Goal: Task Accomplishment & Management: Manage account settings

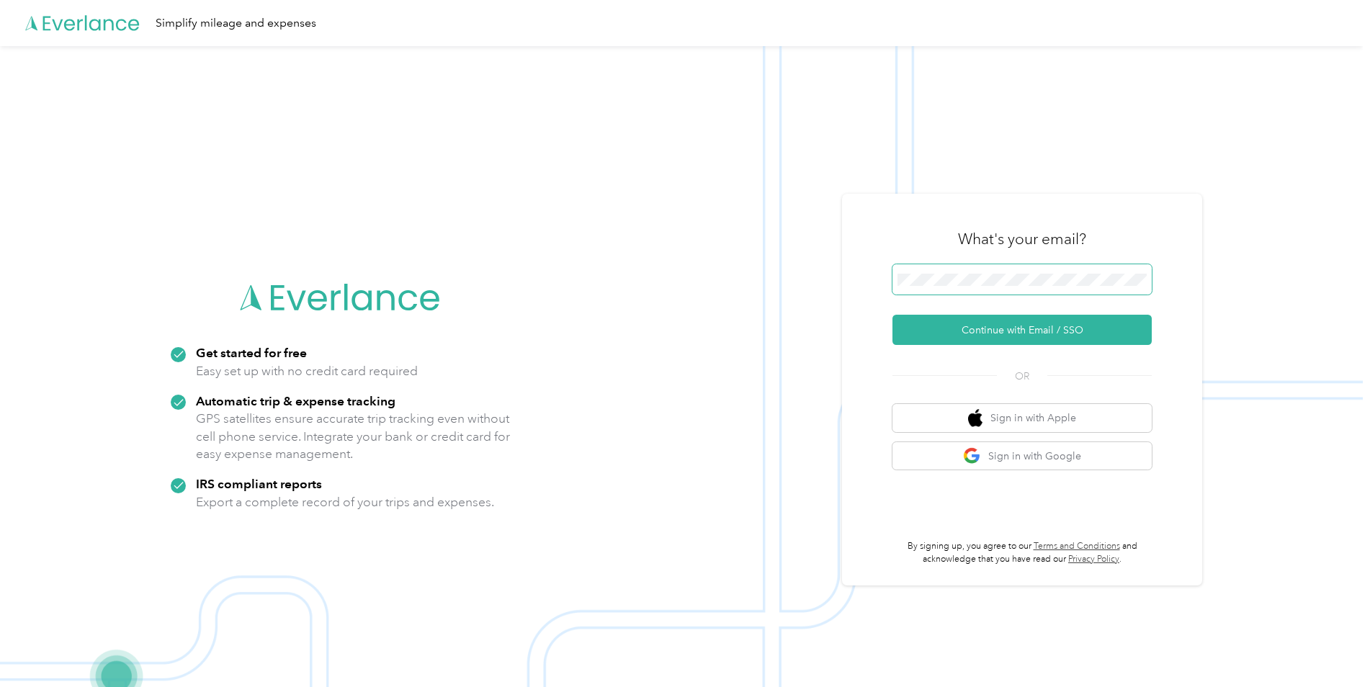
click at [1000, 264] on span at bounding box center [1021, 279] width 259 height 30
click at [870, 239] on div "What's your email? Continue with Email / SSO OR Sign in with Apple Sign in with…" at bounding box center [1022, 390] width 360 height 392
click at [921, 343] on button "Continue with Email / SSO" at bounding box center [1021, 330] width 259 height 30
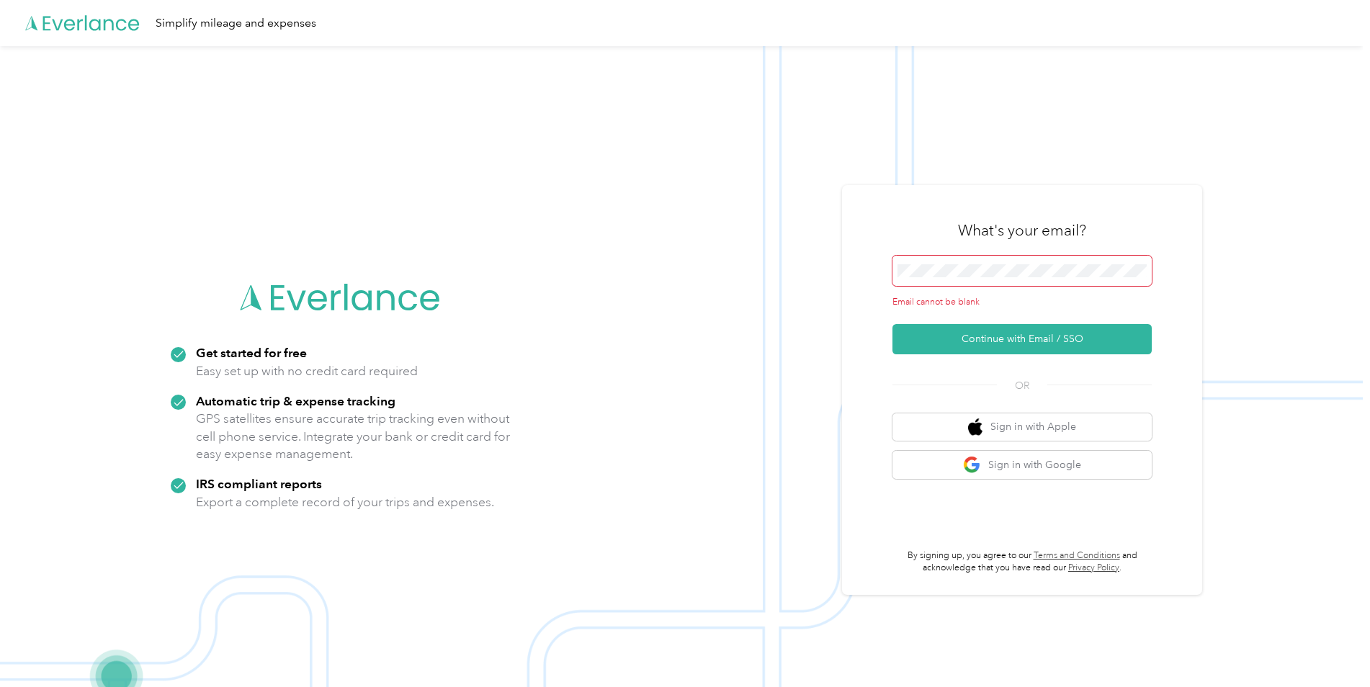
click at [937, 289] on div "Email cannot be blank" at bounding box center [1021, 282] width 259 height 53
click at [941, 253] on div "What's your email?" at bounding box center [1021, 230] width 259 height 50
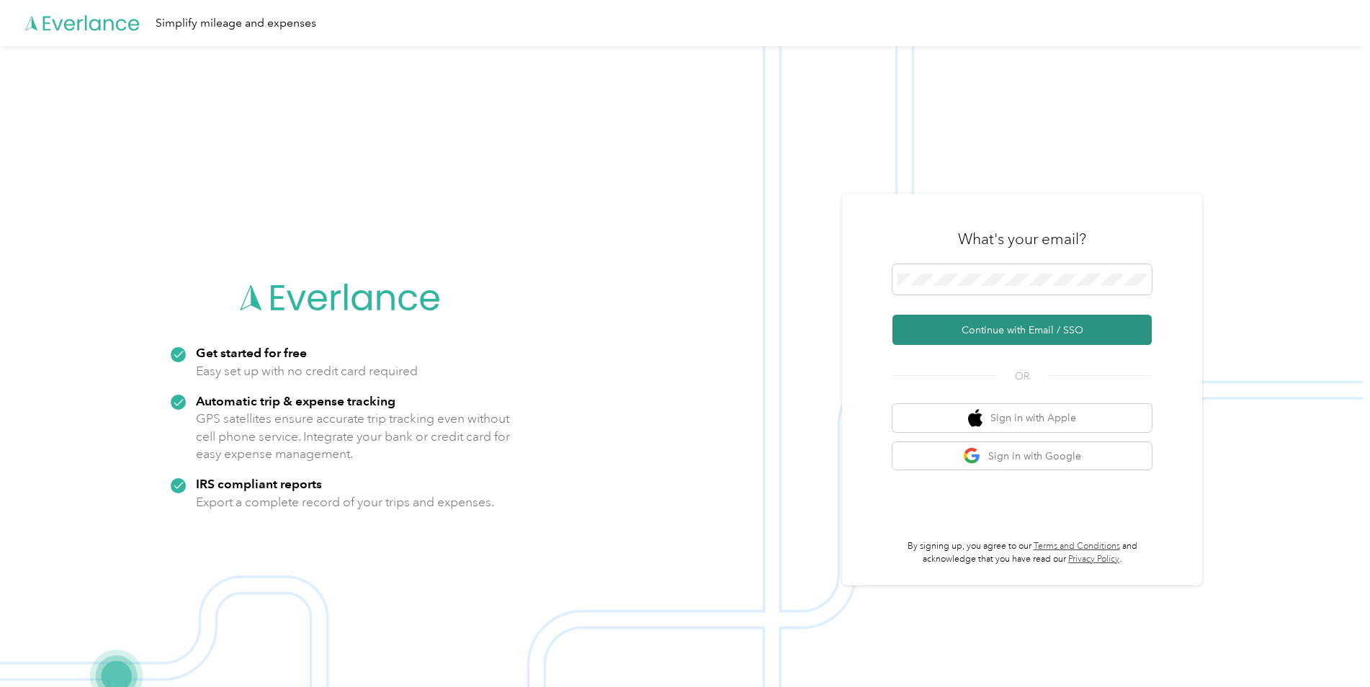
click at [932, 336] on button "Continue with Email / SSO" at bounding box center [1021, 330] width 259 height 30
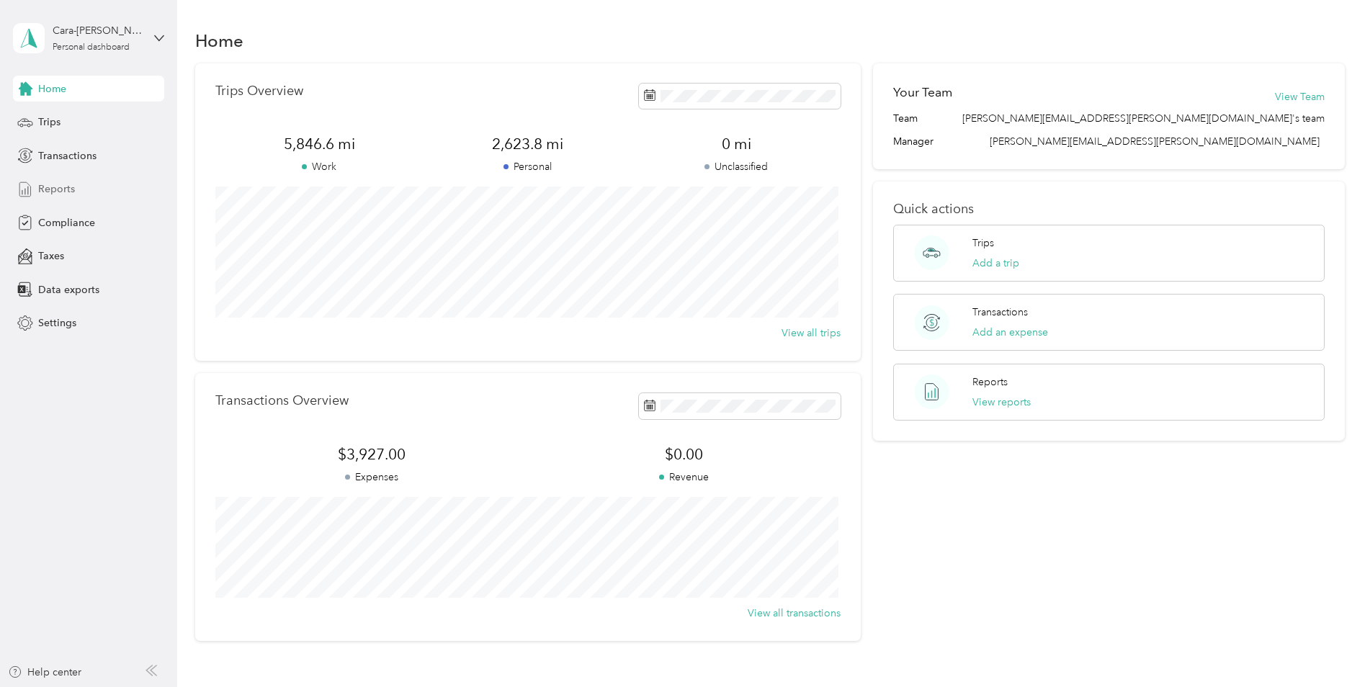
click at [102, 195] on div "Reports" at bounding box center [88, 189] width 151 height 26
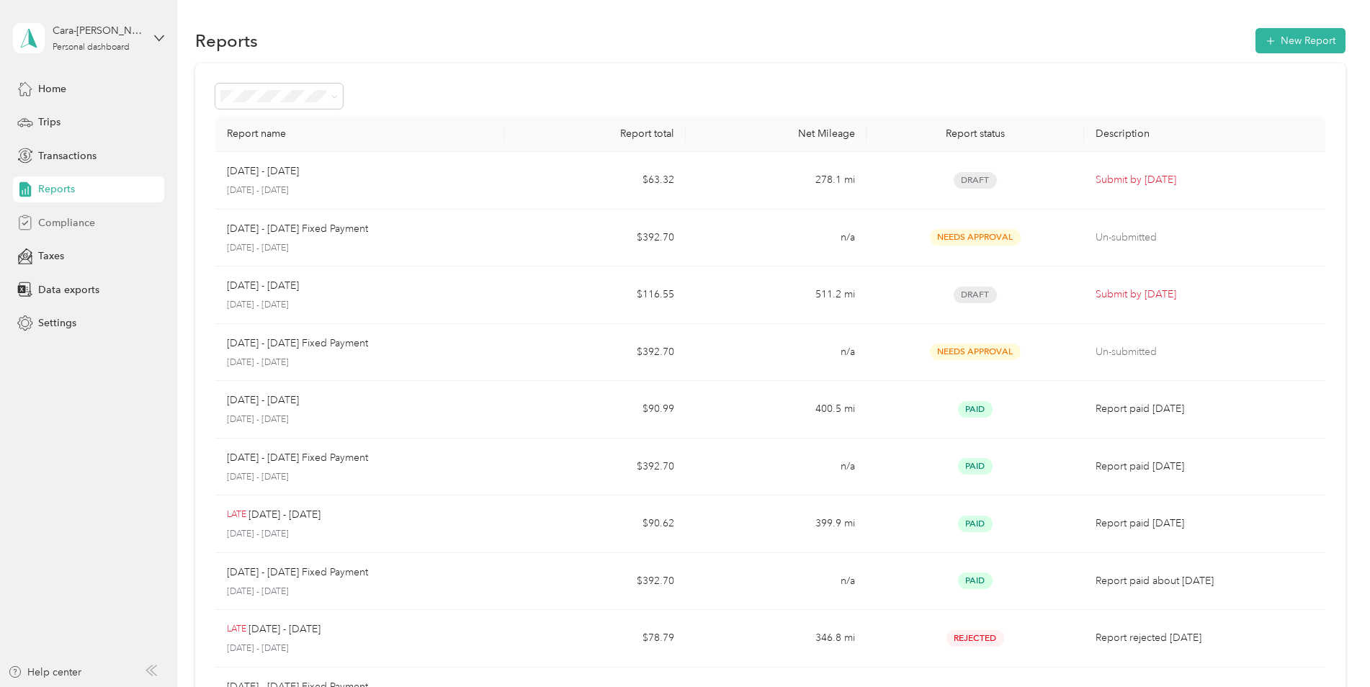
click at [117, 223] on div "Compliance" at bounding box center [88, 223] width 151 height 26
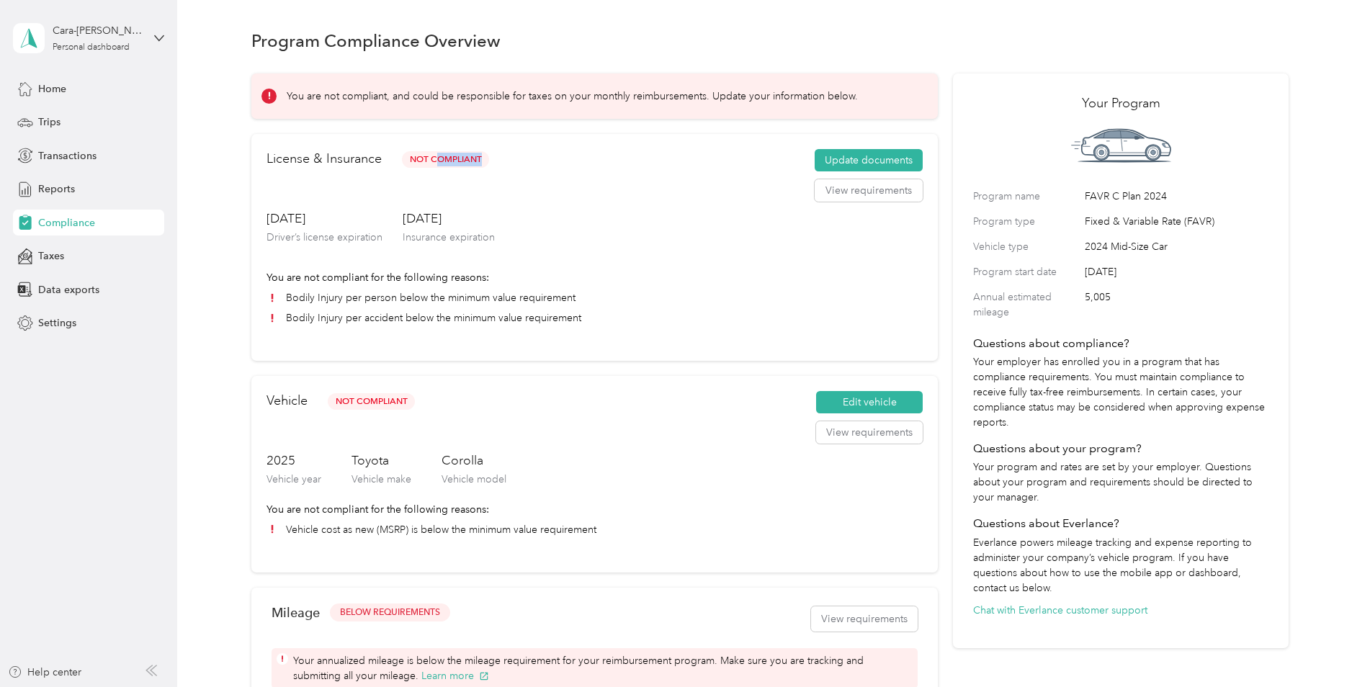
drag, startPoint x: 435, startPoint y: 157, endPoint x: 508, endPoint y: 151, distance: 73.0
click at [508, 151] on div "License & Insurance Not Compliant Update documents View requirements" at bounding box center [595, 179] width 656 height 61
drag, startPoint x: 369, startPoint y: 295, endPoint x: 554, endPoint y: 324, distance: 187.3
click at [554, 324] on ul "Bodily Injury per person below the minimum value requirement Bodily Injury per …" at bounding box center [595, 307] width 656 height 35
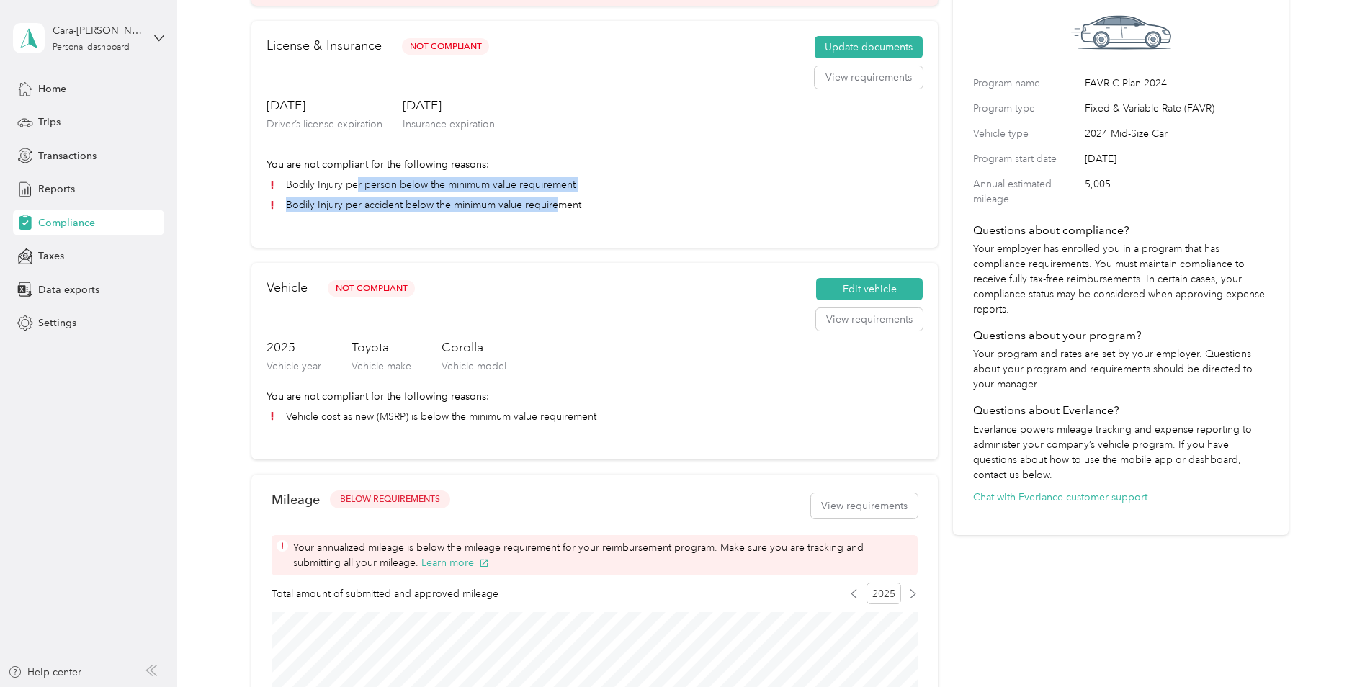
scroll to position [144, 0]
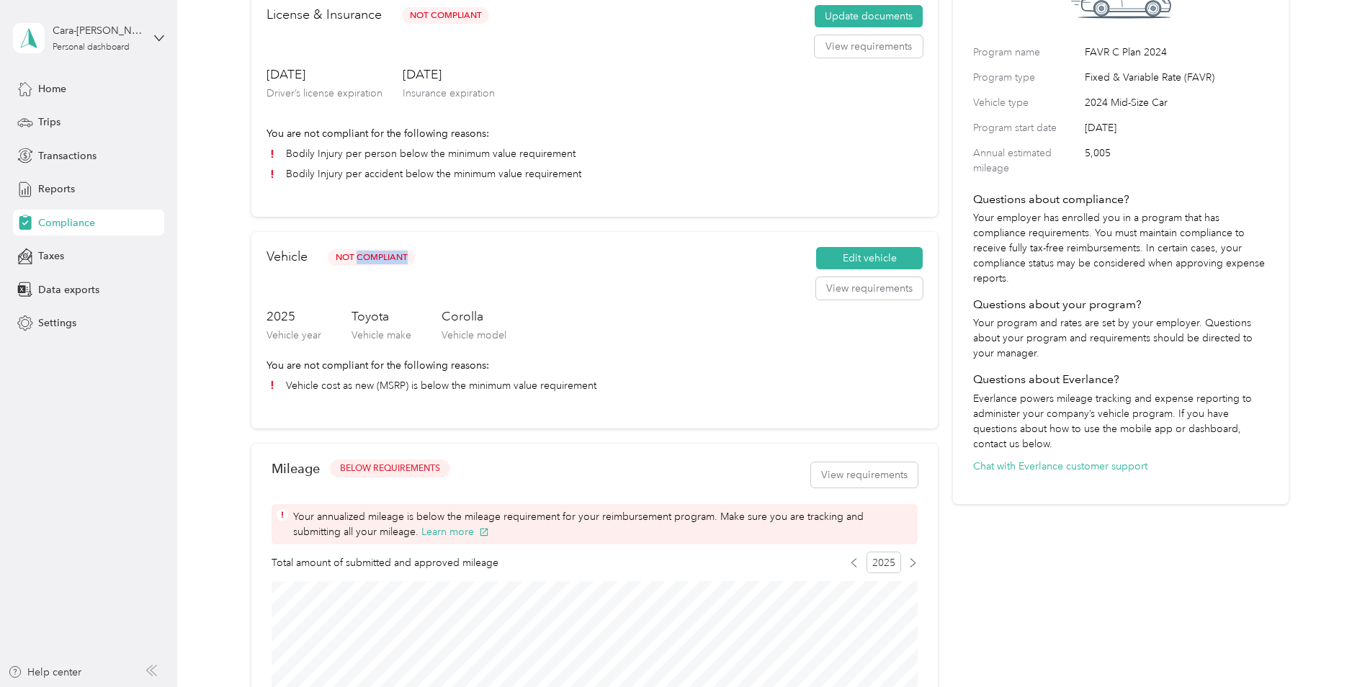
drag, startPoint x: 380, startPoint y: 256, endPoint x: 429, endPoint y: 255, distance: 49.0
click at [429, 255] on div "Vehicle Not Compliant Edit vehicle View requirements" at bounding box center [595, 277] width 656 height 61
drag, startPoint x: 429, startPoint y: 255, endPoint x: 471, endPoint y: 371, distance: 123.3
click at [471, 371] on p "You are not compliant for the following reasons:" at bounding box center [595, 365] width 656 height 15
drag, startPoint x: 471, startPoint y: 371, endPoint x: 478, endPoint y: 385, distance: 15.8
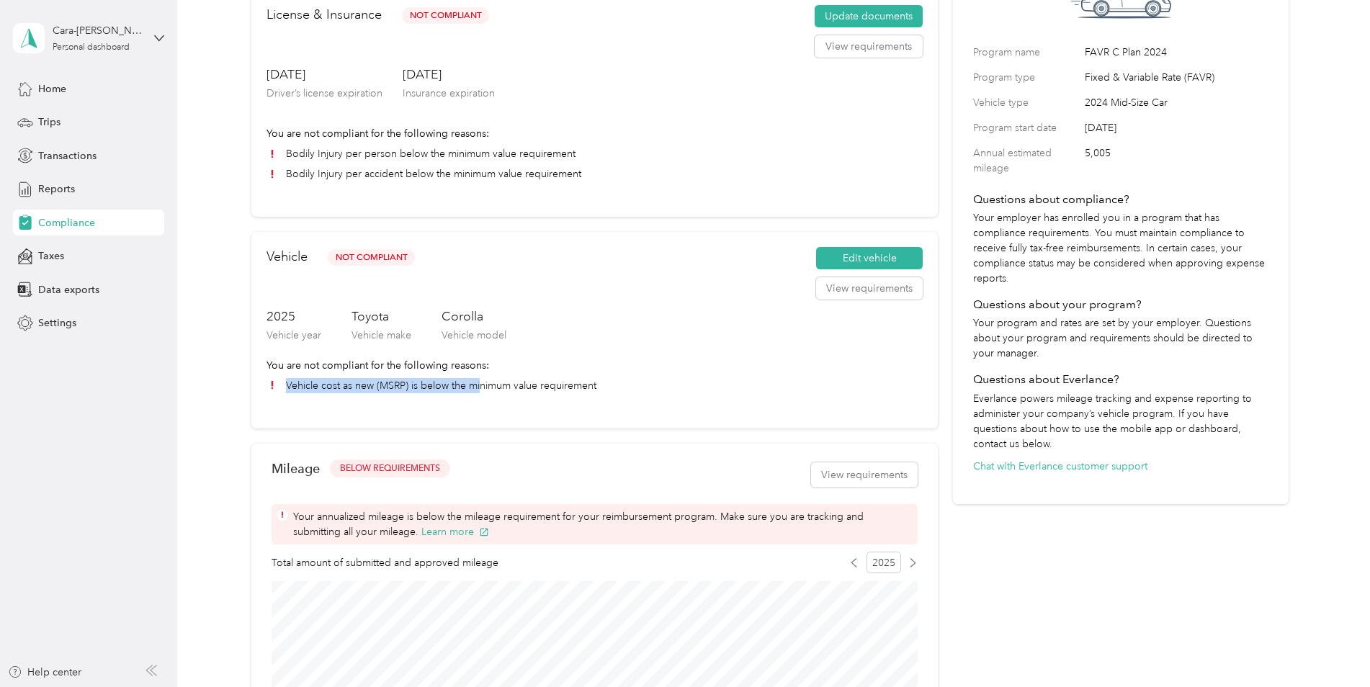
click at [478, 385] on li "Vehicle cost as new (MSRP) is below the minimum value requirement" at bounding box center [595, 385] width 656 height 15
drag, startPoint x: 478, startPoint y: 385, endPoint x: 349, endPoint y: 391, distance: 129.1
click at [349, 391] on li "Vehicle cost as new (MSRP) is below the minimum value requirement" at bounding box center [595, 385] width 656 height 15
drag, startPoint x: 344, startPoint y: 384, endPoint x: 560, endPoint y: 385, distance: 216.8
click at [560, 385] on li "Vehicle cost as new (MSRP) is below the minimum value requirement" at bounding box center [595, 385] width 656 height 15
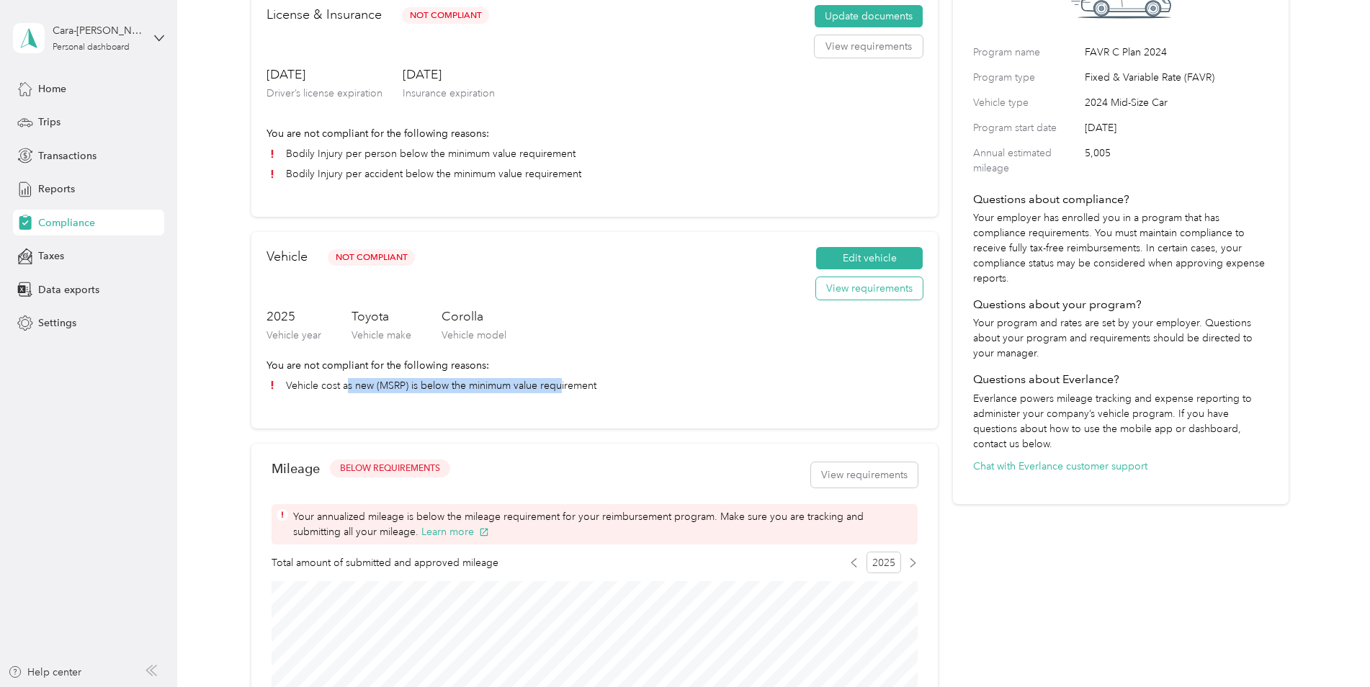
click at [833, 283] on button "View requirements" at bounding box center [869, 288] width 107 height 23
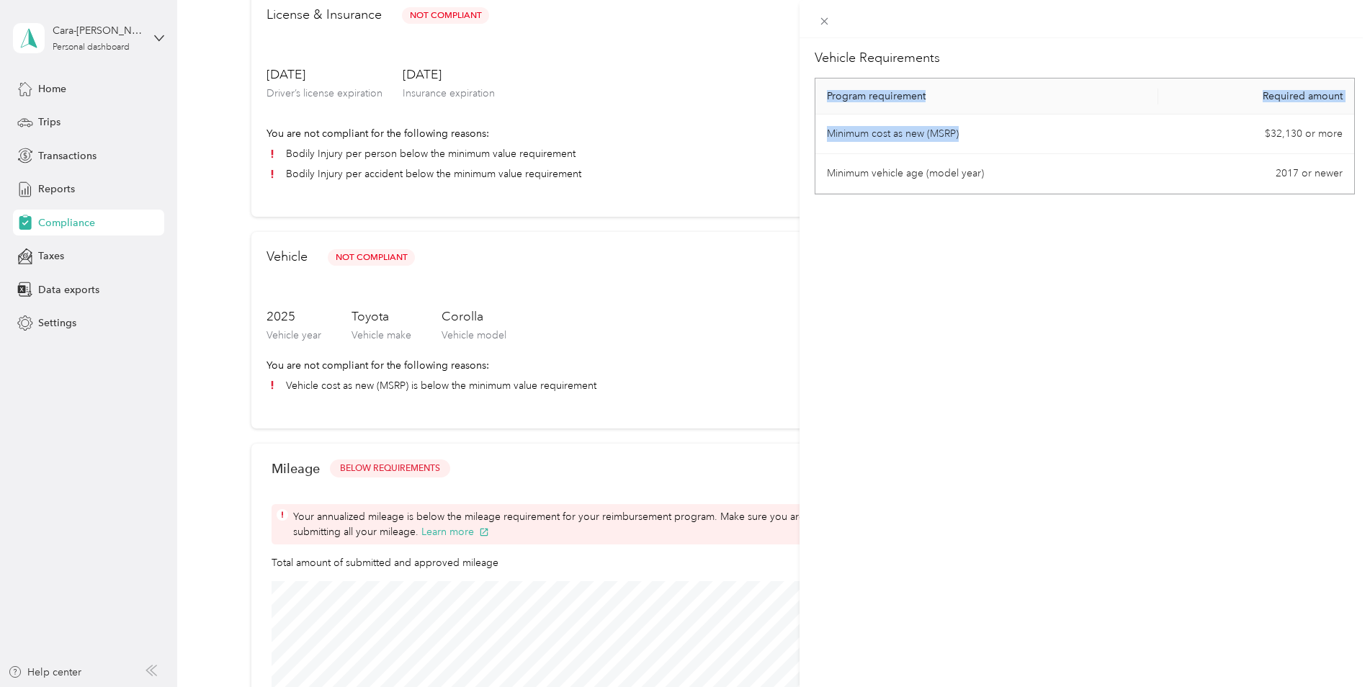
drag, startPoint x: 1201, startPoint y: 136, endPoint x: 1361, endPoint y: 138, distance: 159.2
click at [1361, 138] on div "Vehicle Requirements Program requirement Required amount Minimum cost as new (M…" at bounding box center [1085, 381] width 571 height 687
click at [905, 120] on td "Minimum cost as new (MSRP)" at bounding box center [986, 135] width 343 height 40
drag, startPoint x: 860, startPoint y: 137, endPoint x: 986, endPoint y: 175, distance: 131.7
click at [986, 175] on tbody "Minimum cost as new (MSRP) $32,130 or more Minimum vehicle age (model year) 201…" at bounding box center [1084, 154] width 539 height 79
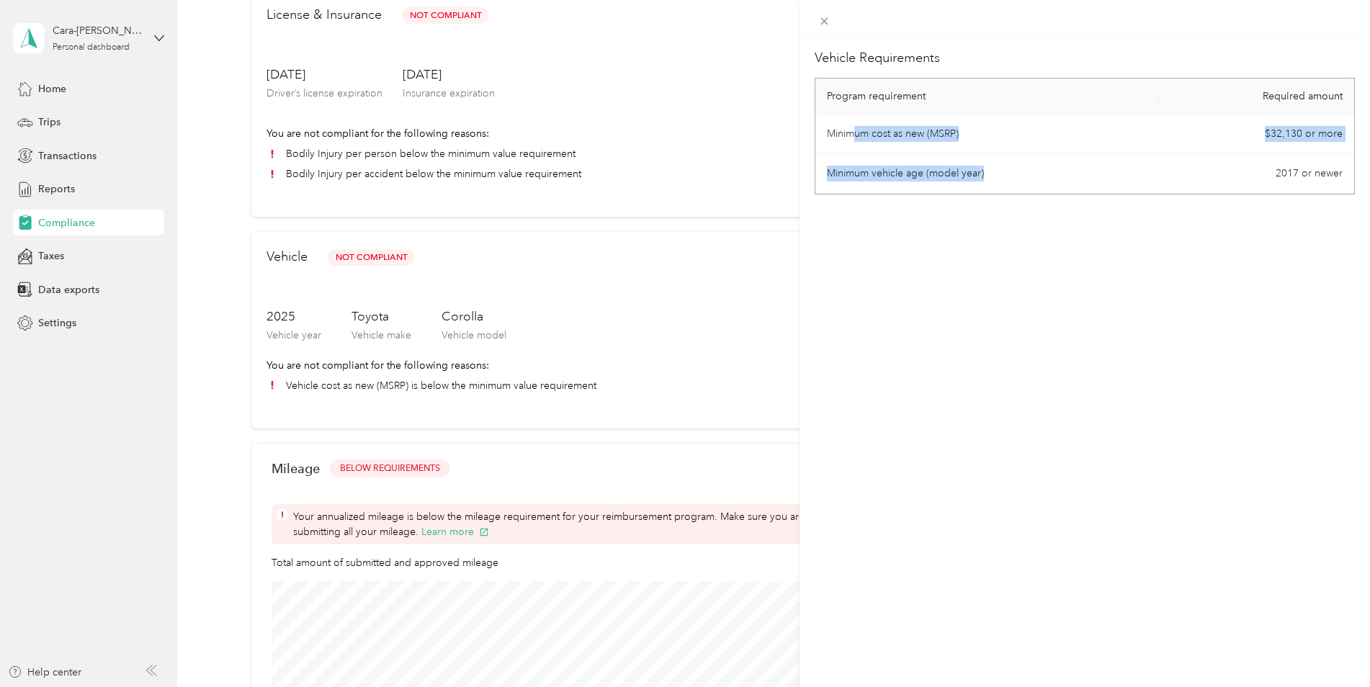
drag, startPoint x: 986, startPoint y: 175, endPoint x: 932, endPoint y: 182, distance: 54.5
click at [932, 182] on td "Minimum vehicle age (model year)" at bounding box center [986, 174] width 343 height 40
drag, startPoint x: 885, startPoint y: 175, endPoint x: 959, endPoint y: 183, distance: 73.9
click at [959, 183] on td "Minimum vehicle age (model year)" at bounding box center [986, 174] width 343 height 40
drag, startPoint x: 959, startPoint y: 183, endPoint x: 950, endPoint y: 197, distance: 16.8
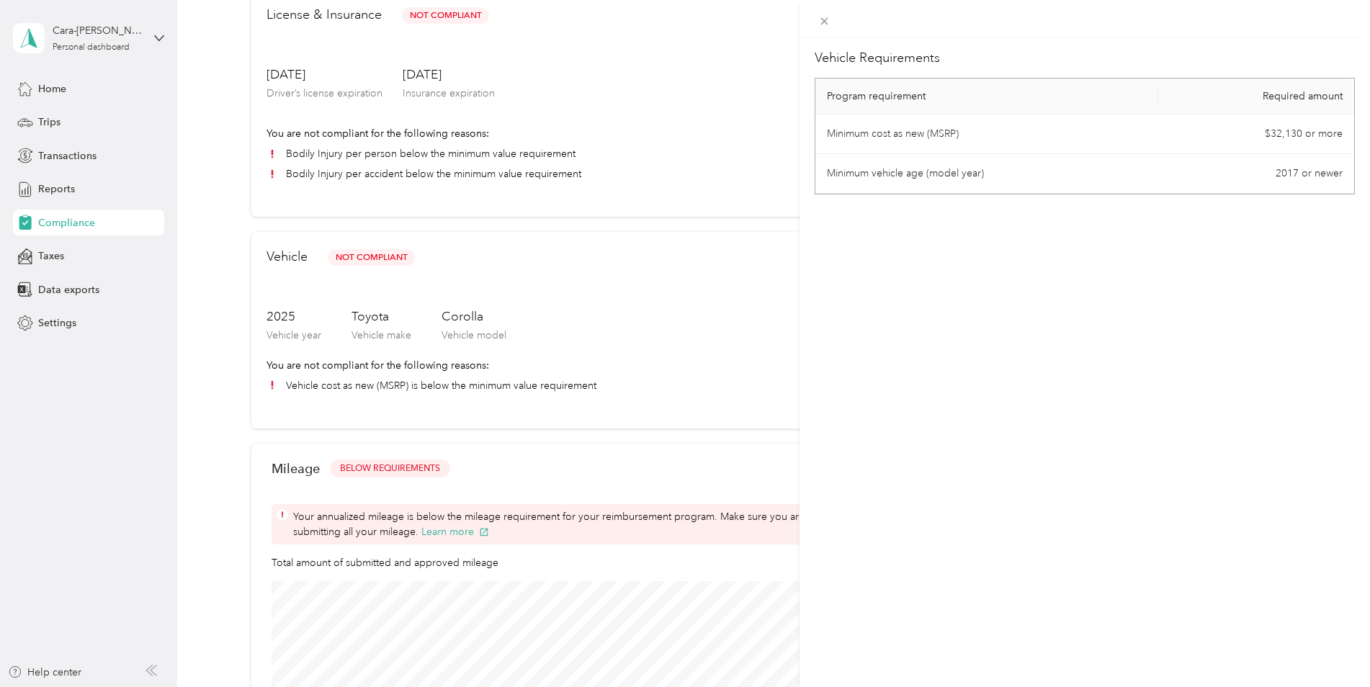
click at [951, 196] on div "Vehicle Requirements Program requirement Required amount Minimum cost as new (M…" at bounding box center [1085, 381] width 571 height 687
drag, startPoint x: 891, startPoint y: 176, endPoint x: 991, endPoint y: 177, distance: 100.1
click at [991, 177] on td "Minimum vehicle age (model year)" at bounding box center [986, 174] width 343 height 40
drag, startPoint x: 991, startPoint y: 177, endPoint x: 954, endPoint y: 203, distance: 45.0
click at [954, 203] on div "Vehicle Requirements Program requirement Required amount Minimum cost as new (M…" at bounding box center [1085, 381] width 571 height 687
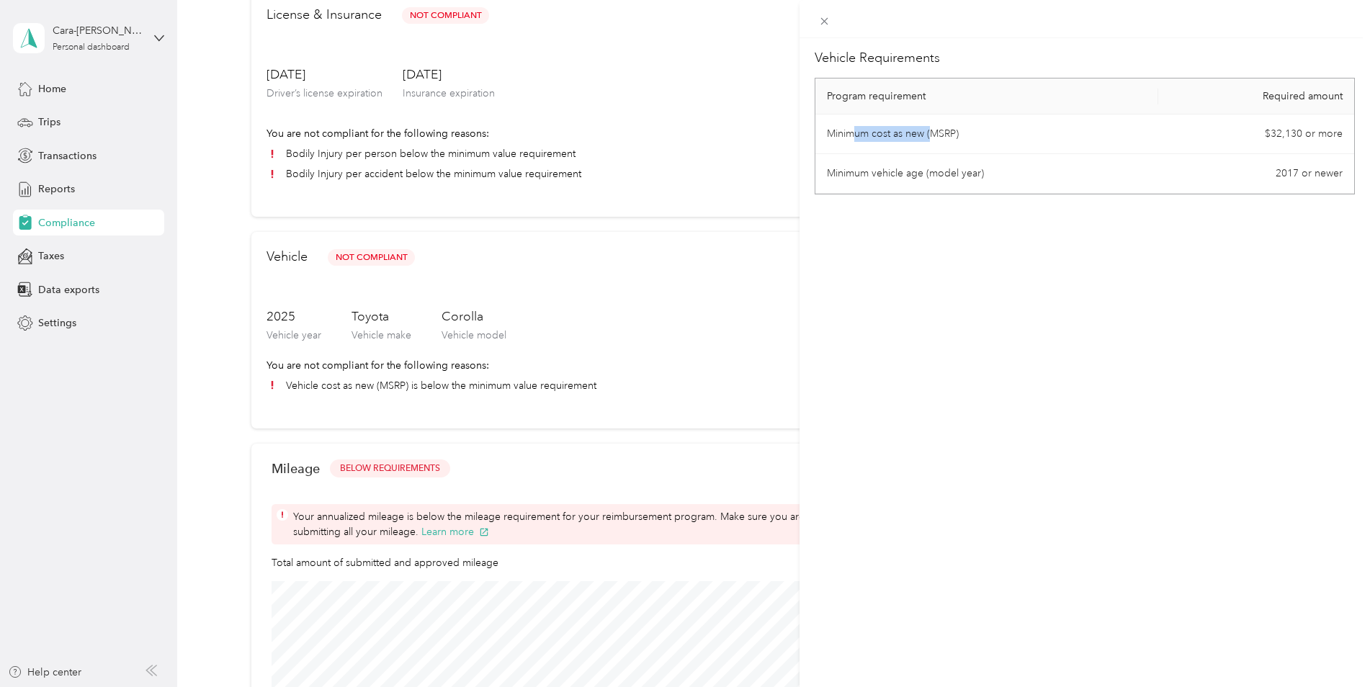
drag, startPoint x: 854, startPoint y: 120, endPoint x: 934, endPoint y: 138, distance: 82.7
click at [934, 138] on td "Minimum cost as new (MSRP)" at bounding box center [986, 135] width 343 height 40
click at [1268, 132] on td "$32,130 or more" at bounding box center [1256, 135] width 196 height 40
drag, startPoint x: 1268, startPoint y: 132, endPoint x: 1374, endPoint y: 135, distance: 105.9
click at [1363, 135] on html "Cara-An Harrington Personal dashboard Home Trips Transactions Reports Complianc…" at bounding box center [681, 343] width 1363 height 687
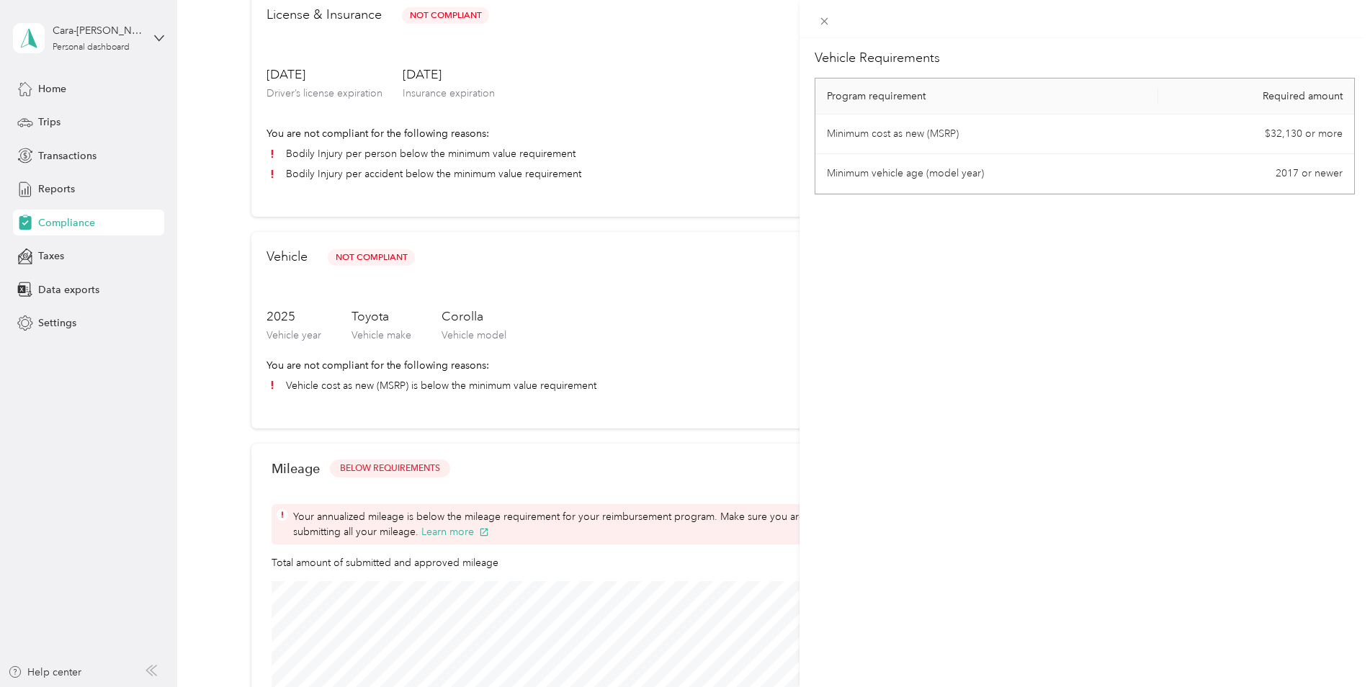
click at [1024, 144] on td "Minimum cost as new (MSRP)" at bounding box center [986, 135] width 343 height 40
drag, startPoint x: 852, startPoint y: 131, endPoint x: 975, endPoint y: 133, distance: 122.5
click at [975, 133] on td "Minimum cost as new (MSRP)" at bounding box center [986, 135] width 343 height 40
drag, startPoint x: 975, startPoint y: 133, endPoint x: 897, endPoint y: 193, distance: 97.5
click at [906, 193] on td "Minimum vehicle age (model year)" at bounding box center [986, 174] width 343 height 40
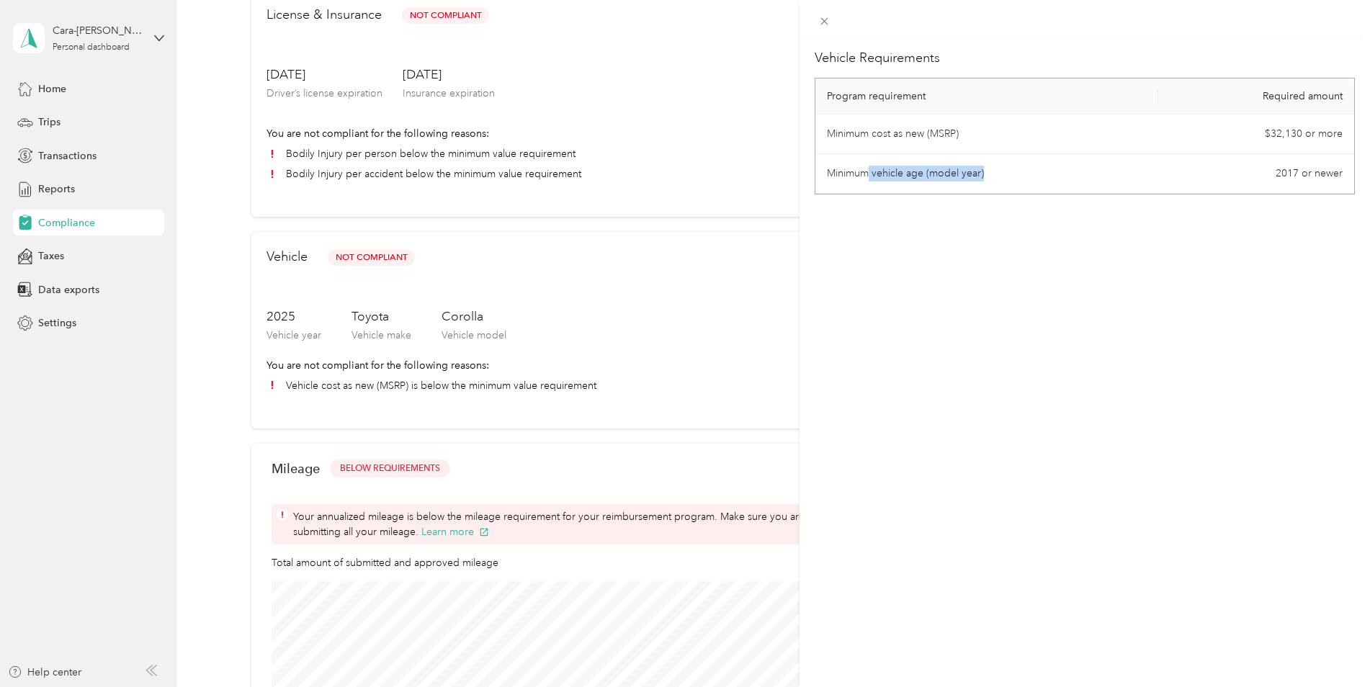
drag, startPoint x: 869, startPoint y: 179, endPoint x: 1017, endPoint y: 176, distance: 147.7
click at [1017, 176] on td "Minimum vehicle age (model year)" at bounding box center [986, 174] width 343 height 40
drag, startPoint x: 1017, startPoint y: 176, endPoint x: 867, endPoint y: 290, distance: 187.7
click at [867, 290] on div "Vehicle Requirements Program requirement Required amount Minimum cost as new (M…" at bounding box center [1085, 381] width 571 height 687
click at [830, 18] on span at bounding box center [825, 21] width 20 height 20
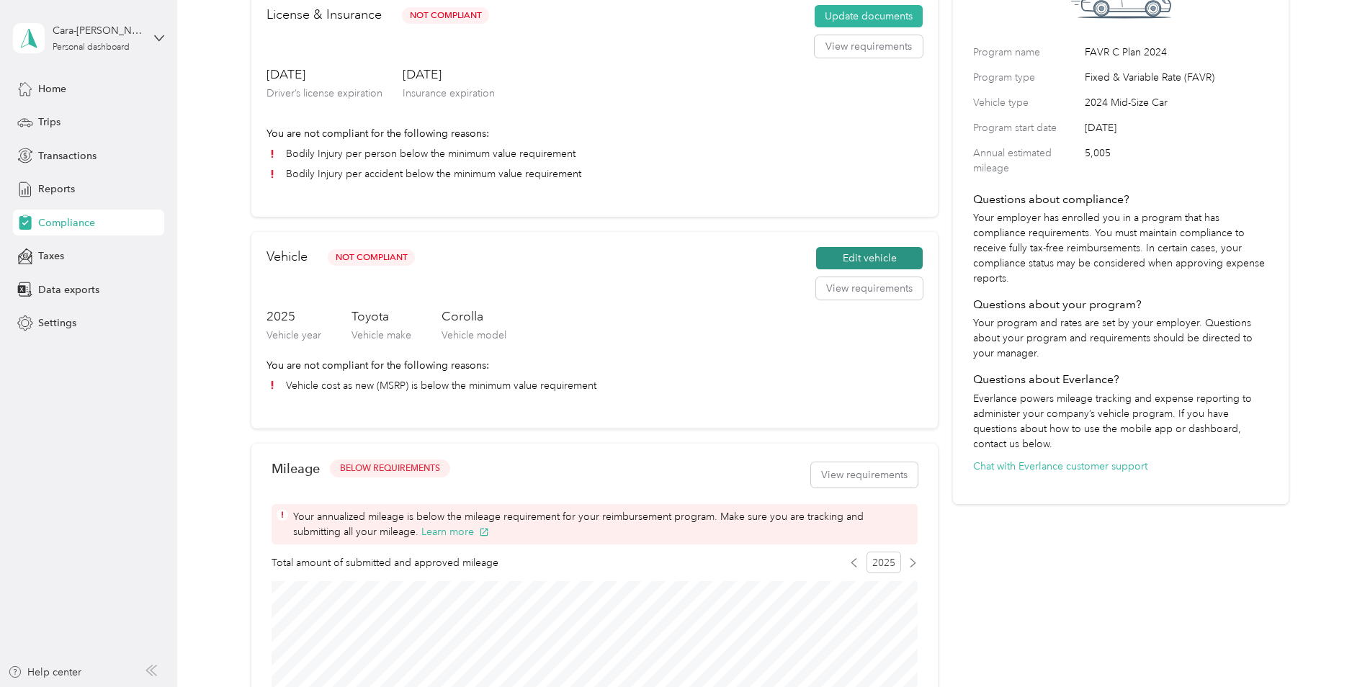
click at [882, 264] on button "Edit vehicle" at bounding box center [869, 258] width 107 height 23
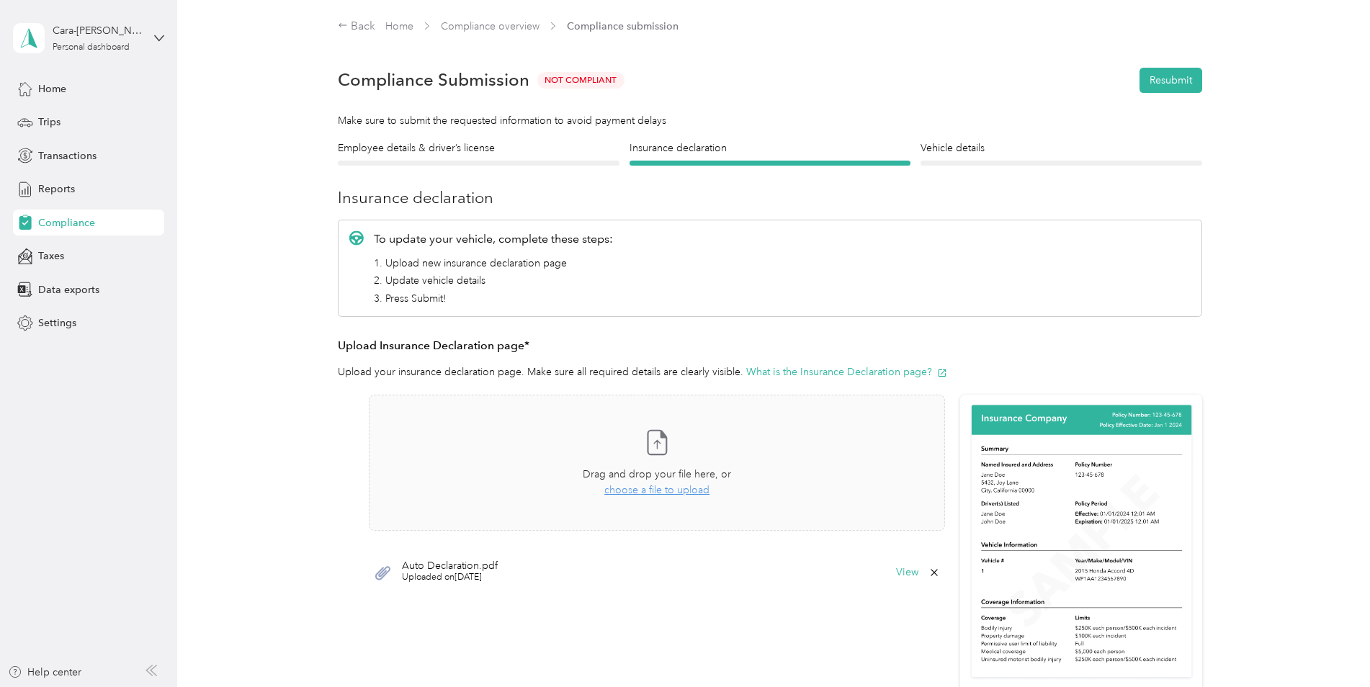
click at [534, 158] on div "Employee details & driver’s license License" at bounding box center [479, 152] width 282 height 25
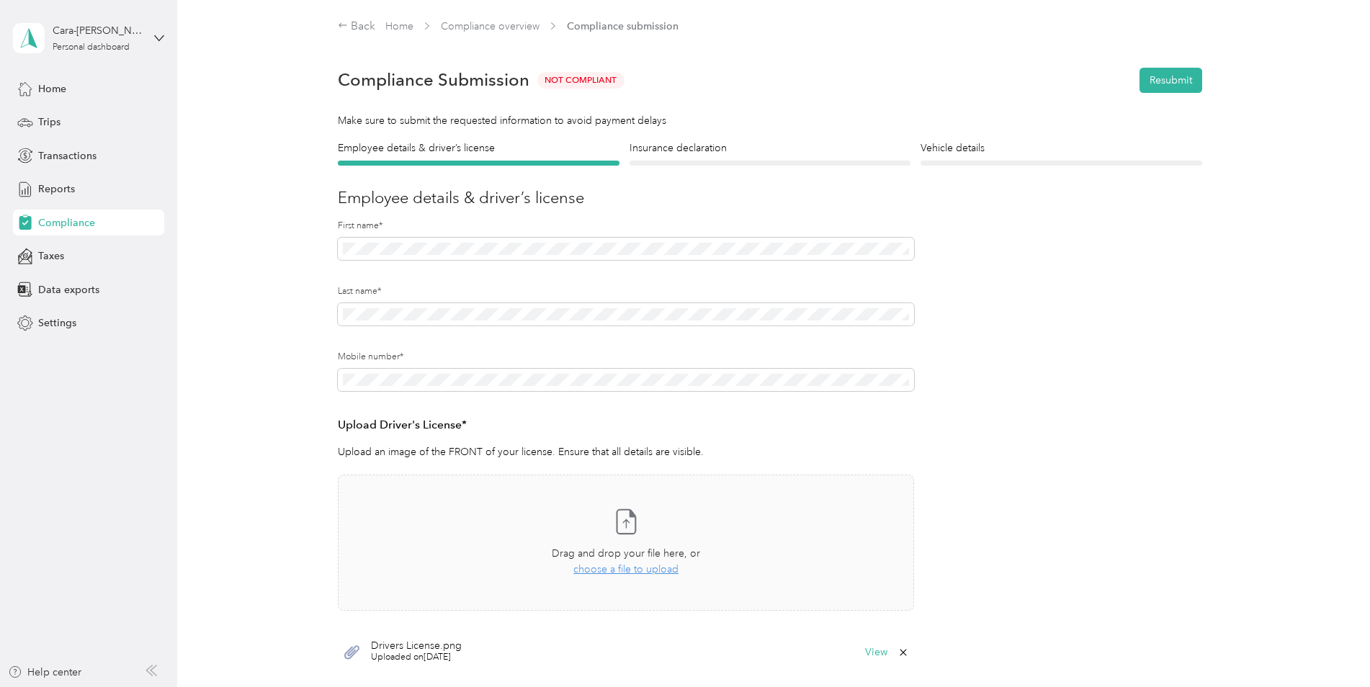
click at [982, 158] on div "Vehicle details Vehicle" at bounding box center [1062, 152] width 282 height 25
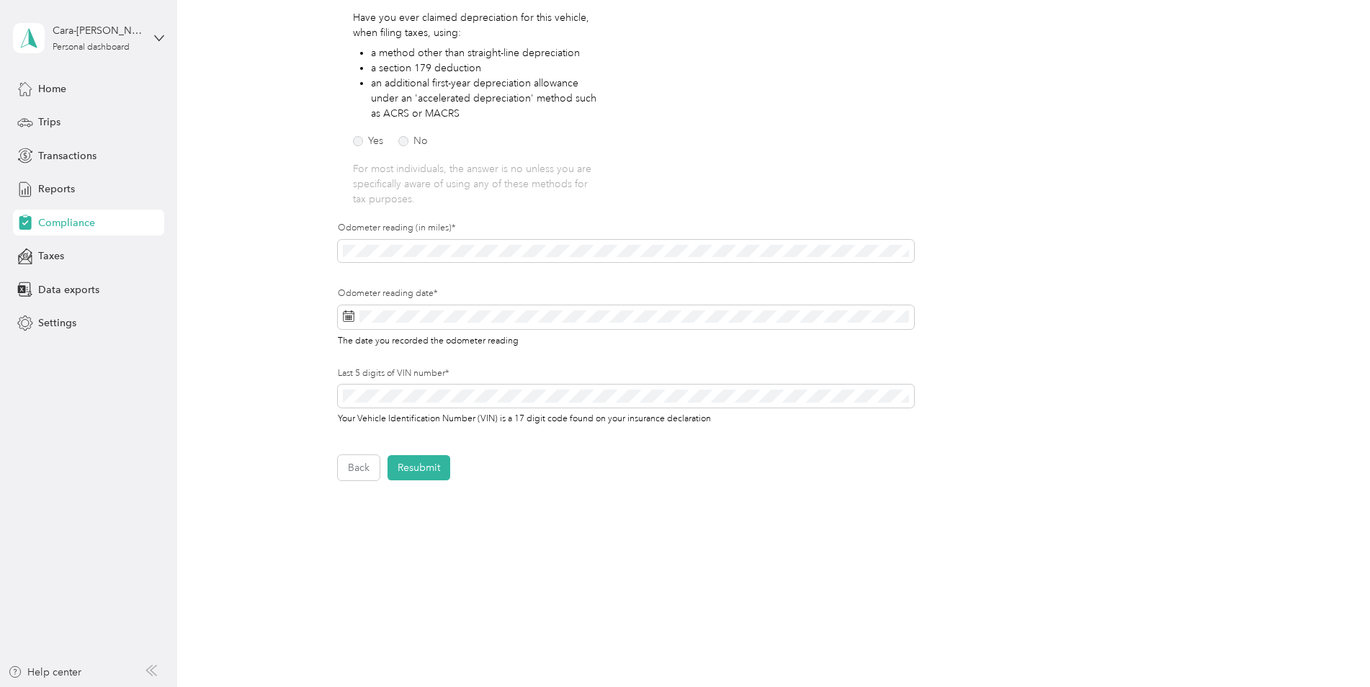
scroll to position [263, 0]
click at [340, 244] on span at bounding box center [626, 248] width 576 height 23
click at [433, 467] on button "Resubmit" at bounding box center [419, 464] width 63 height 25
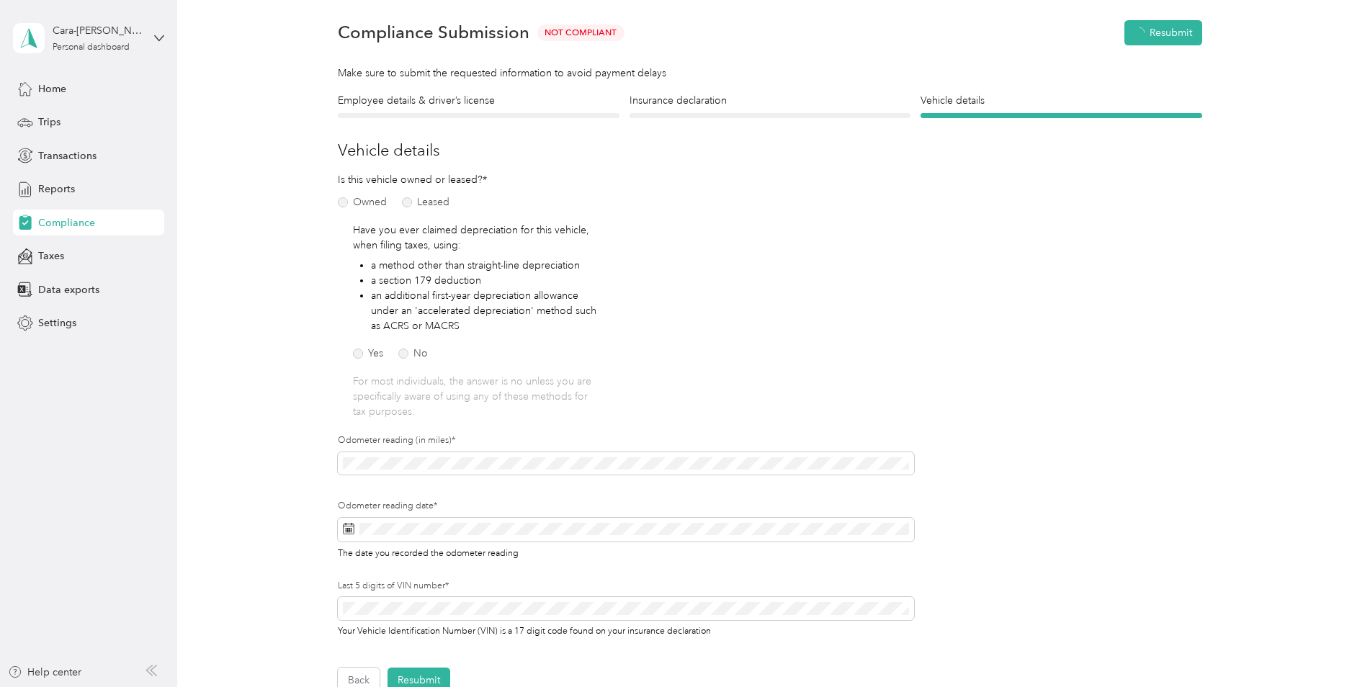
scroll to position [18, 0]
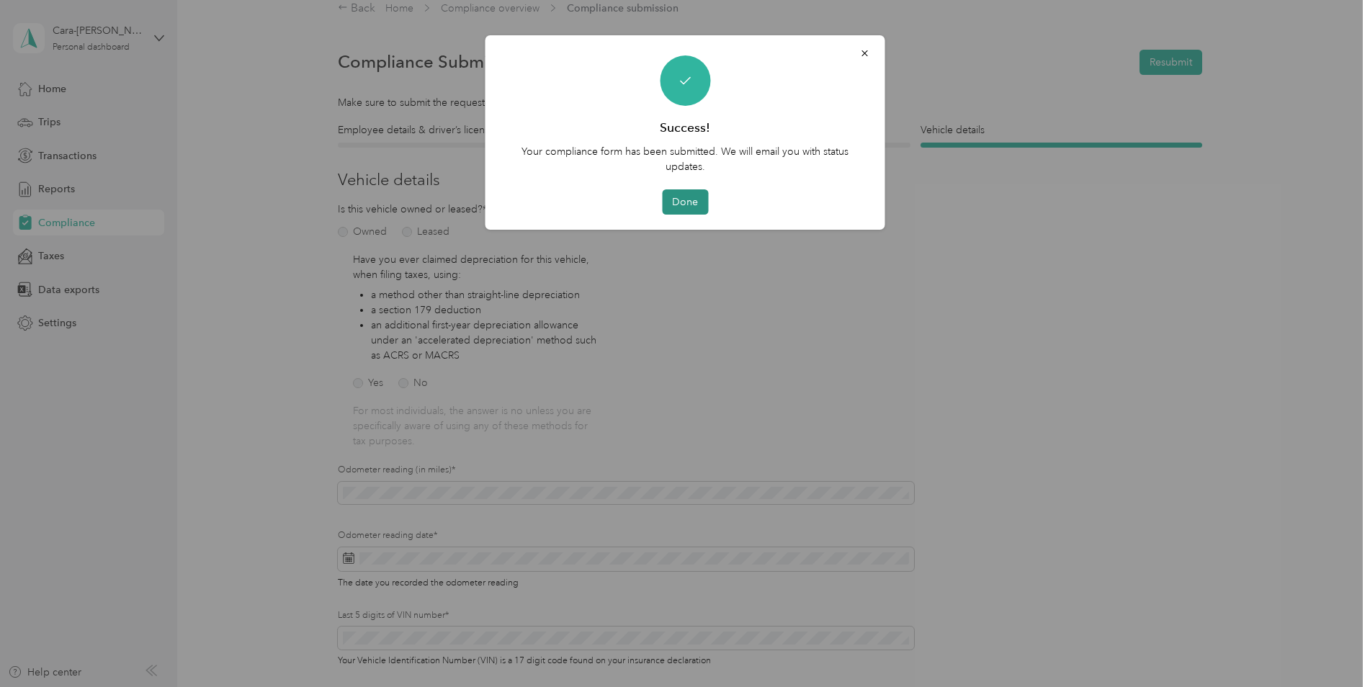
click at [684, 199] on button "Done" at bounding box center [685, 201] width 46 height 25
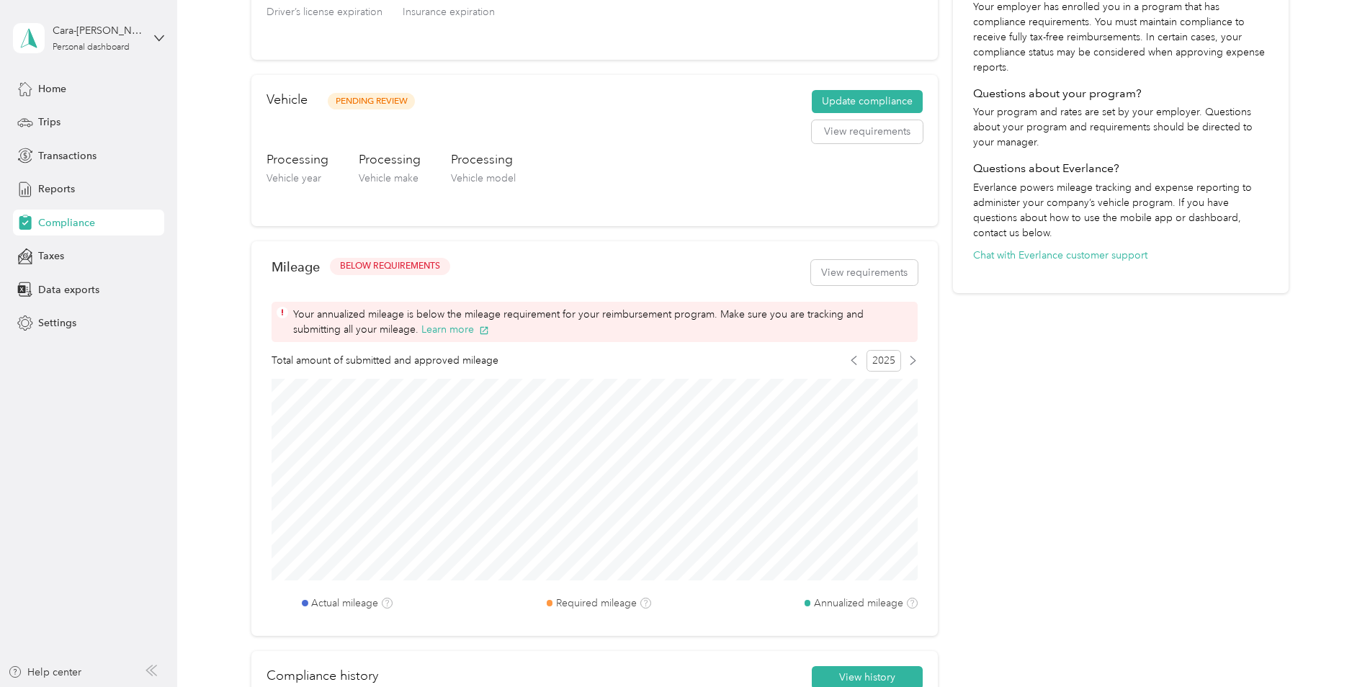
scroll to position [378, 0]
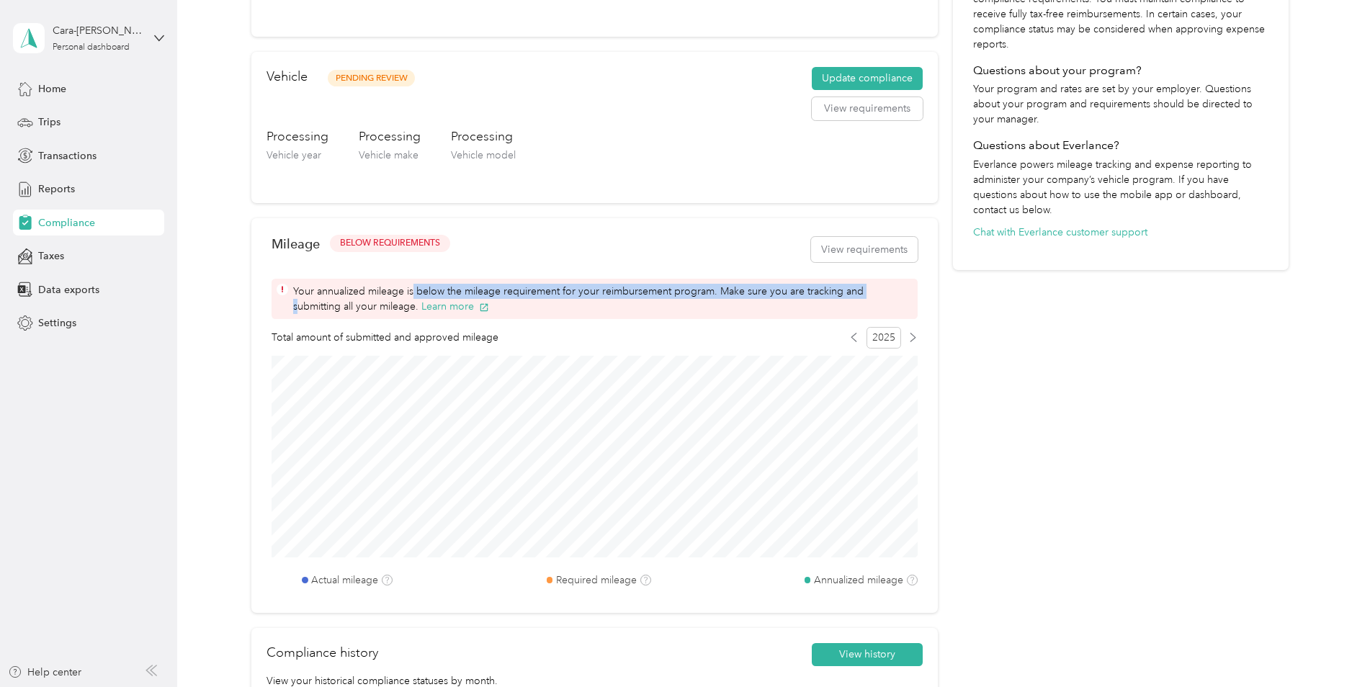
drag, startPoint x: 417, startPoint y: 285, endPoint x: 864, endPoint y: 287, distance: 447.3
click at [864, 287] on span "Your annualized mileage is below the mileage requirement for your reimbursement…" at bounding box center [602, 299] width 619 height 30
drag, startPoint x: 864, startPoint y: 287, endPoint x: 819, endPoint y: 305, distance: 49.1
click at [819, 305] on span "Your annualized mileage is below the mileage requirement for your reimbursement…" at bounding box center [602, 299] width 619 height 30
drag, startPoint x: 736, startPoint y: 297, endPoint x: 888, endPoint y: 297, distance: 152.0
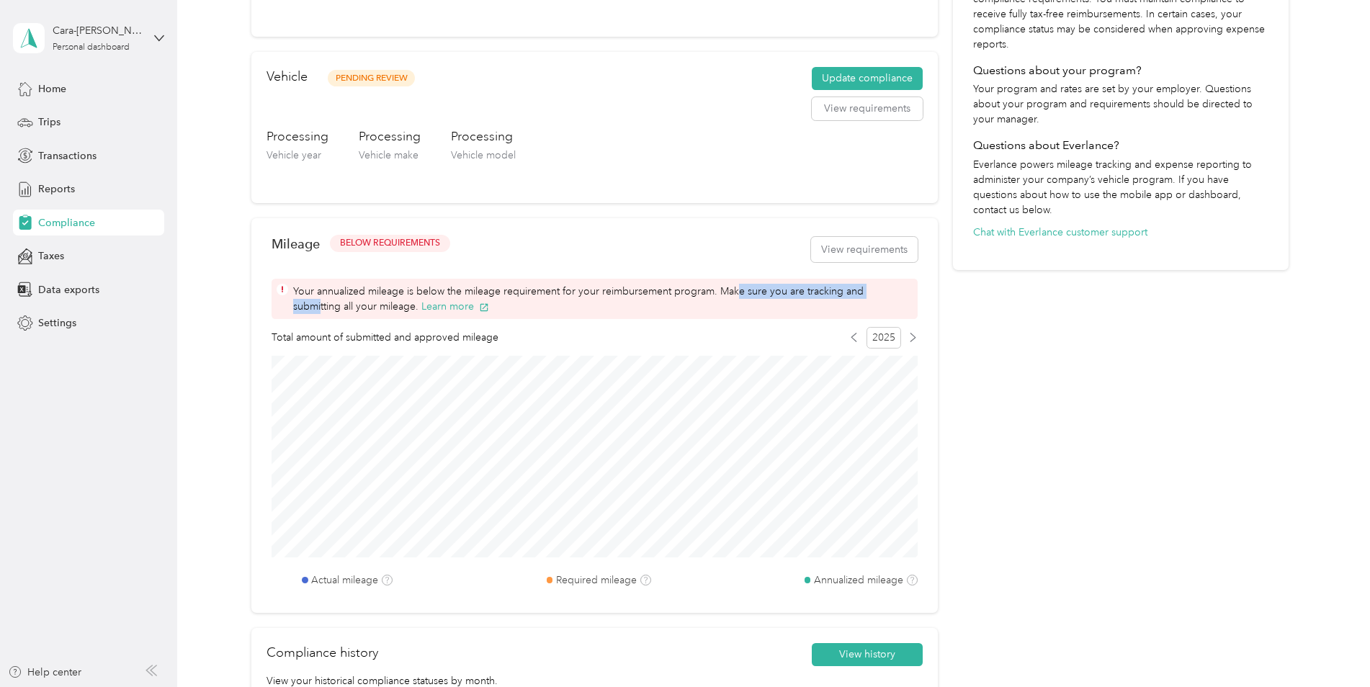
click at [888, 297] on span "Your annualized mileage is below the mileage requirement for your reimbursement…" at bounding box center [602, 299] width 619 height 30
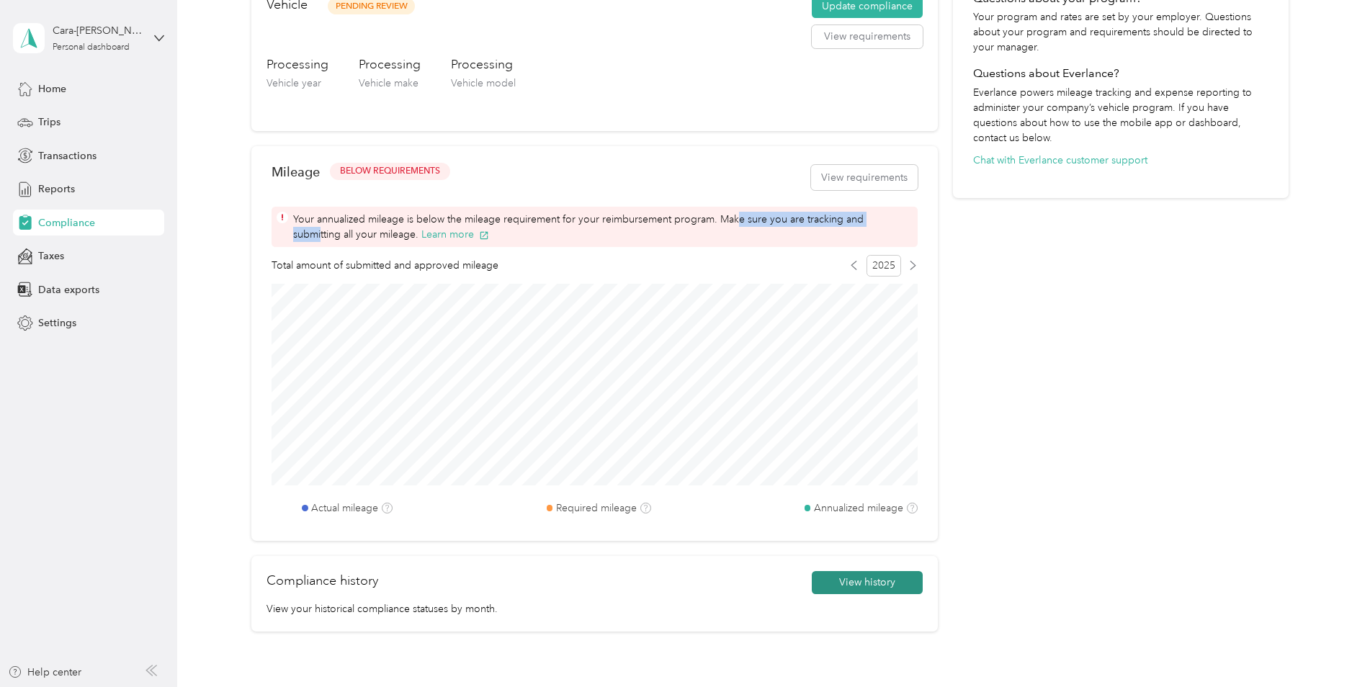
click at [867, 587] on button "View history" at bounding box center [867, 582] width 111 height 23
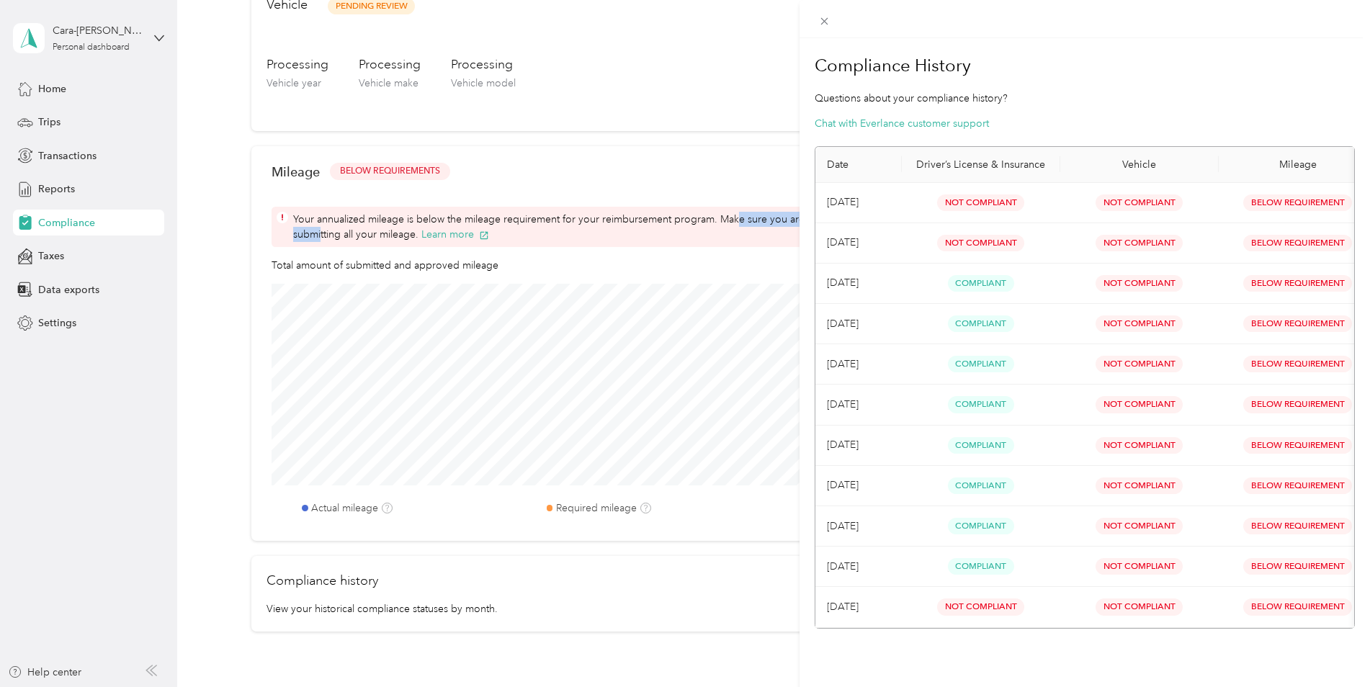
scroll to position [36, 0]
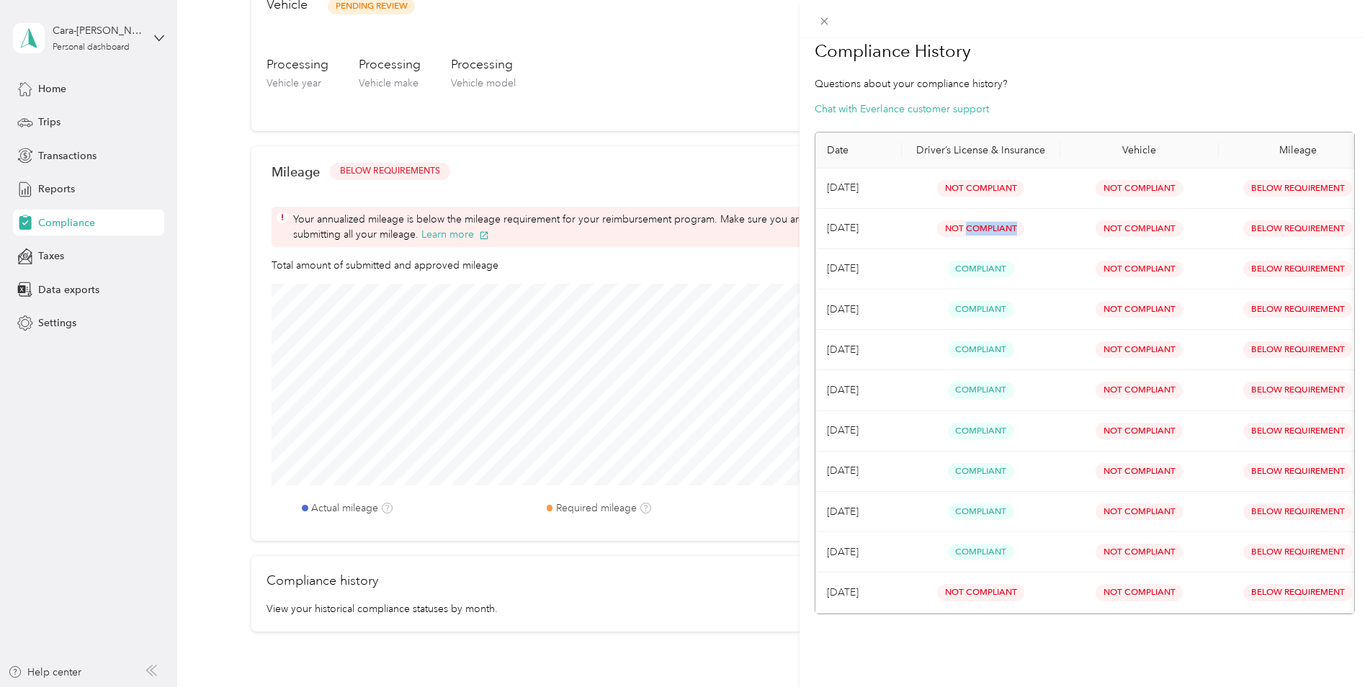
drag, startPoint x: 967, startPoint y: 207, endPoint x: 1044, endPoint y: 198, distance: 77.6
click at [1044, 220] on div "Not Compliant" at bounding box center [980, 228] width 135 height 17
drag, startPoint x: 998, startPoint y: 305, endPoint x: 1215, endPoint y: 359, distance: 223.4
click at [1217, 355] on tbody "Sep 2025 Not Compliant Not Compliant Below Requirement Aug 2025 Not Compliant N…" at bounding box center [1096, 391] width 562 height 445
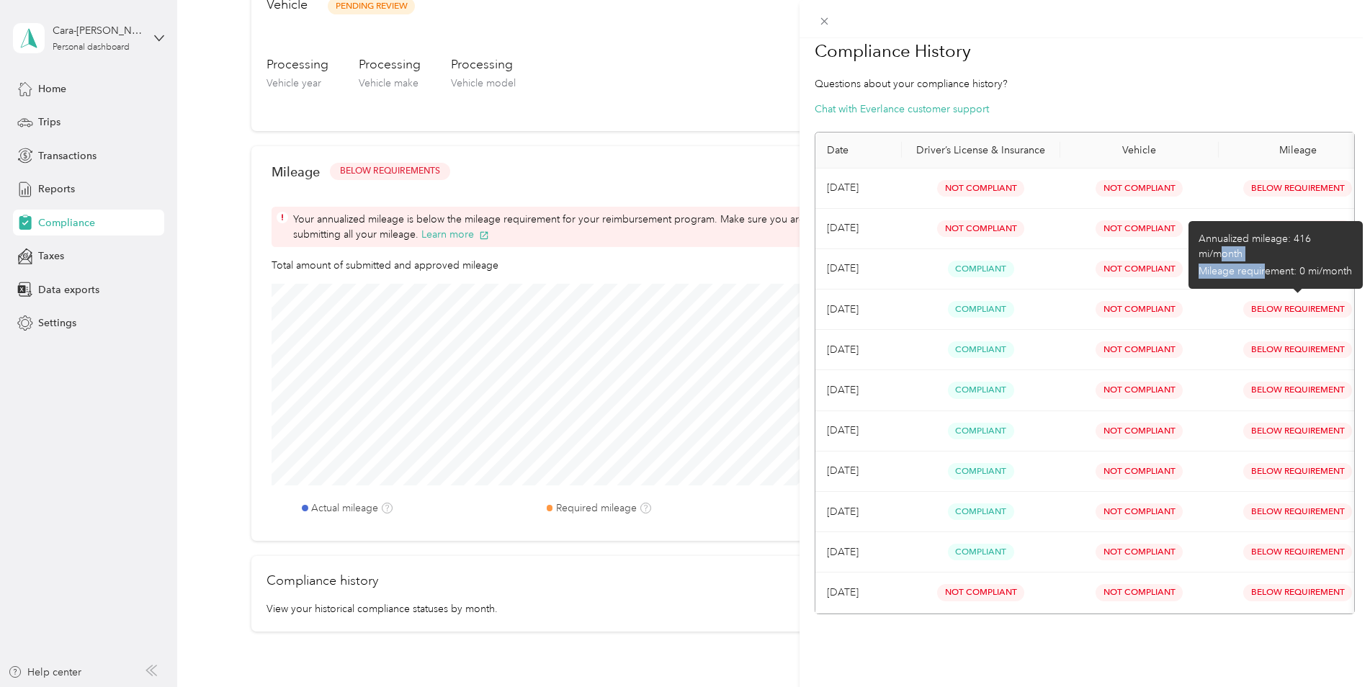
drag, startPoint x: 1266, startPoint y: 248, endPoint x: 1340, endPoint y: 238, distance: 75.6
click at [1340, 238] on ul "Annualized mileage: 416 mi/month Mileage requirement: 0 mi/month" at bounding box center [1276, 255] width 154 height 48
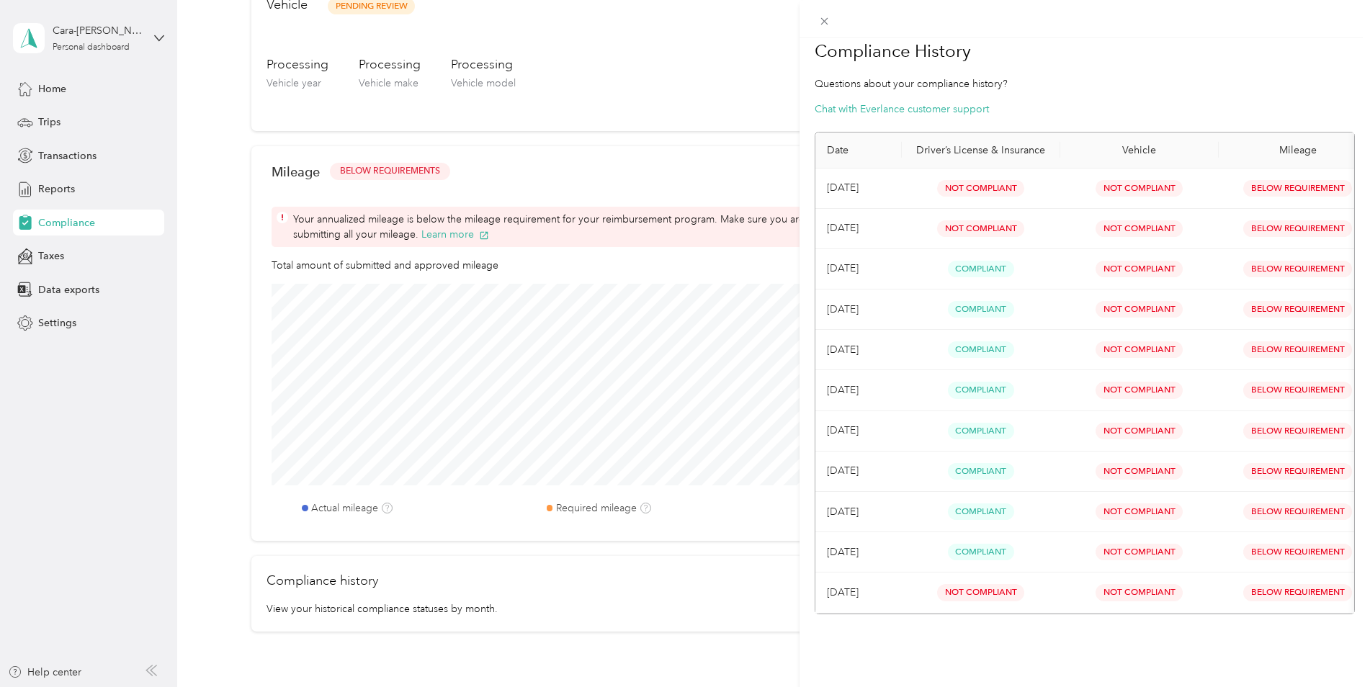
drag, startPoint x: 1340, startPoint y: 238, endPoint x: 1296, endPoint y: 246, distance: 45.4
click at [1296, 261] on span "Below Requirement" at bounding box center [1297, 269] width 109 height 17
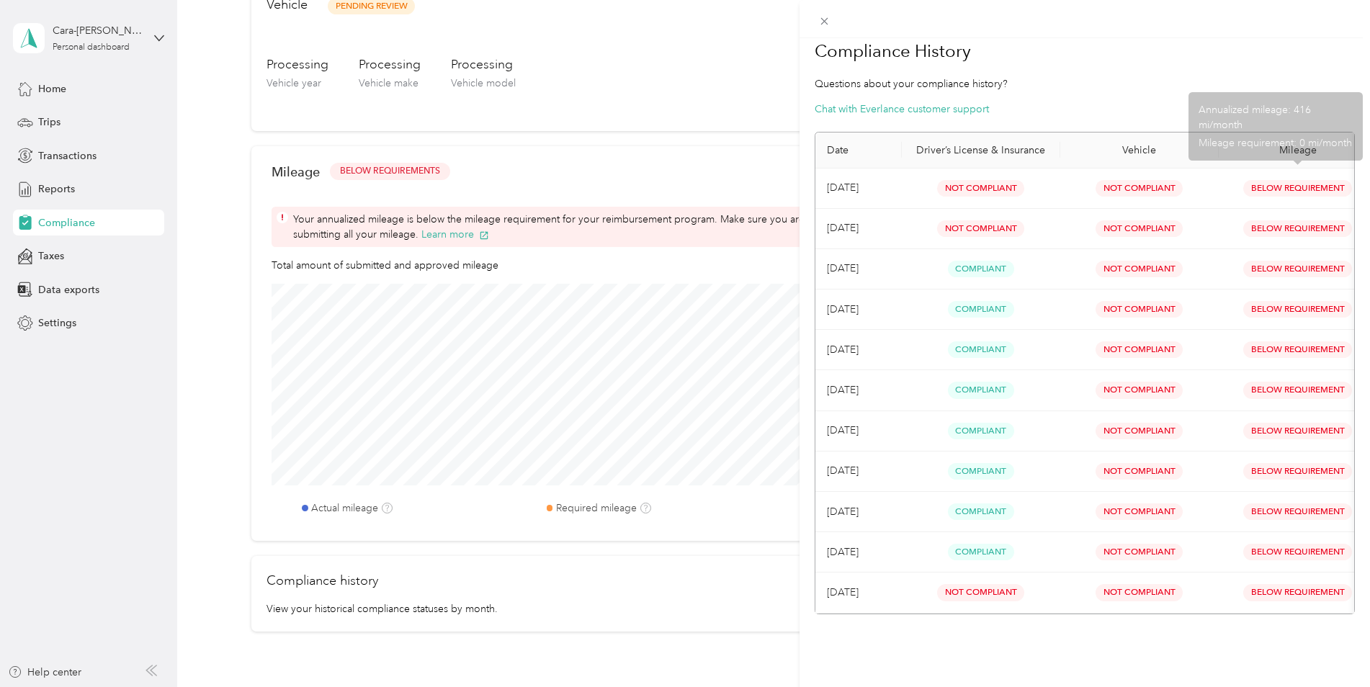
click at [563, 48] on div "Compliance History Questions about your compliance history? Chat with Everlance…" at bounding box center [685, 343] width 1370 height 687
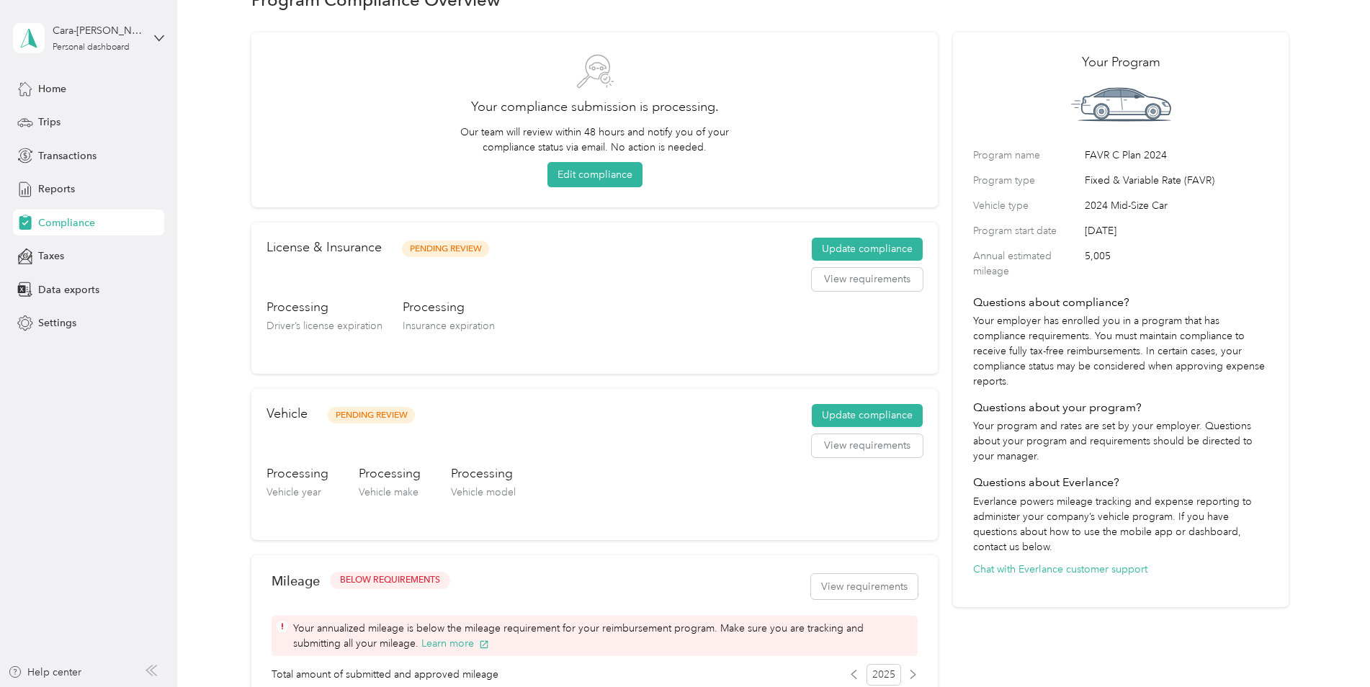
scroll to position [18, 0]
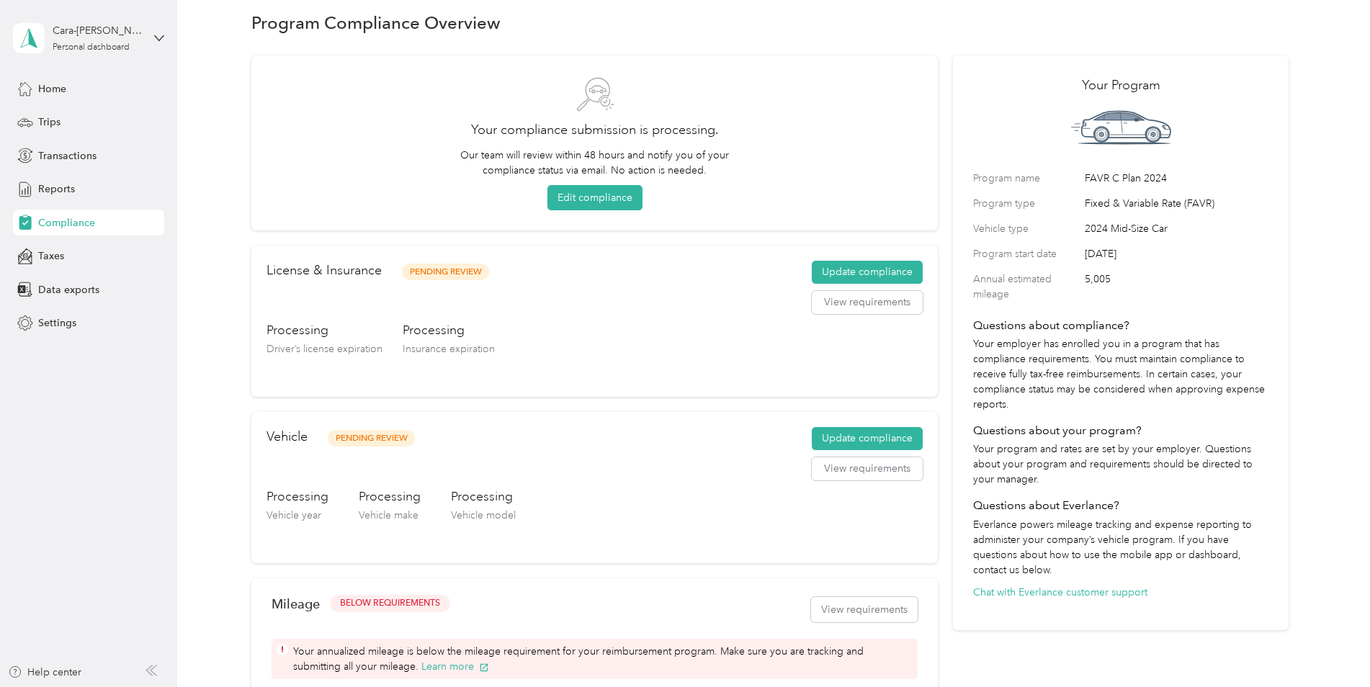
drag, startPoint x: 1134, startPoint y: 240, endPoint x: 1170, endPoint y: 251, distance: 38.5
click at [1170, 251] on div "Program name FAVR C Plan 2024 Program type Fixed & Variable Rate (FAVR) Vehicle…" at bounding box center [1120, 236] width 295 height 131
drag, startPoint x: 1170, startPoint y: 251, endPoint x: 1077, endPoint y: 249, distance: 93.7
click at [1077, 249] on label "Program start date" at bounding box center [1026, 253] width 107 height 15
click at [1093, 230] on span "2024 Mid-Size Car" at bounding box center [1177, 228] width 184 height 15
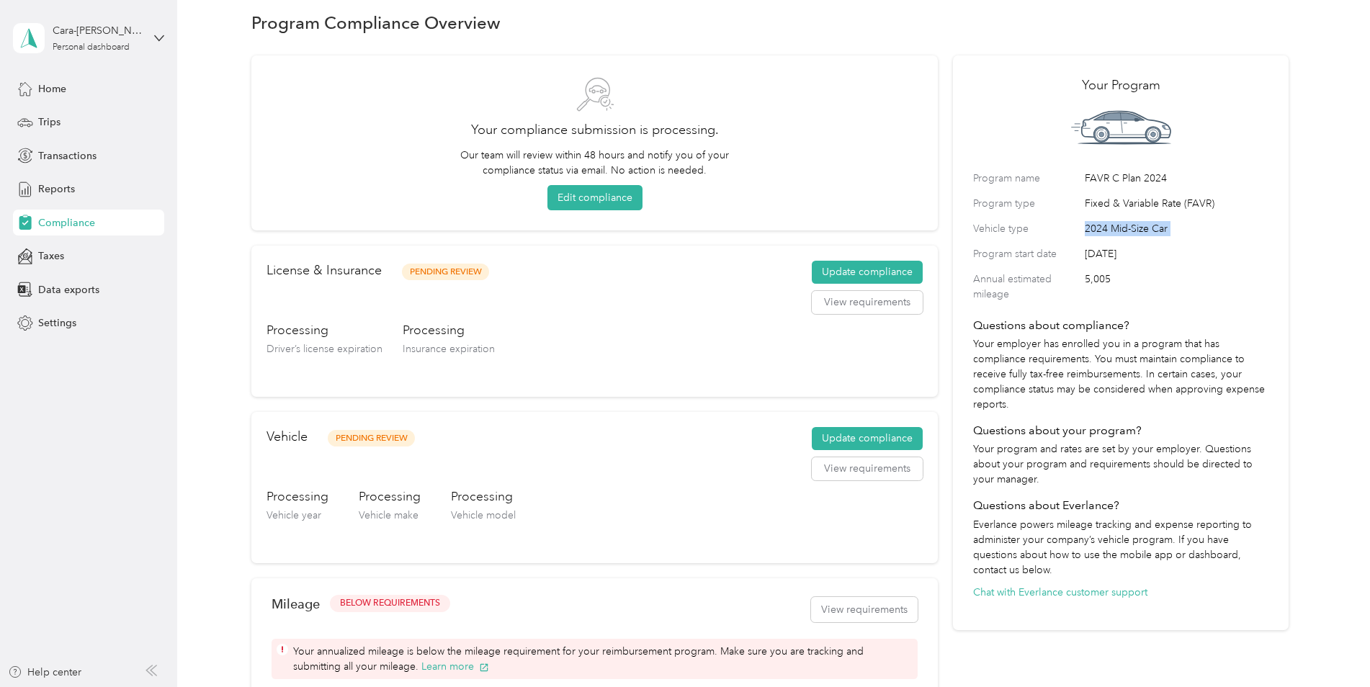
drag, startPoint x: 1093, startPoint y: 230, endPoint x: 1172, endPoint y: 236, distance: 79.4
click at [1172, 236] on span "2024 Mid-Size Car" at bounding box center [1177, 228] width 184 height 15
drag, startPoint x: 1172, startPoint y: 236, endPoint x: 1107, endPoint y: 259, distance: 69.0
click at [1115, 256] on span "[DATE]" at bounding box center [1177, 253] width 184 height 15
drag, startPoint x: 1092, startPoint y: 261, endPoint x: 1192, endPoint y: 259, distance: 100.1
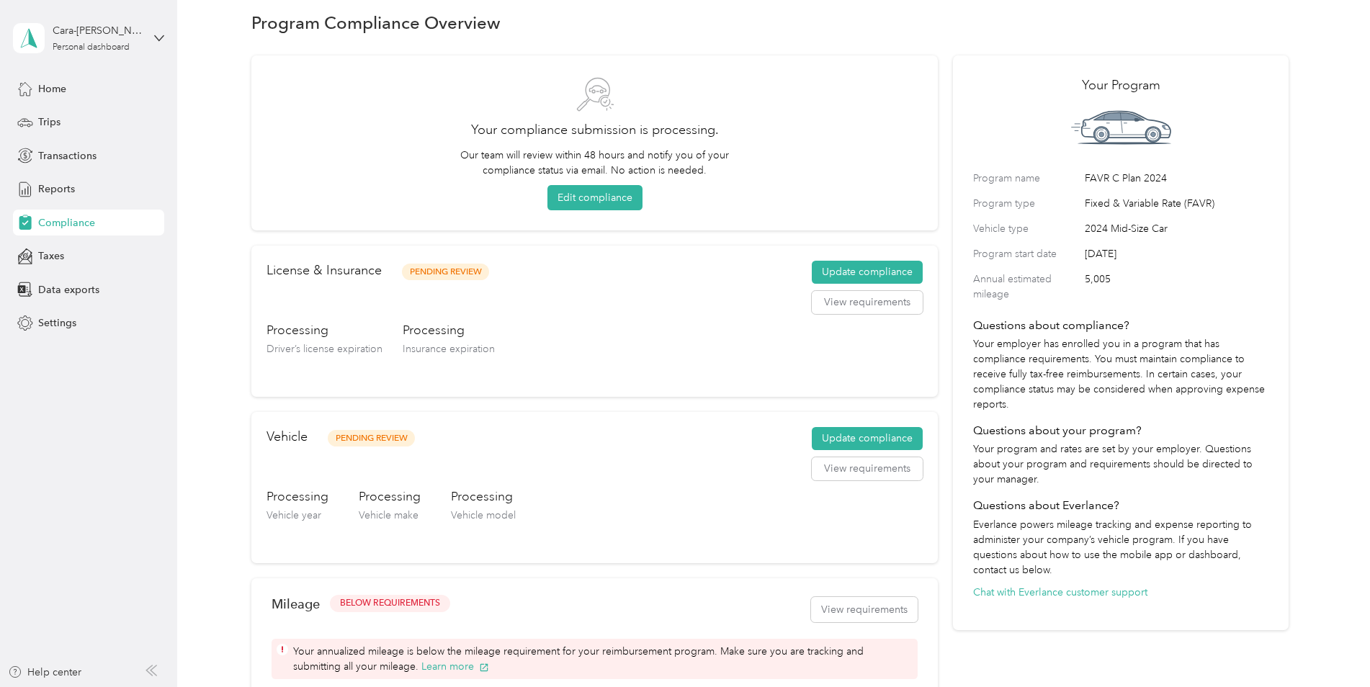
click at [1192, 259] on span "[DATE]" at bounding box center [1177, 253] width 184 height 15
drag, startPoint x: 1192, startPoint y: 259, endPoint x: 1136, endPoint y: 293, distance: 66.0
click at [1140, 287] on span "5,005" at bounding box center [1177, 287] width 184 height 30
drag, startPoint x: 1088, startPoint y: 274, endPoint x: 1160, endPoint y: 285, distance: 72.9
click at [1160, 285] on span "5,005" at bounding box center [1177, 287] width 184 height 30
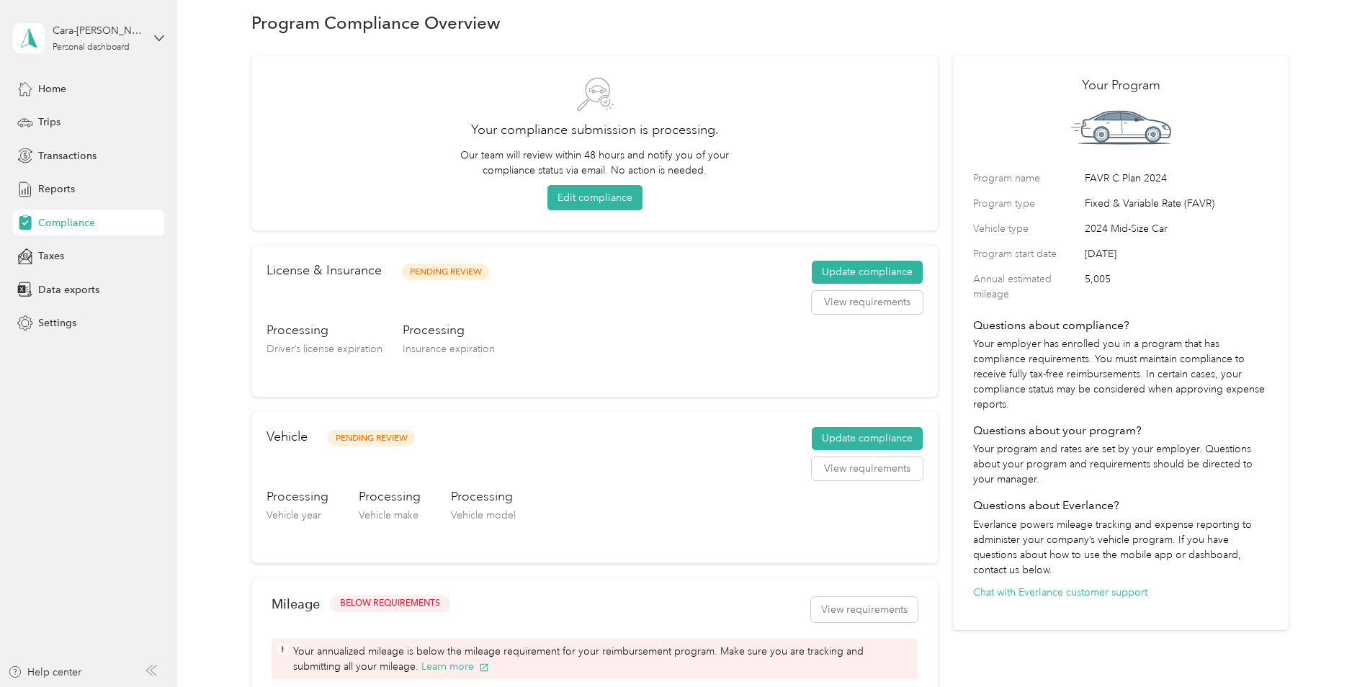
drag, startPoint x: 1160, startPoint y: 285, endPoint x: 1128, endPoint y: 312, distance: 41.4
click at [1128, 312] on div "Your Program Program name FAVR C Plan 2024 Program type Fixed & Variable Rate (…" at bounding box center [1121, 343] width 336 height 576
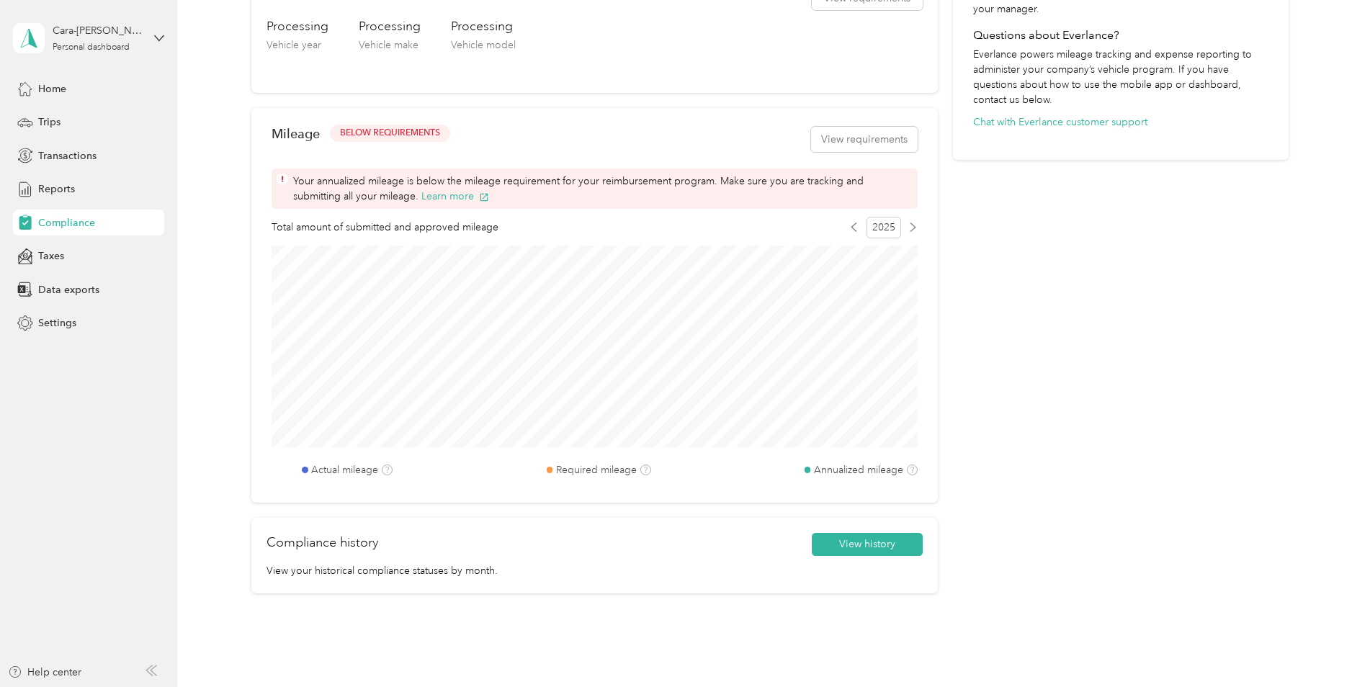
scroll to position [204, 0]
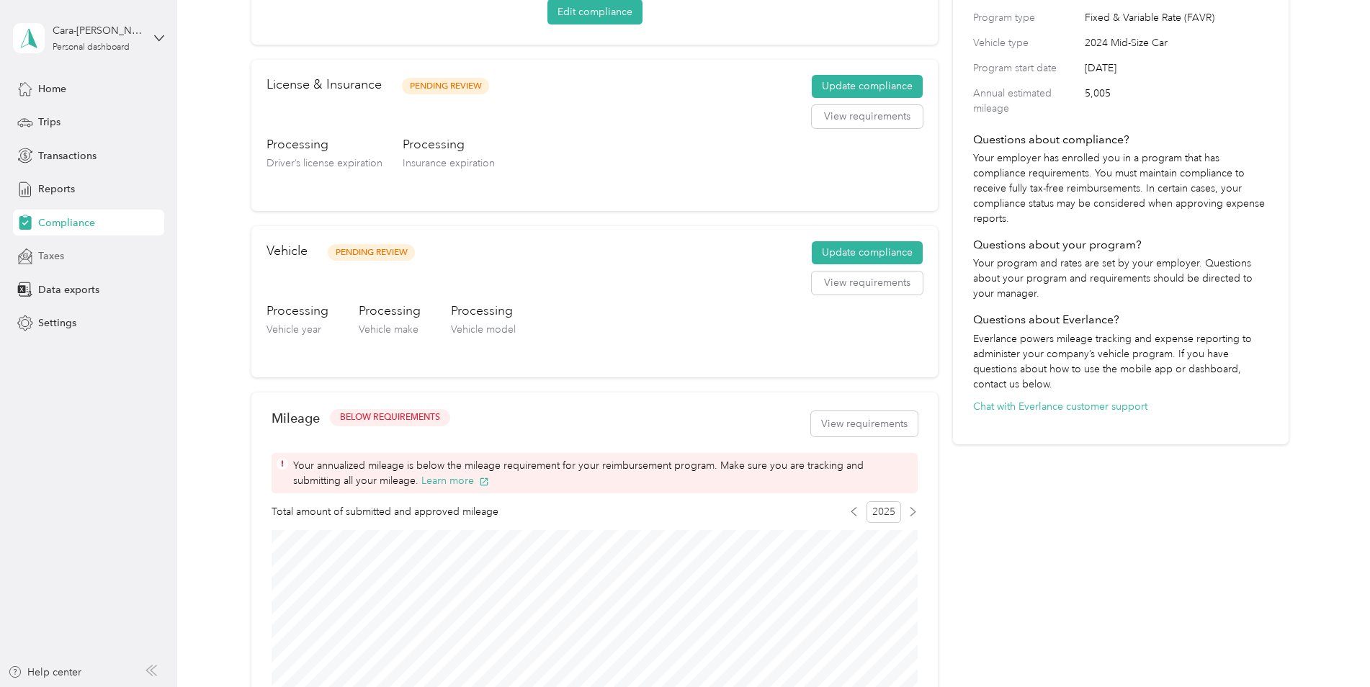
click at [68, 254] on div "Taxes" at bounding box center [88, 256] width 151 height 26
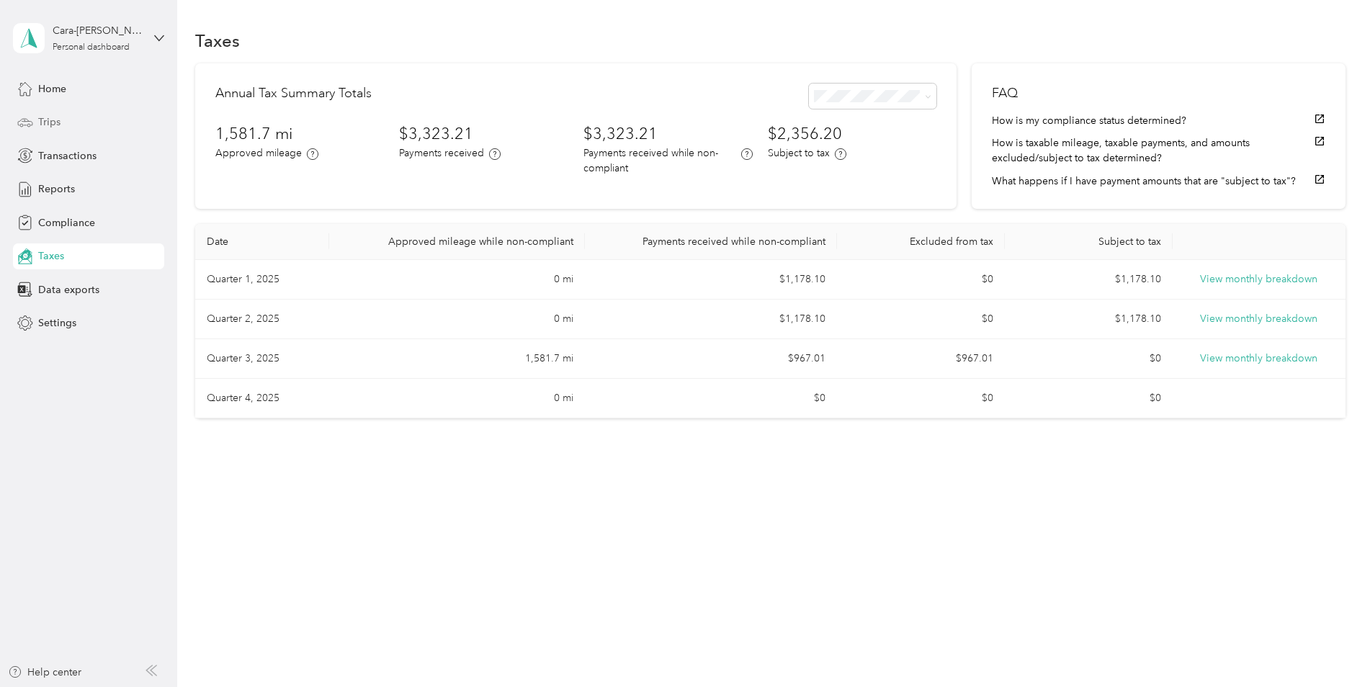
click at [68, 120] on div "Trips" at bounding box center [88, 122] width 151 height 26
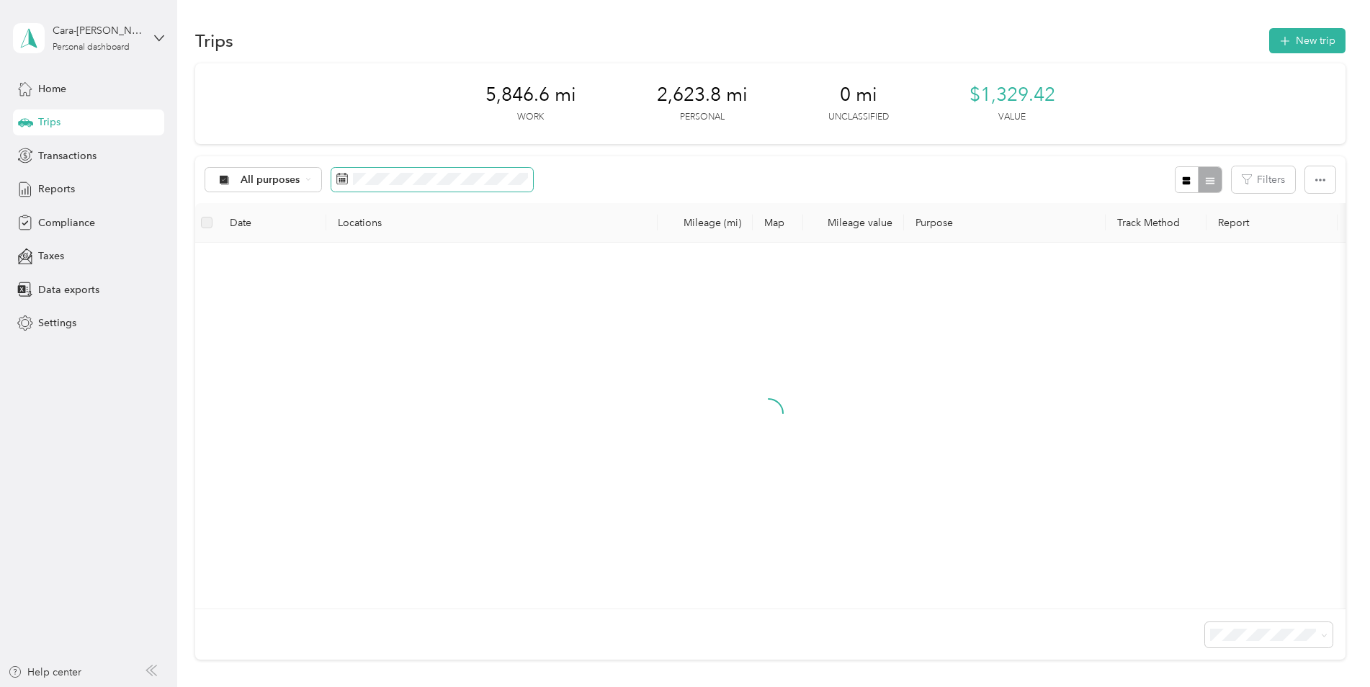
click at [425, 188] on span at bounding box center [432, 180] width 202 height 24
click at [88, 92] on div "Home" at bounding box center [88, 89] width 151 height 26
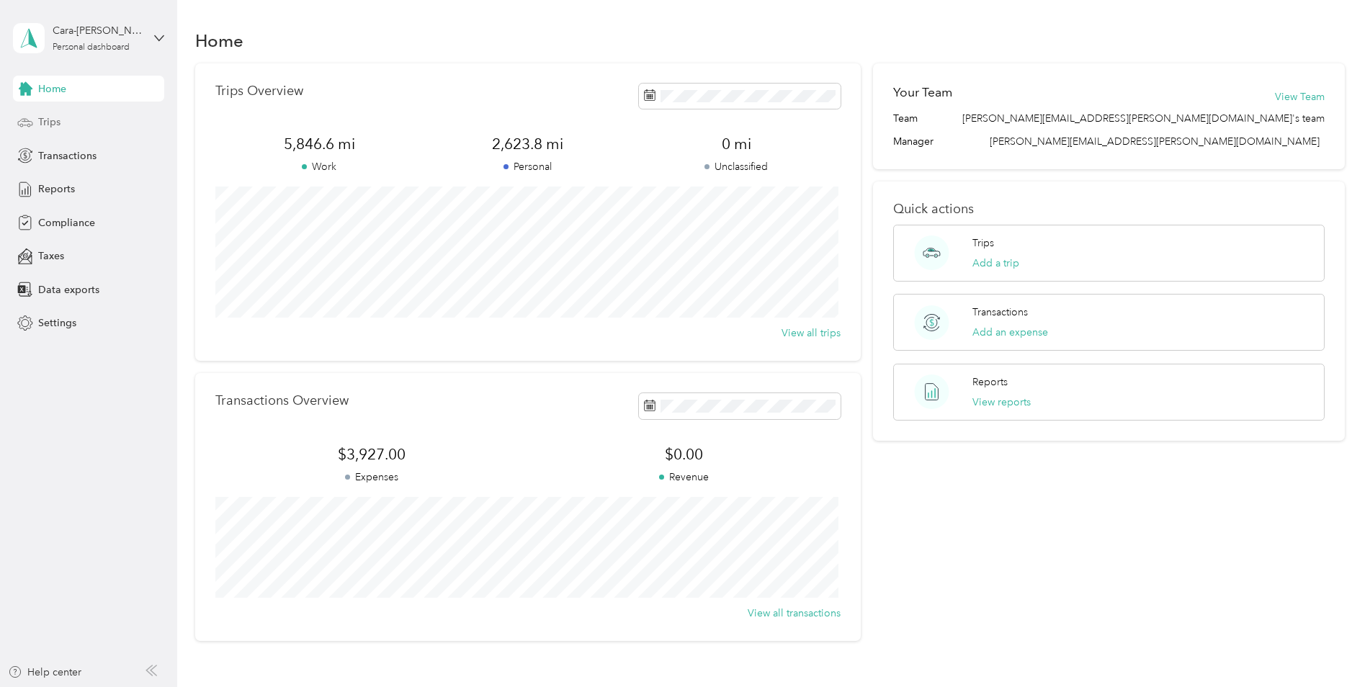
click at [69, 129] on div "Trips" at bounding box center [88, 122] width 151 height 26
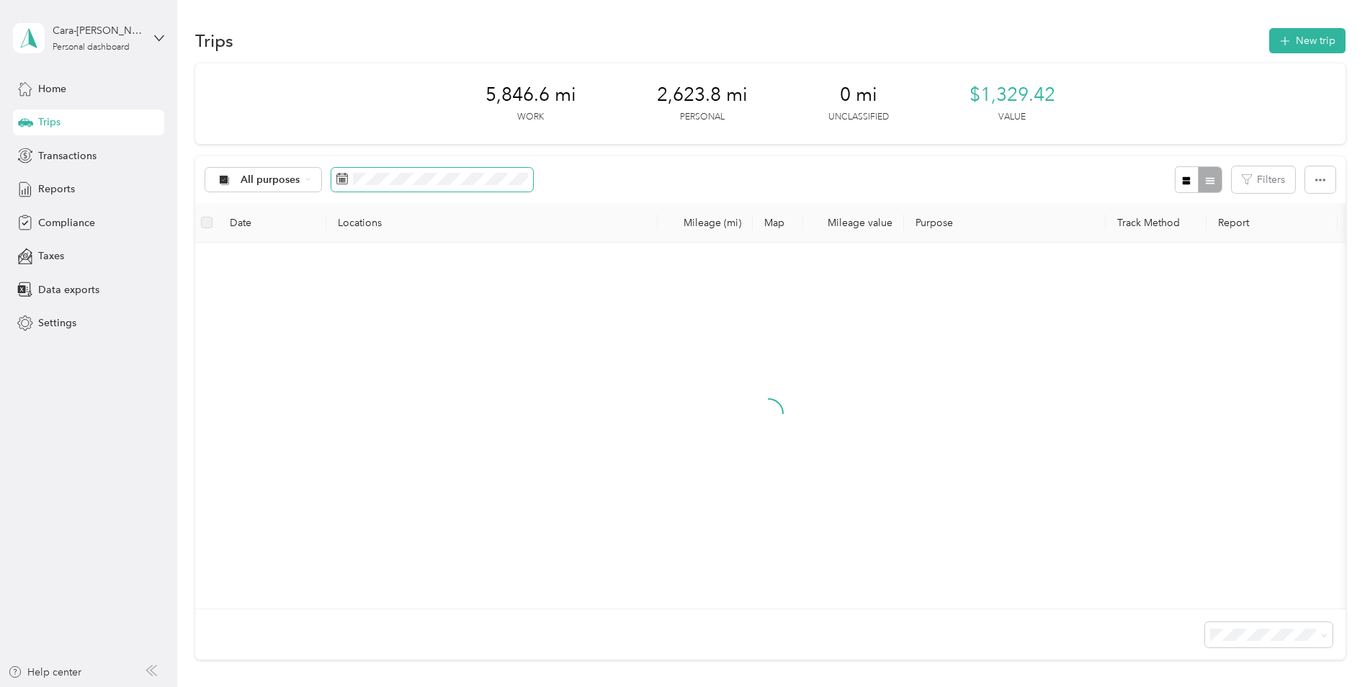
click at [403, 191] on span at bounding box center [432, 180] width 202 height 24
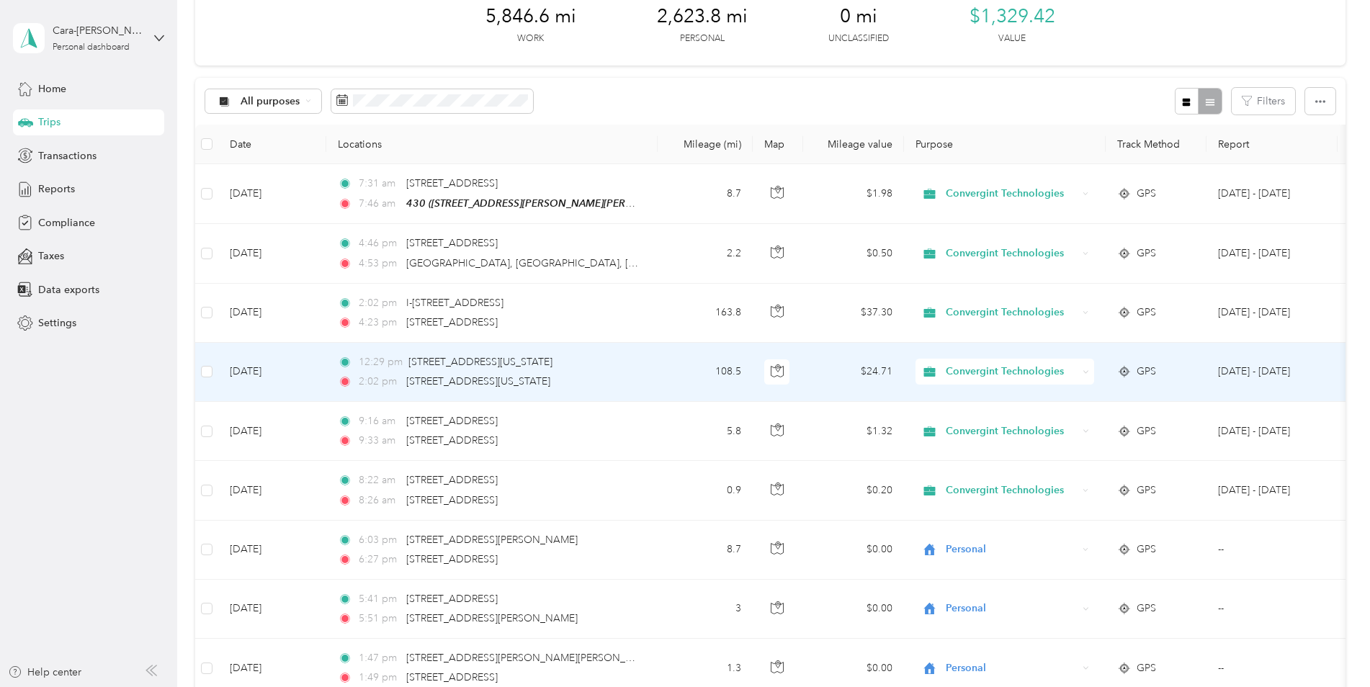
scroll to position [216, 0]
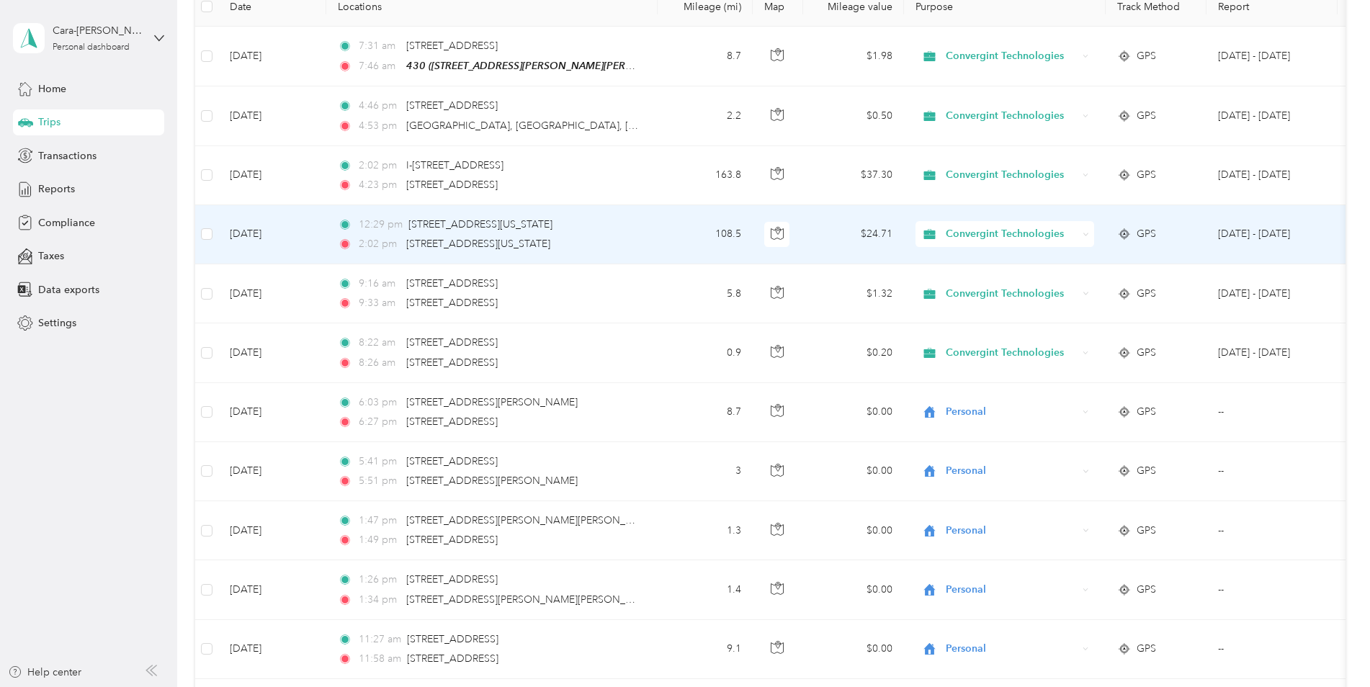
click at [1037, 236] on span "Convergint Technologies" at bounding box center [1012, 234] width 132 height 16
click at [1021, 270] on ol "Convergint Technologies Personal" at bounding box center [1006, 273] width 182 height 50
click at [1028, 227] on span "Convergint Technologies" at bounding box center [1012, 234] width 132 height 16
click at [974, 288] on li "Personal" at bounding box center [1006, 285] width 182 height 25
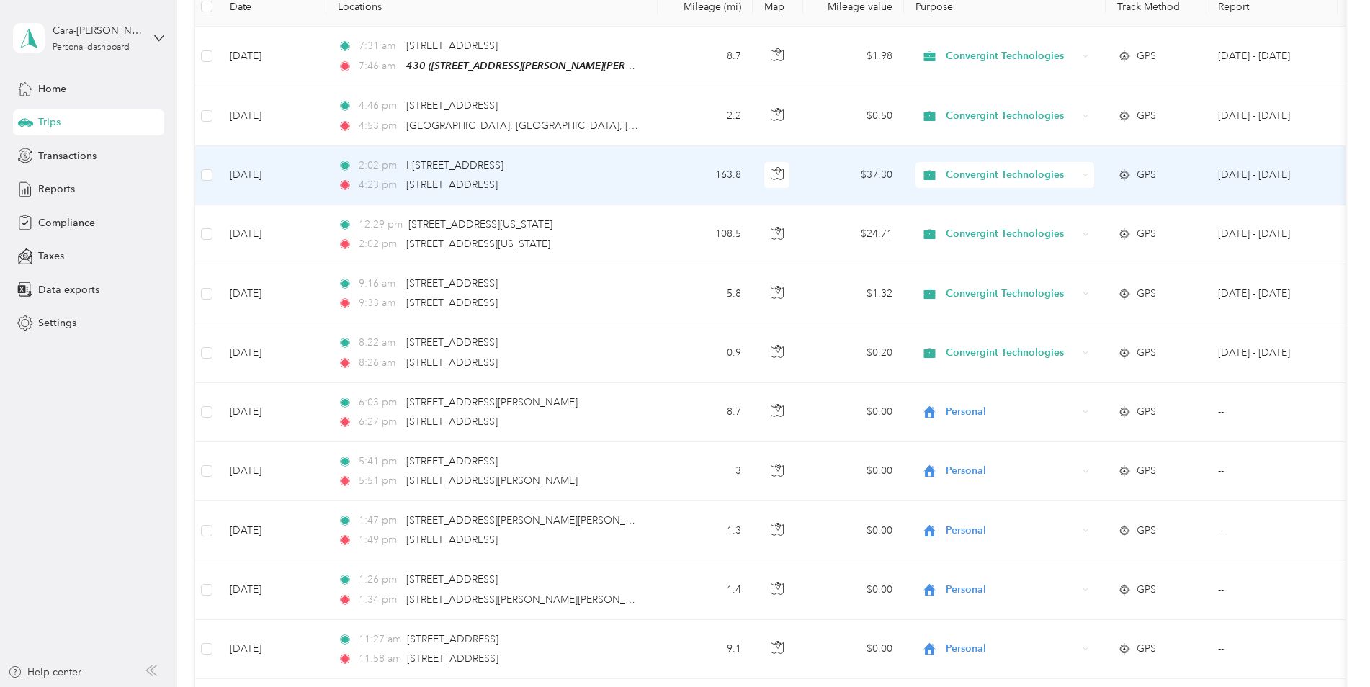
click at [1008, 175] on span "Convergint Technologies" at bounding box center [1012, 175] width 132 height 16
click at [987, 226] on span "Personal" at bounding box center [1019, 226] width 136 height 15
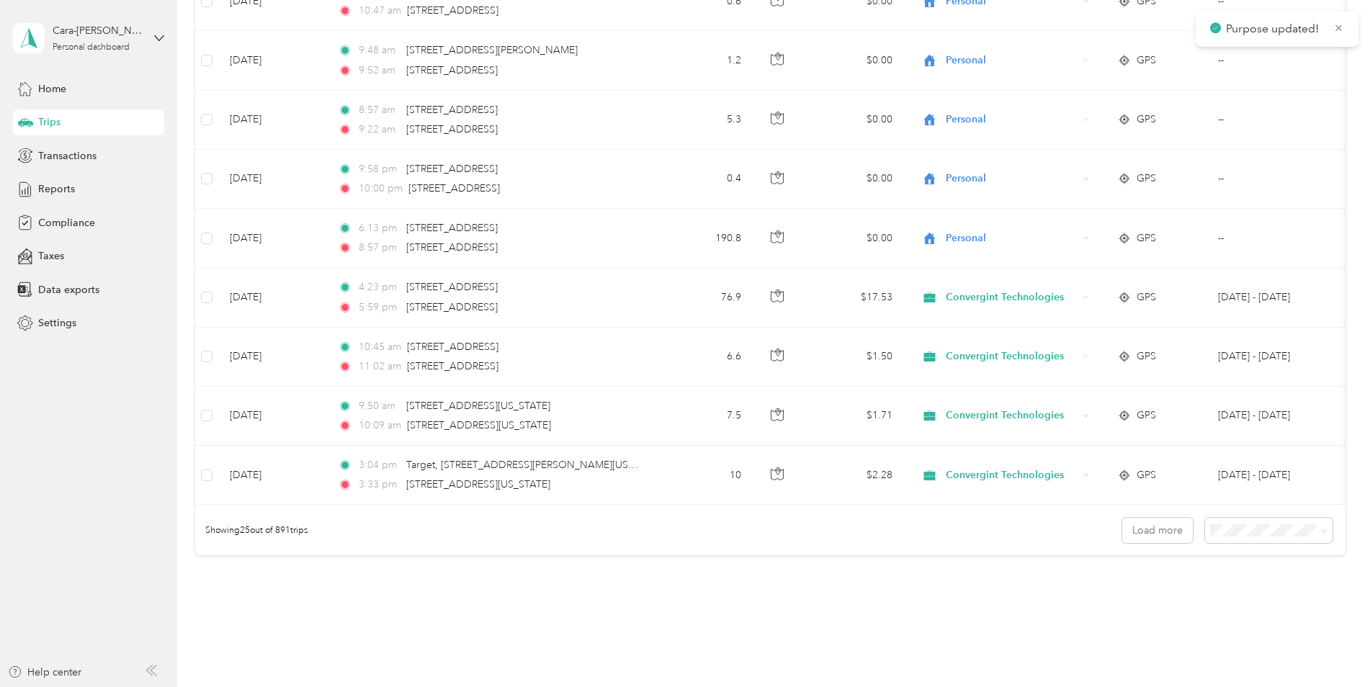
scroll to position [1297, 0]
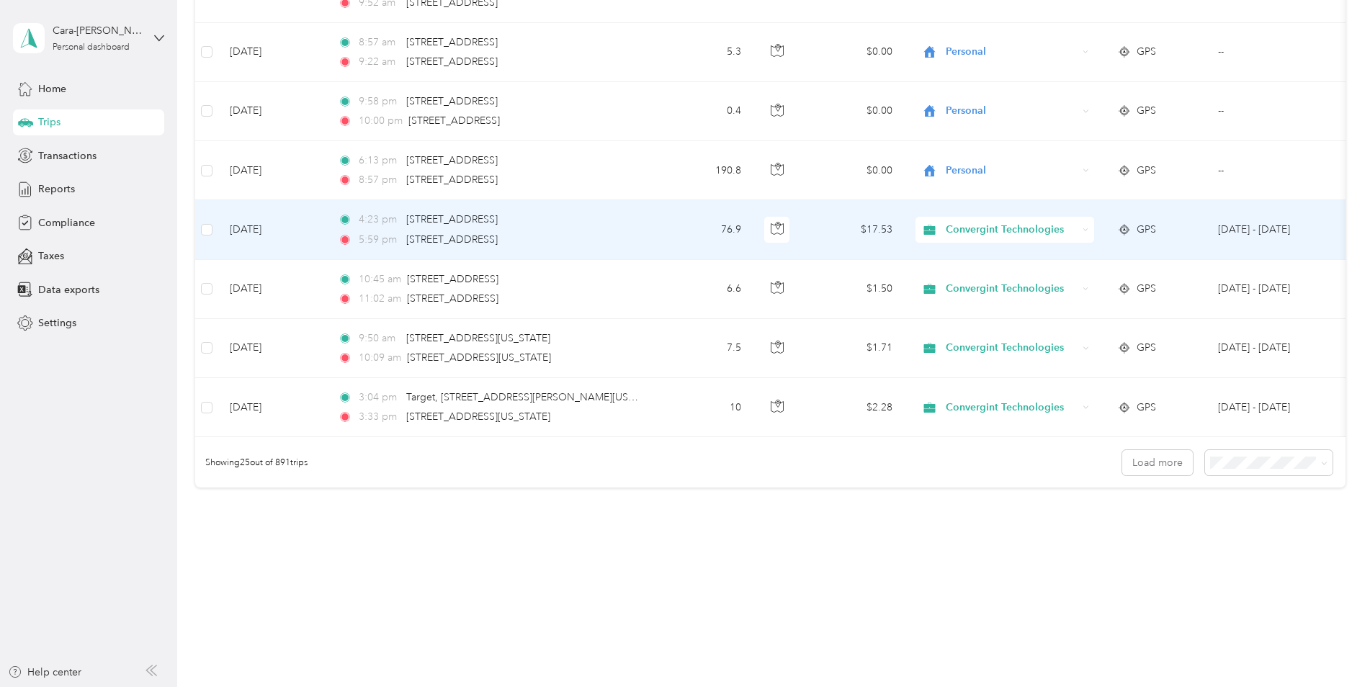
click at [976, 222] on span "Convergint Technologies" at bounding box center [1012, 230] width 132 height 16
click at [960, 274] on li "Personal" at bounding box center [1006, 271] width 182 height 25
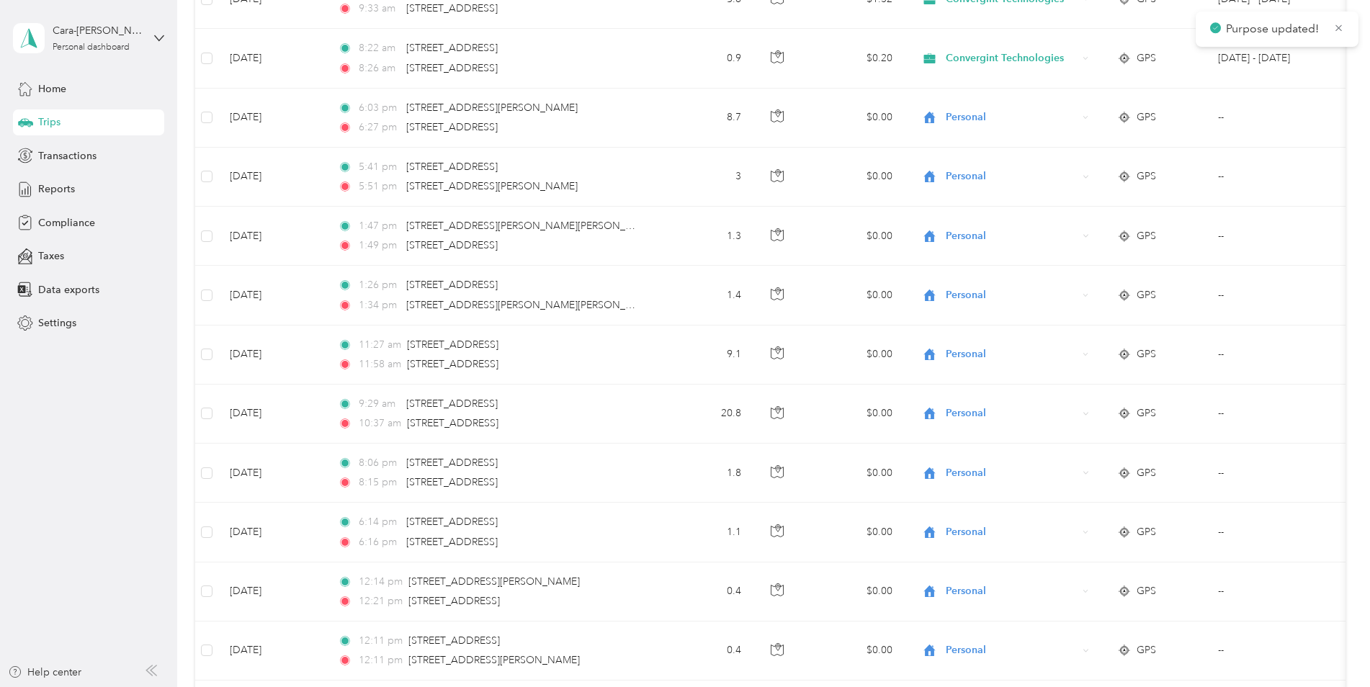
scroll to position [505, 0]
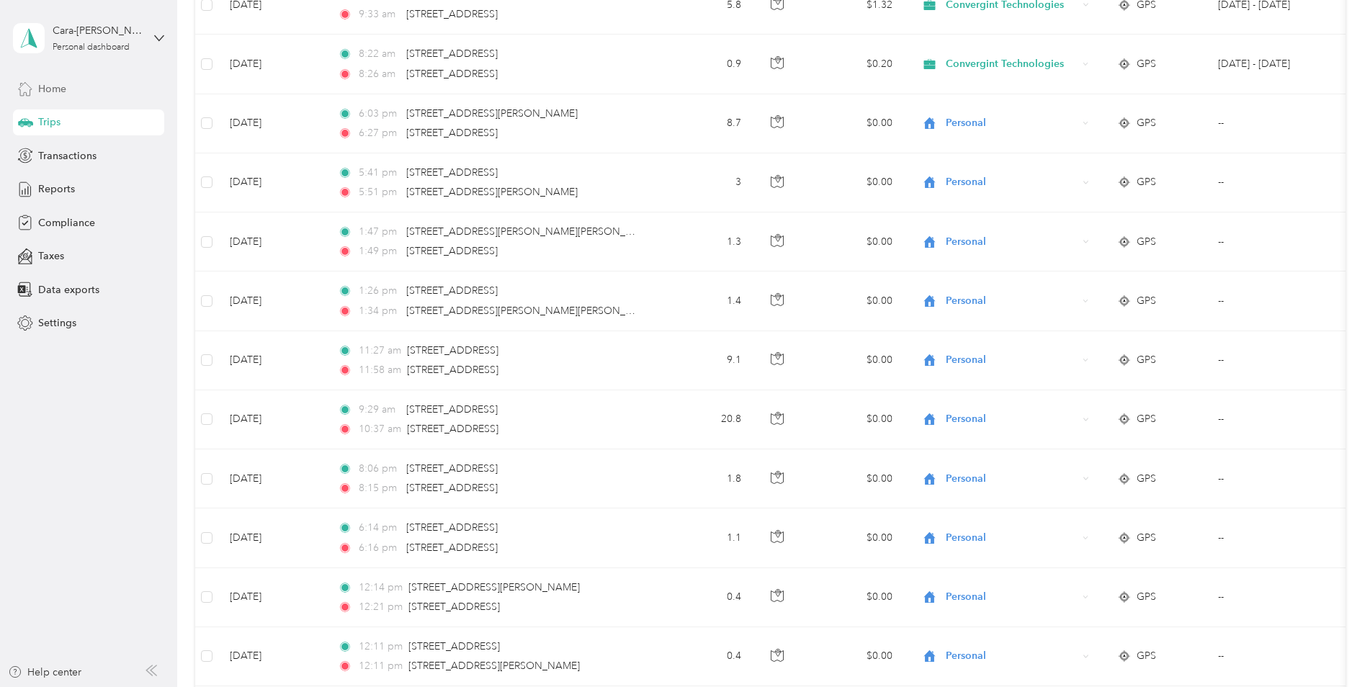
click at [67, 94] on div "Home" at bounding box center [88, 89] width 151 height 26
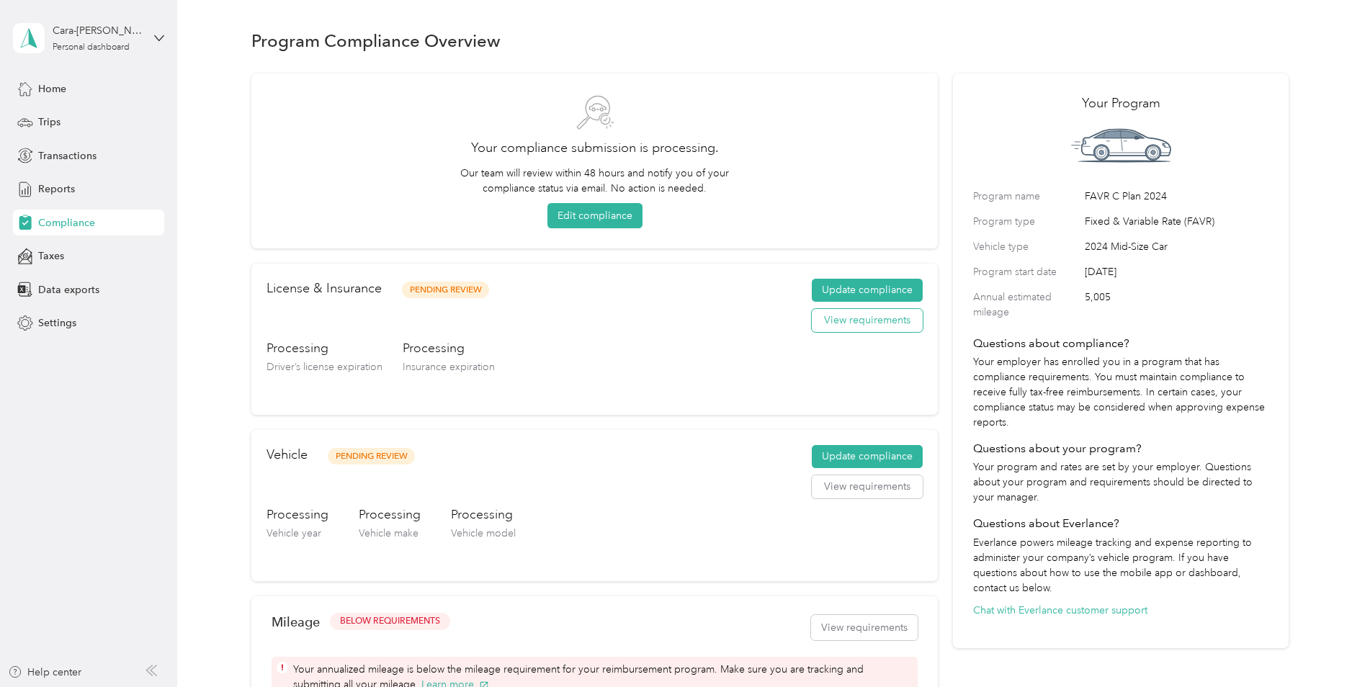
click at [821, 319] on button "View requirements" at bounding box center [867, 320] width 111 height 23
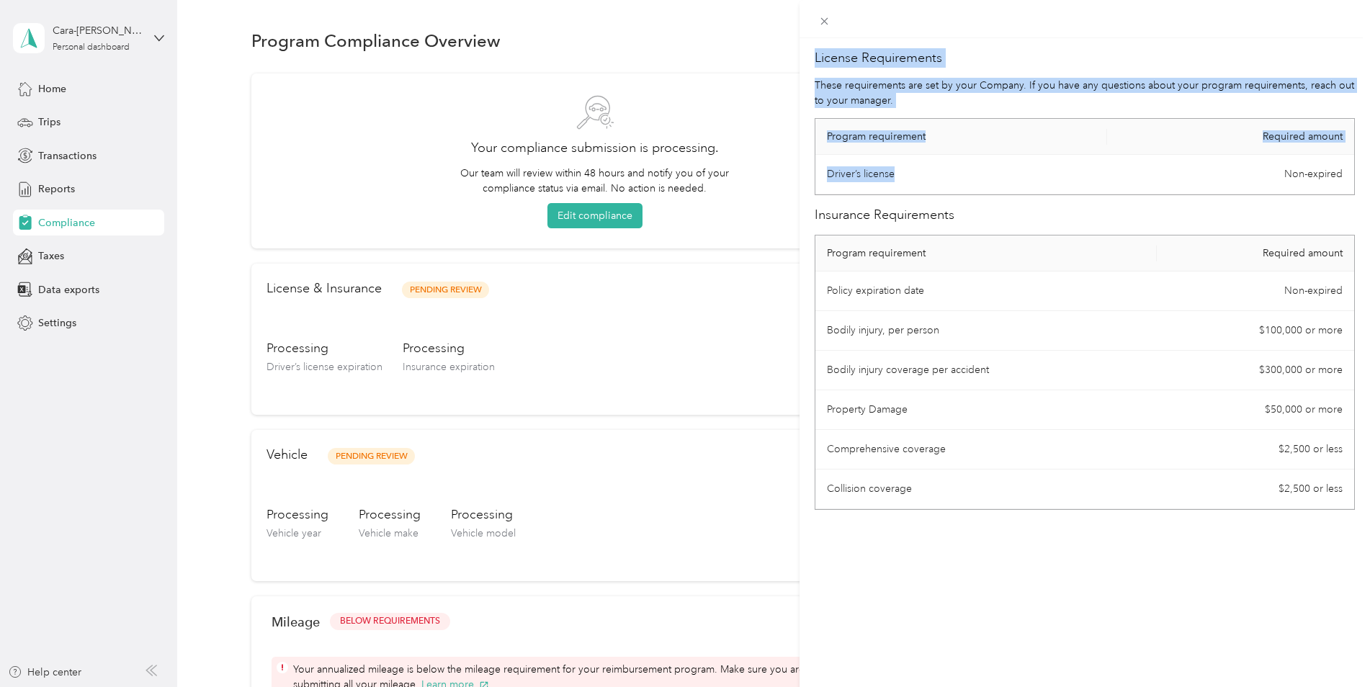
drag, startPoint x: 1000, startPoint y: 170, endPoint x: 1419, endPoint y: 176, distance: 419.2
click at [1363, 176] on html "Cara-[PERSON_NAME] Personal dashboard Home Trips Transactions Reports Complianc…" at bounding box center [681, 343] width 1363 height 687
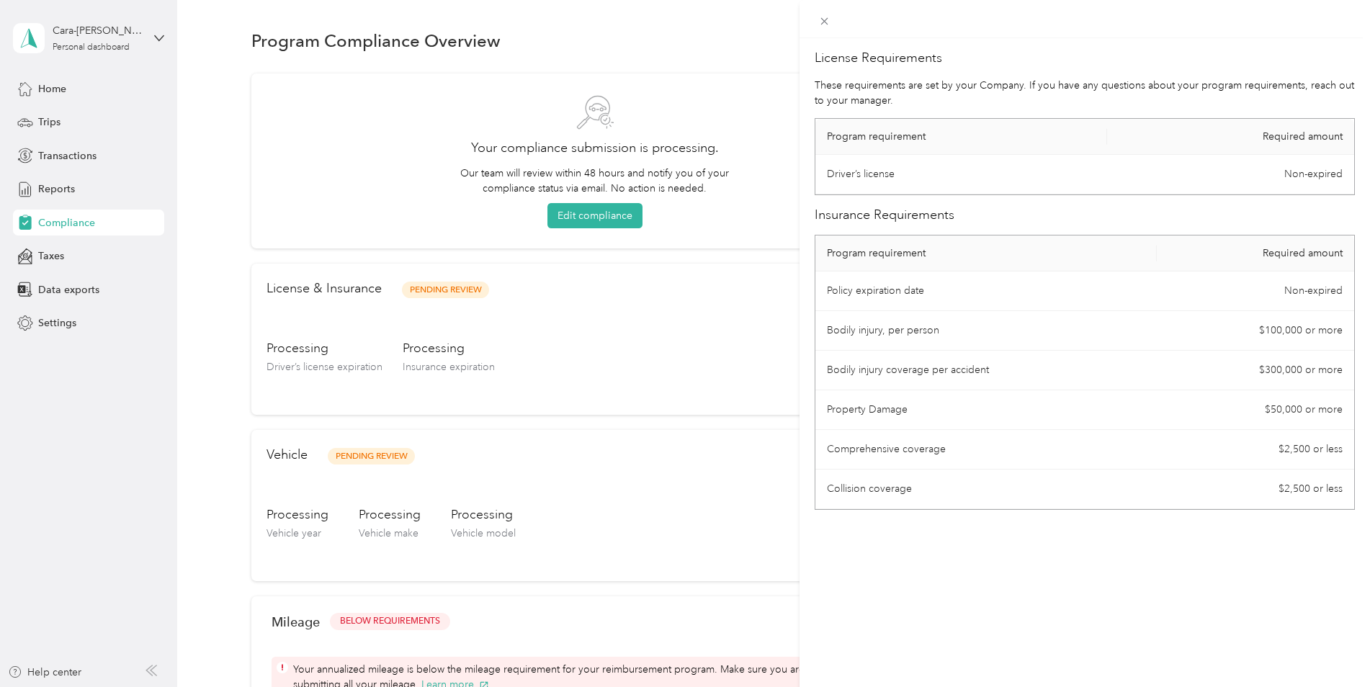
click at [1183, 274] on td "Non-expired" at bounding box center [1255, 292] width 197 height 40
drag, startPoint x: 845, startPoint y: 287, endPoint x: 957, endPoint y: 288, distance: 111.6
click at [957, 288] on td "Policy expiration date" at bounding box center [986, 292] width 342 height 40
drag, startPoint x: 851, startPoint y: 323, endPoint x: 1005, endPoint y: 322, distance: 154.1
click at [1005, 322] on td "Bodily injury, per person" at bounding box center [986, 331] width 342 height 40
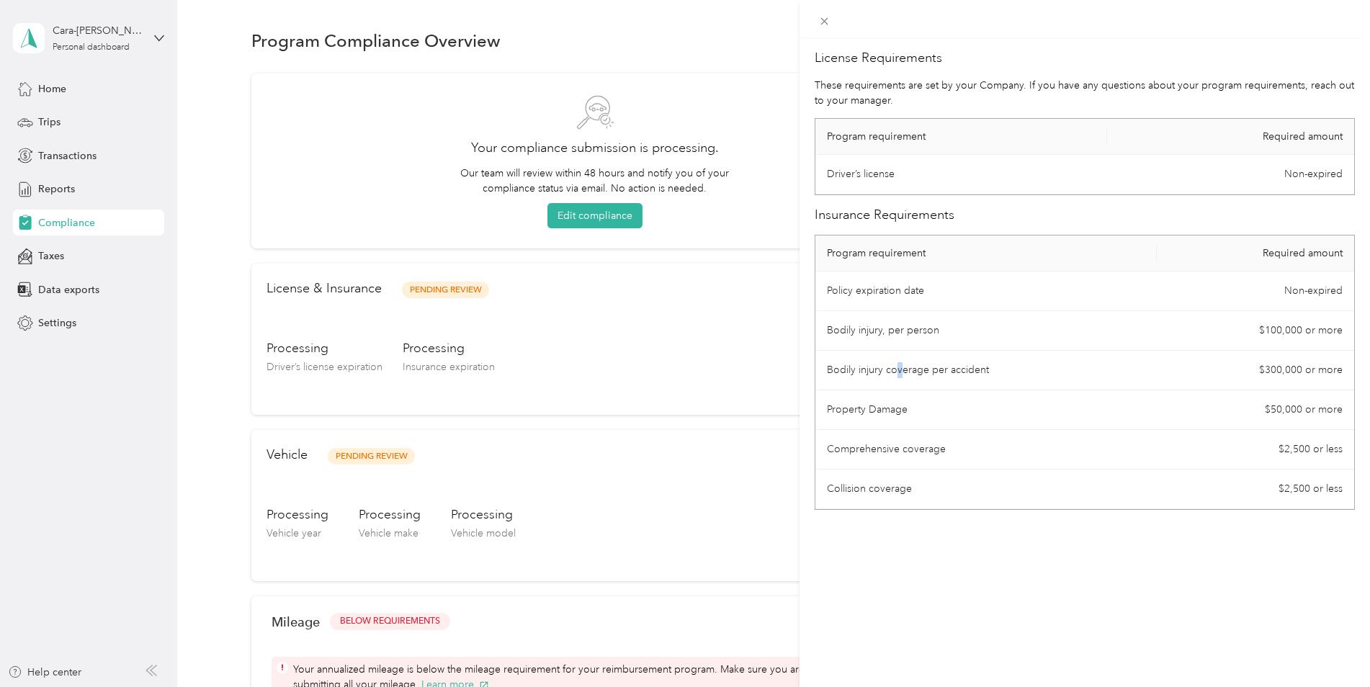
drag, startPoint x: 1005, startPoint y: 322, endPoint x: 897, endPoint y: 356, distance: 112.5
click at [897, 356] on td "Bodily injury coverage per accident" at bounding box center [986, 371] width 342 height 40
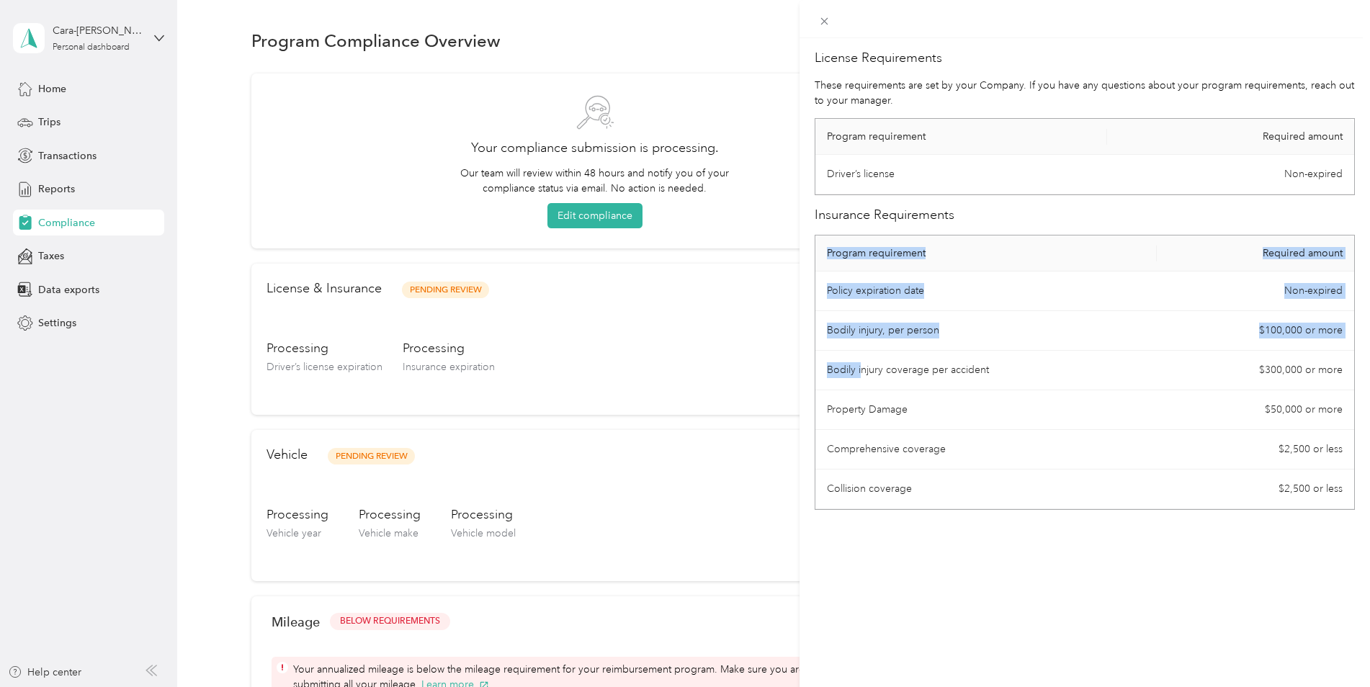
drag, startPoint x: 897, startPoint y: 356, endPoint x: 959, endPoint y: 521, distance: 176.9
click at [959, 521] on div "License Requirements These requirements are set by your Company. If you have an…" at bounding box center [1085, 381] width 571 height 687
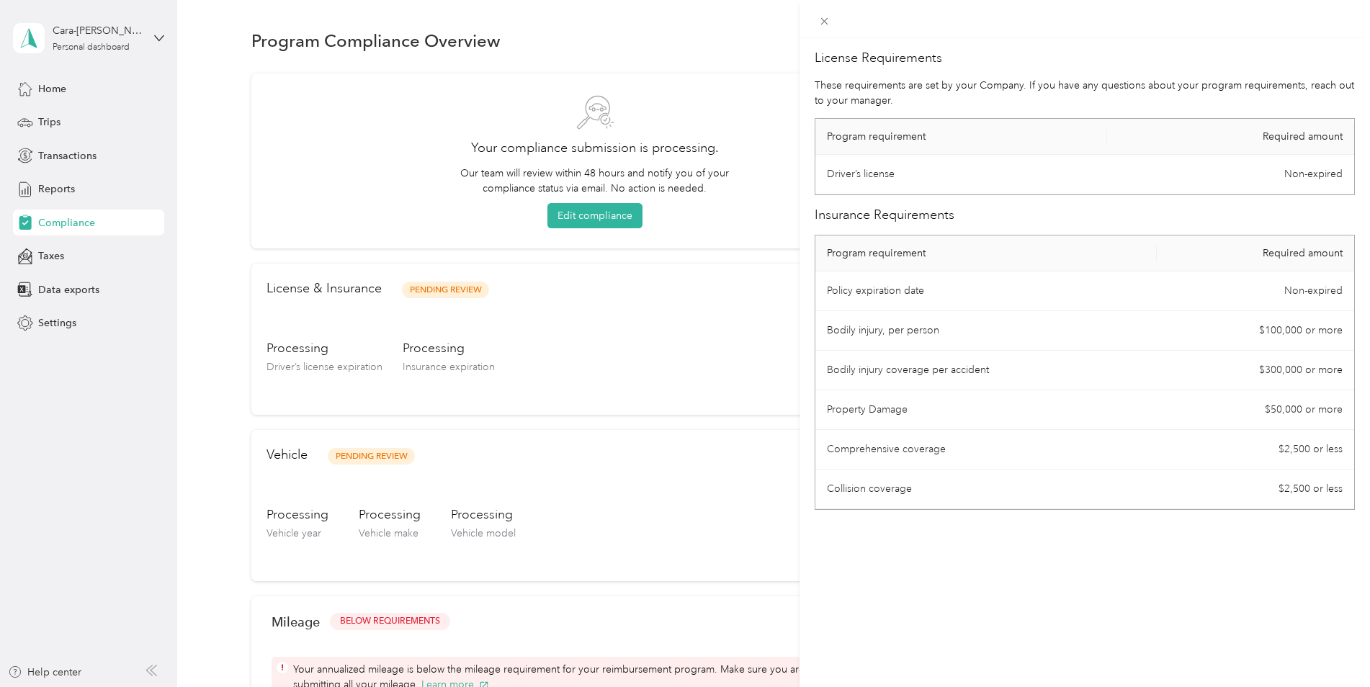
drag, startPoint x: 959, startPoint y: 521, endPoint x: 911, endPoint y: 484, distance: 61.1
click at [911, 484] on td "Collision coverage" at bounding box center [986, 490] width 342 height 40
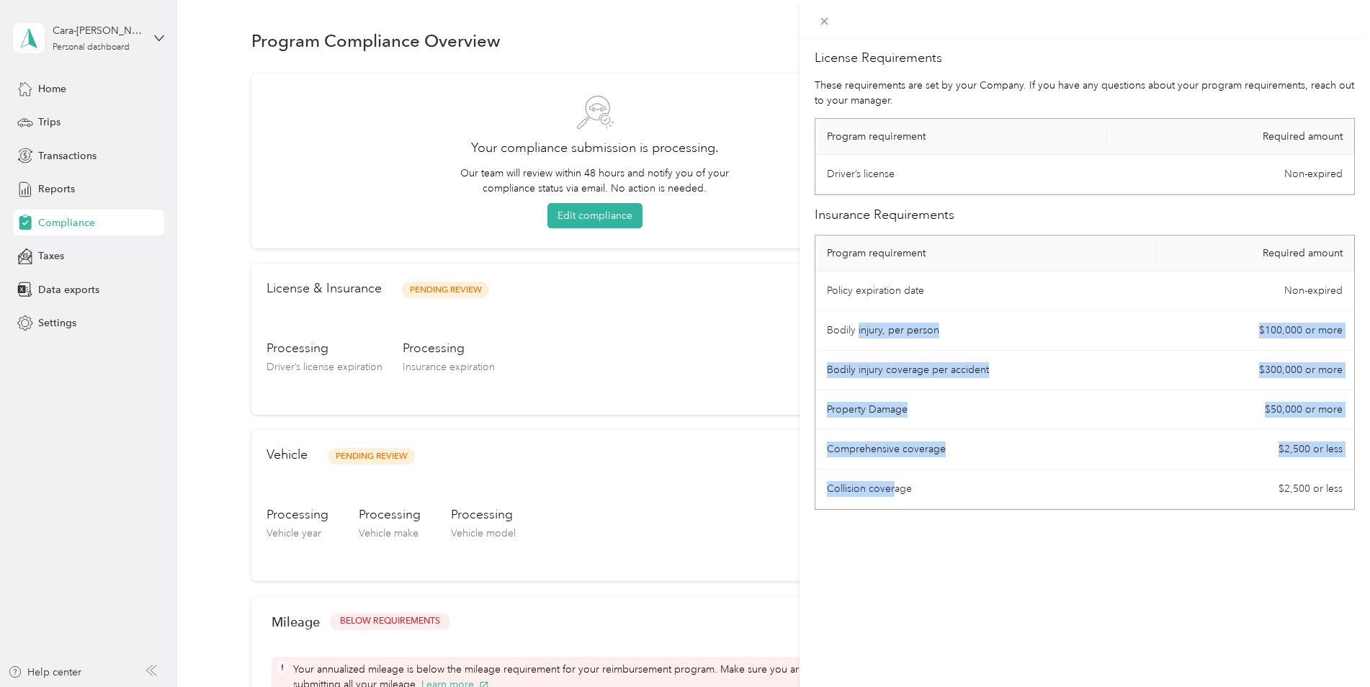
drag, startPoint x: 895, startPoint y: 488, endPoint x: 859, endPoint y: 344, distance: 148.5
click at [859, 344] on tbody "Policy expiration date Non-expired Bodily injury, per person $100,000 or more B…" at bounding box center [1084, 391] width 539 height 238
drag, startPoint x: 859, startPoint y: 344, endPoint x: 859, endPoint y: 423, distance: 79.2
click at [859, 423] on td "Property Damage" at bounding box center [986, 410] width 342 height 40
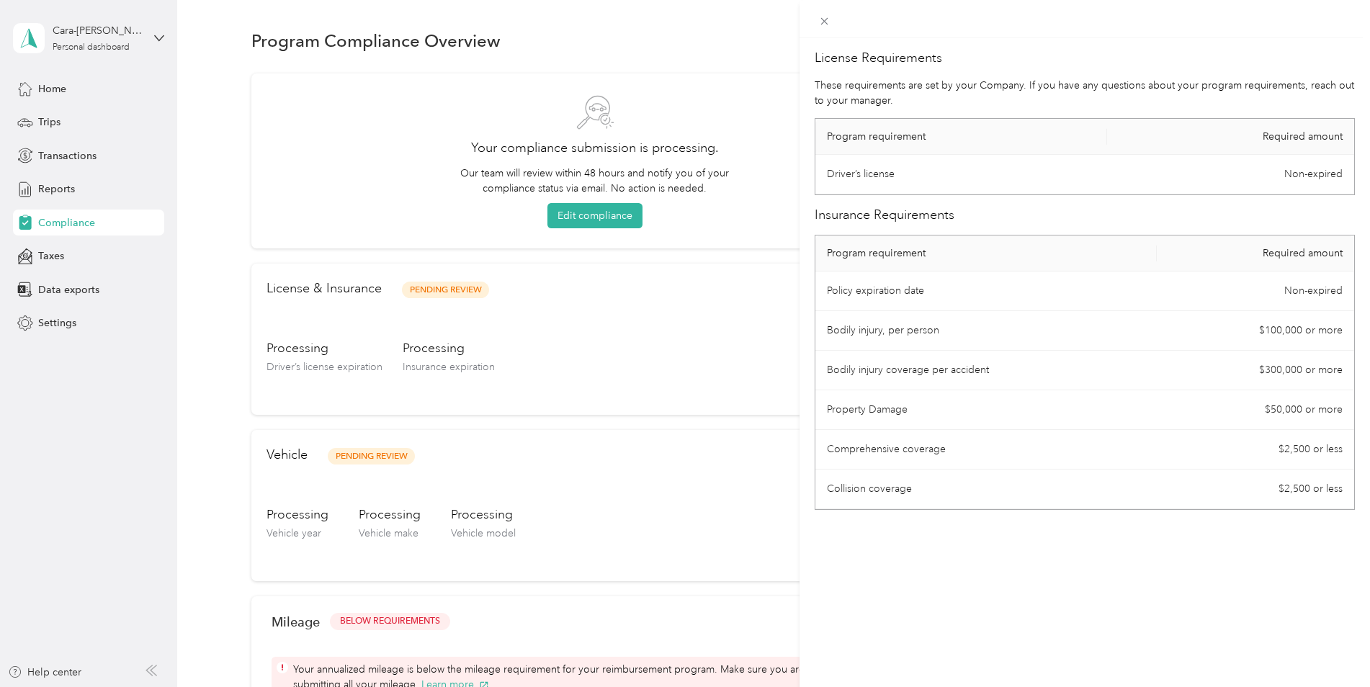
click at [752, 376] on div "License Requirements These requirements are set by your Company. If you have an…" at bounding box center [685, 343] width 1370 height 687
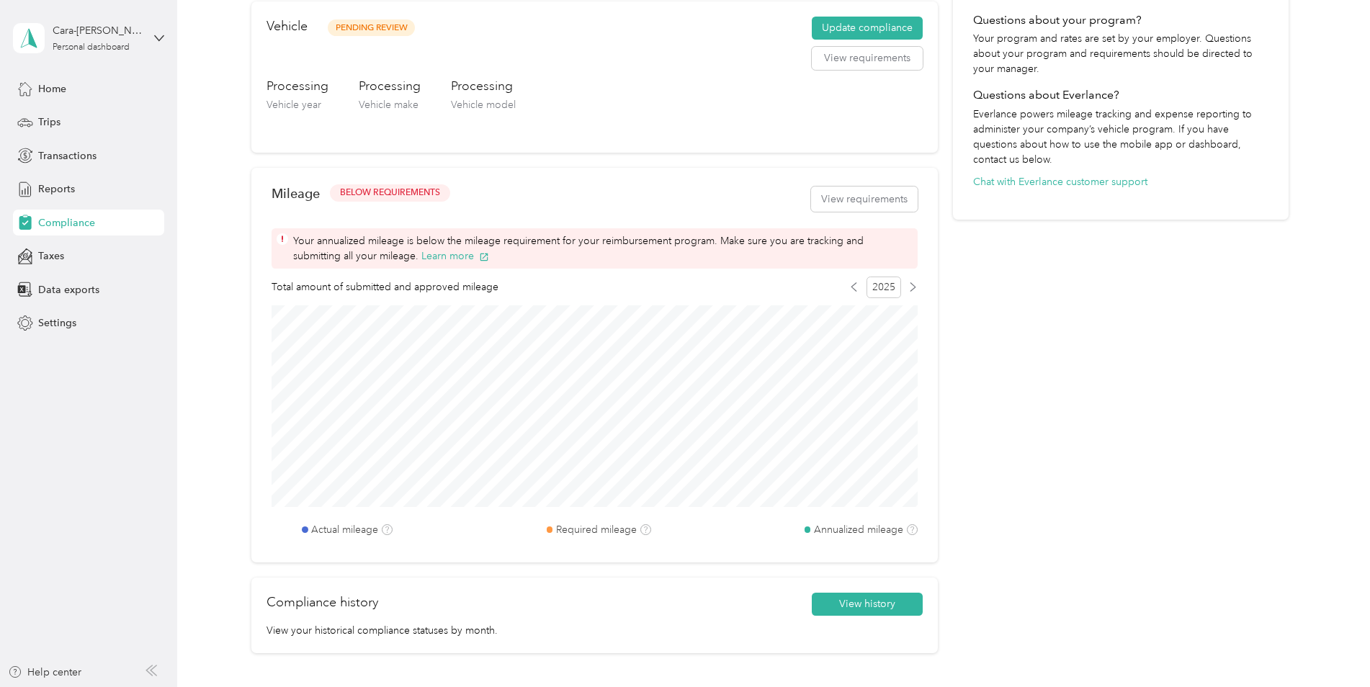
scroll to position [420, 0]
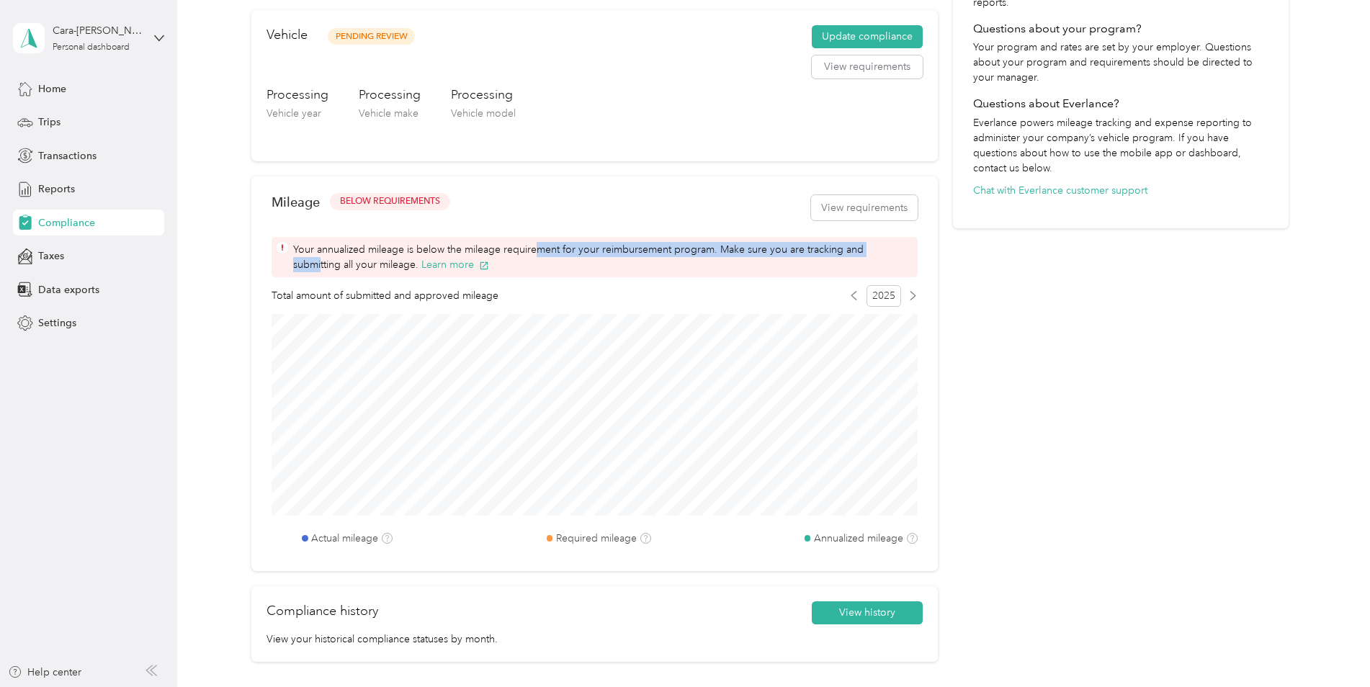
drag, startPoint x: 538, startPoint y: 244, endPoint x: 889, endPoint y: 244, distance: 350.8
click at [889, 244] on span "Your annualized mileage is below the mileage requirement for your reimbursement…" at bounding box center [602, 257] width 619 height 30
drag, startPoint x: 889, startPoint y: 244, endPoint x: 841, endPoint y: 260, distance: 50.1
click at [841, 260] on span "Your annualized mileage is below the mileage requirement for your reimbursement…" at bounding box center [602, 257] width 619 height 30
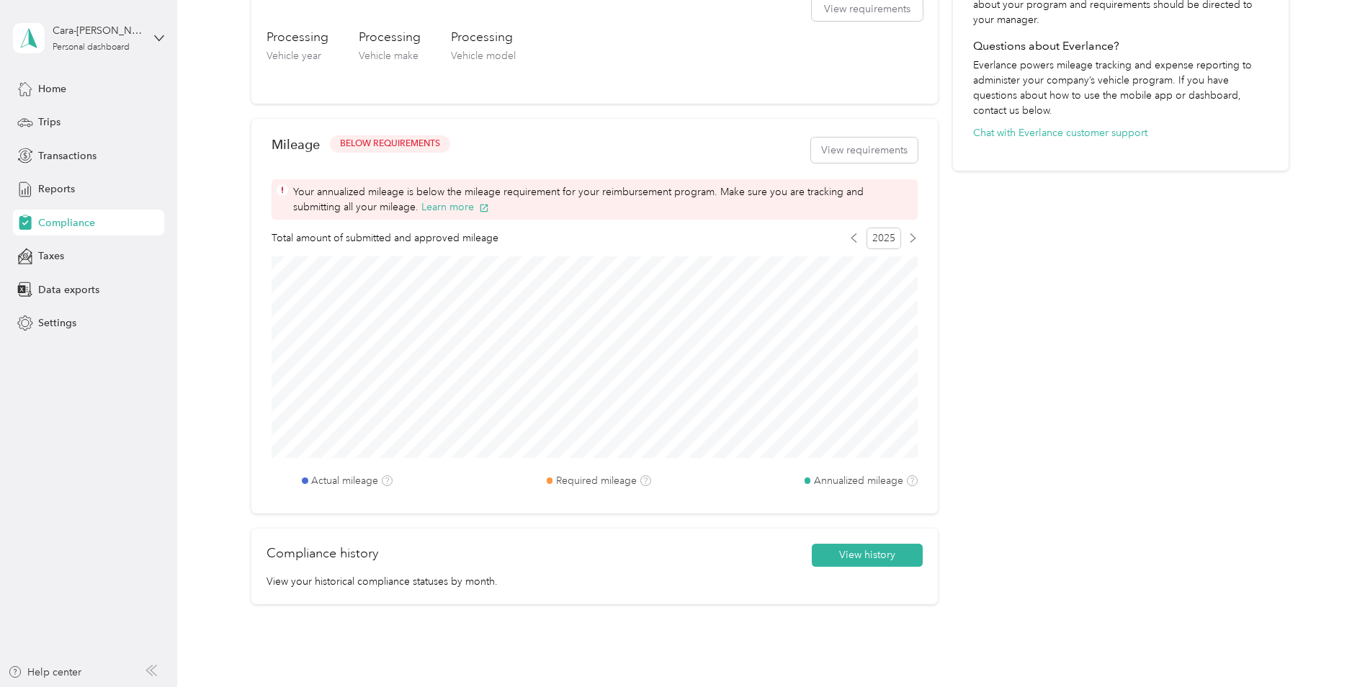
scroll to position [348, 0]
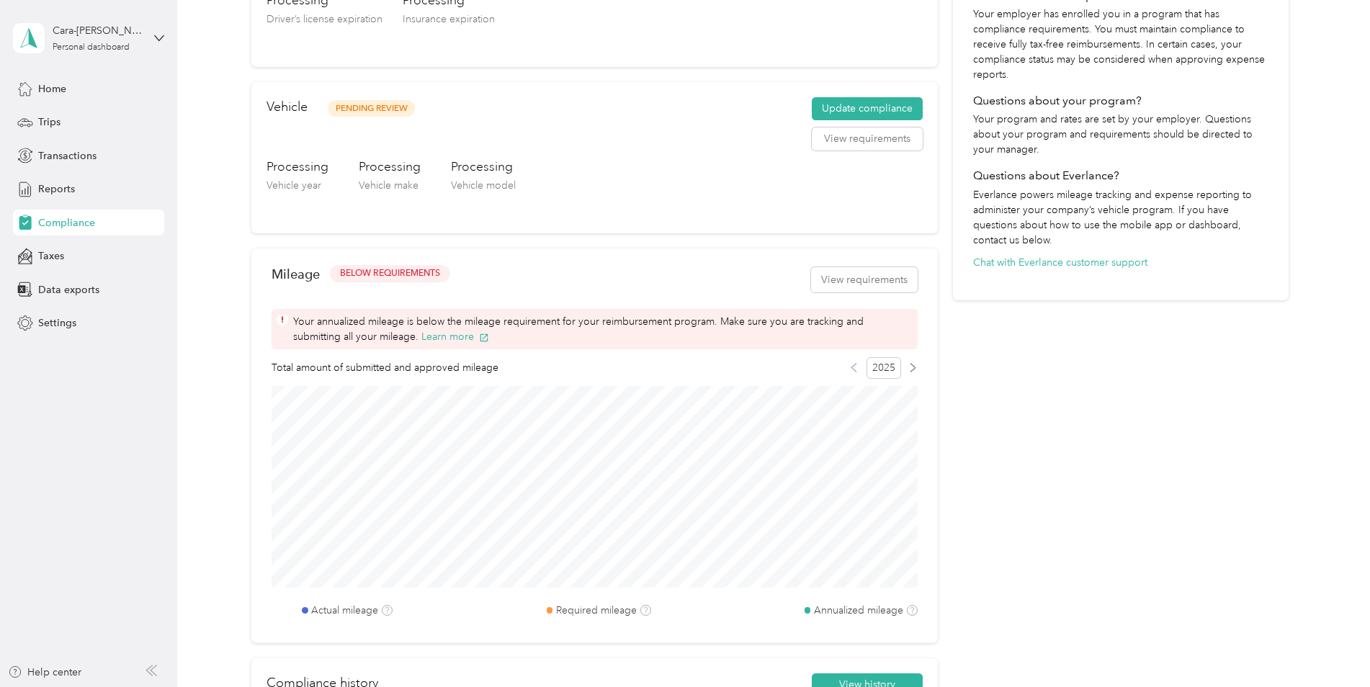
click at [856, 370] on icon at bounding box center [853, 367] width 9 height 9
click at [852, 370] on icon at bounding box center [853, 368] width 5 height 8
click at [856, 362] on div "2025" at bounding box center [883, 368] width 68 height 22
click at [905, 364] on div "2025" at bounding box center [883, 368] width 68 height 22
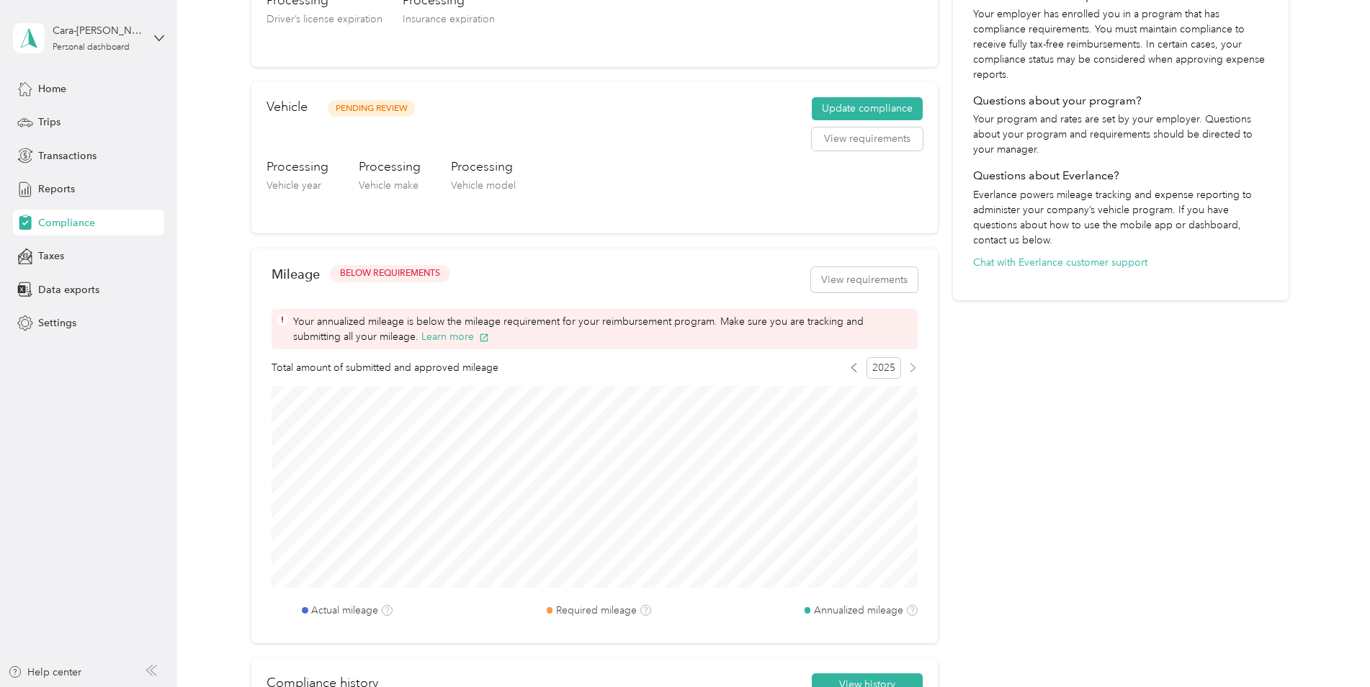
click at [908, 365] on icon at bounding box center [912, 367] width 9 height 9
click at [853, 284] on button "View requirements" at bounding box center [864, 279] width 107 height 25
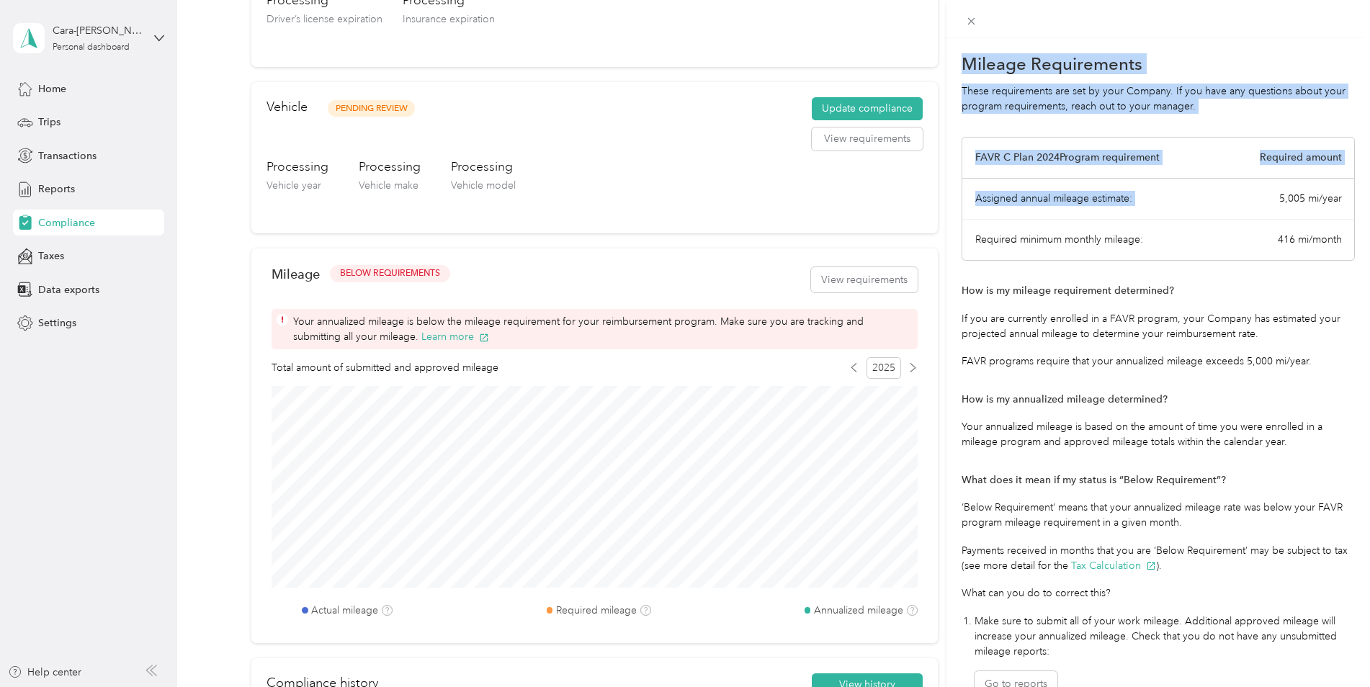
drag, startPoint x: 1258, startPoint y: 192, endPoint x: 1394, endPoint y: 196, distance: 136.9
click at [1363, 196] on html "Cara-[PERSON_NAME] Personal dashboard Home Trips Transactions Reports Complianc…" at bounding box center [681, 343] width 1363 height 687
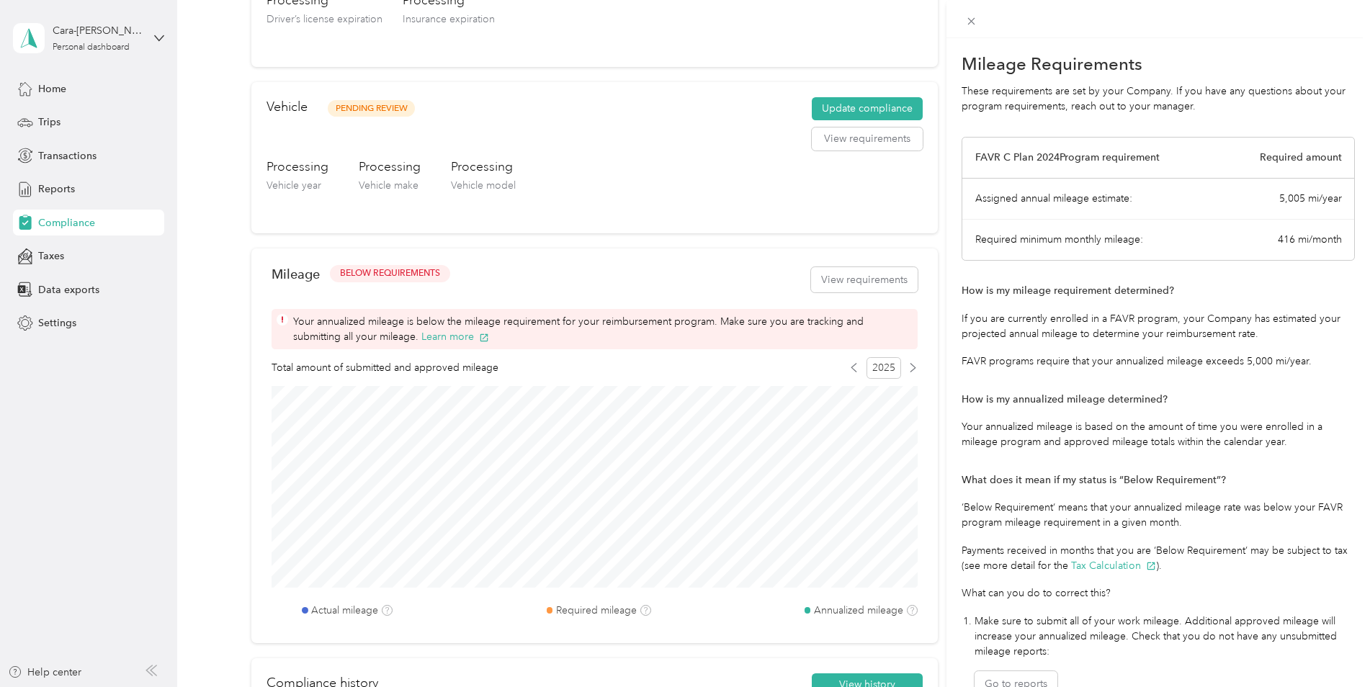
click at [1241, 250] on div "Required minimum monthly mileage: 416 mi/month" at bounding box center [1158, 240] width 392 height 40
click at [1037, 204] on div "Assigned annual mileage estimate:" at bounding box center [1053, 198] width 157 height 15
drag, startPoint x: 1037, startPoint y: 235, endPoint x: 1152, endPoint y: 236, distance: 115.2
click at [1152, 236] on div "Required minimum monthly mileage: 416 mi/month" at bounding box center [1158, 240] width 392 height 40
drag, startPoint x: 1152, startPoint y: 236, endPoint x: 1066, endPoint y: 300, distance: 108.0
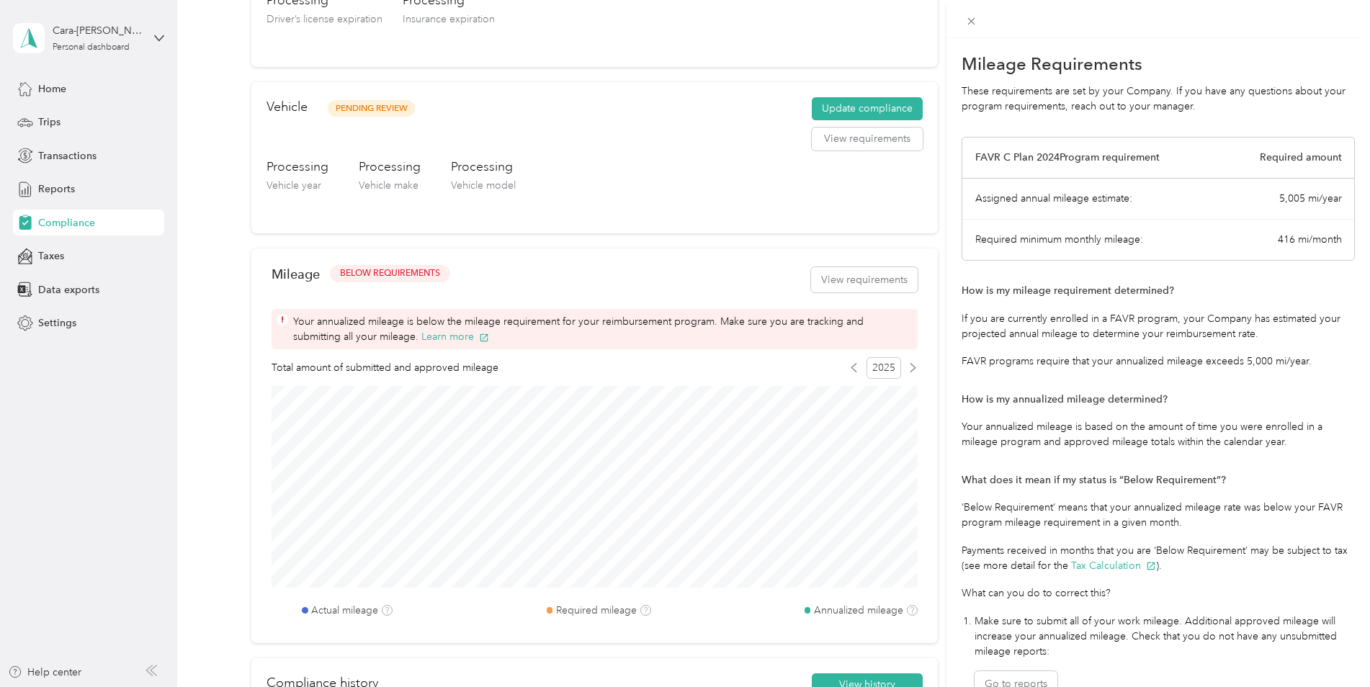
click at [1067, 300] on div "How is my mileage requirement determined? If you are currently enrolled in a FA…" at bounding box center [1158, 519] width 393 height 472
click at [719, 203] on div "Mileage Requirements These requirements are set by your Company. If you have an…" at bounding box center [685, 343] width 1370 height 687
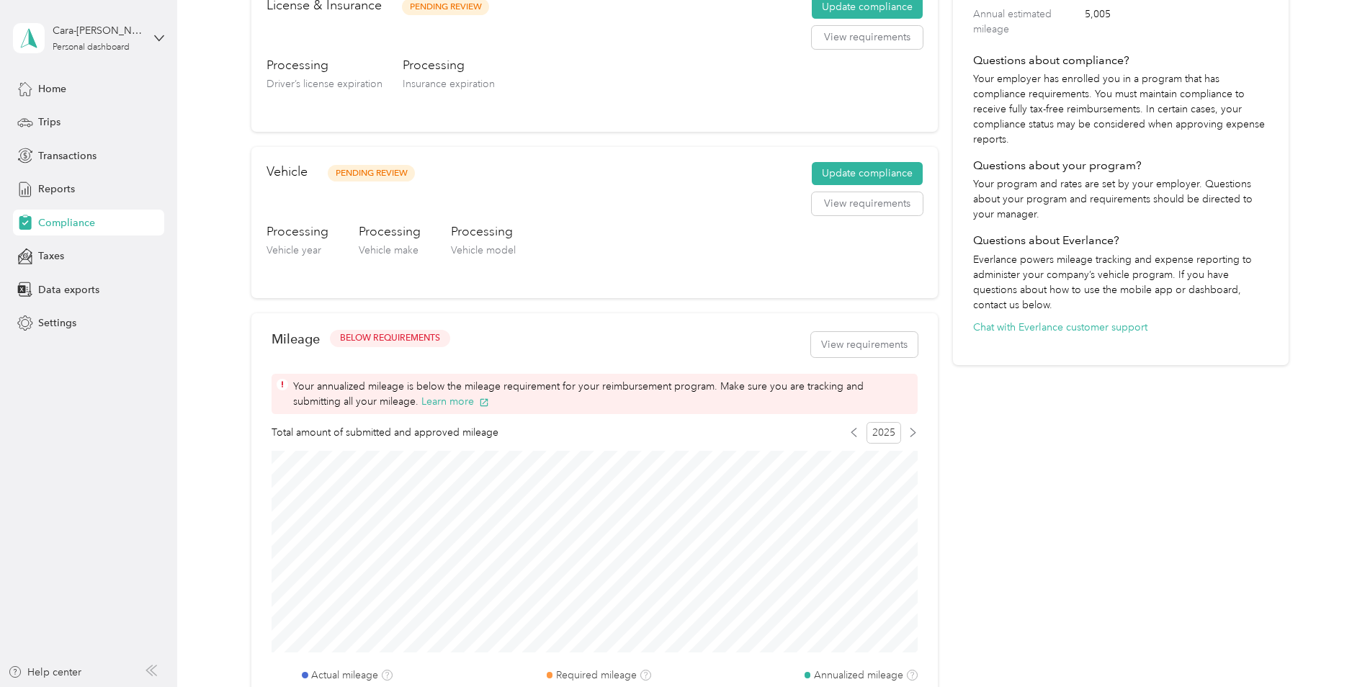
scroll to position [0, 0]
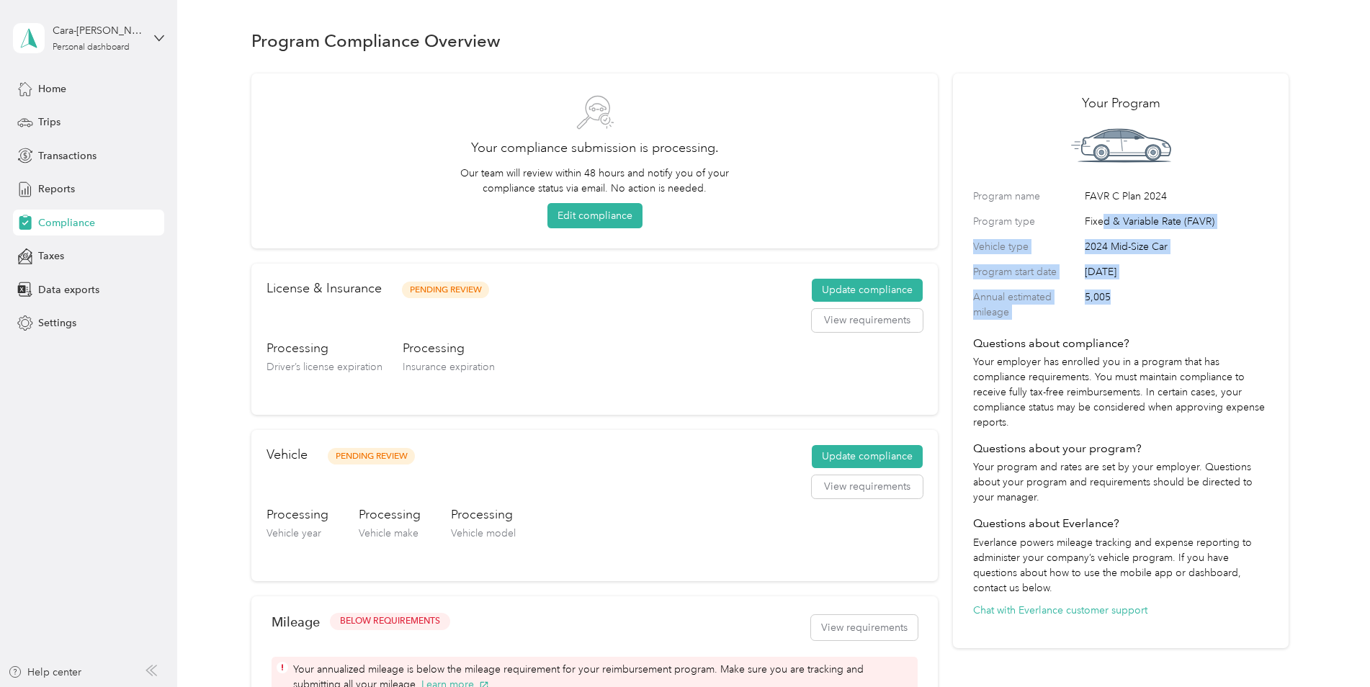
drag, startPoint x: 1119, startPoint y: 241, endPoint x: 1155, endPoint y: 292, distance: 63.0
click at [1155, 292] on div "Program name FAVR C Plan 2024 Program type Fixed & Variable Rate (FAVR) Vehicle…" at bounding box center [1120, 254] width 295 height 131
drag, startPoint x: 1155, startPoint y: 292, endPoint x: 1101, endPoint y: 314, distance: 58.2
click at [1106, 313] on span "5,005" at bounding box center [1177, 305] width 184 height 30
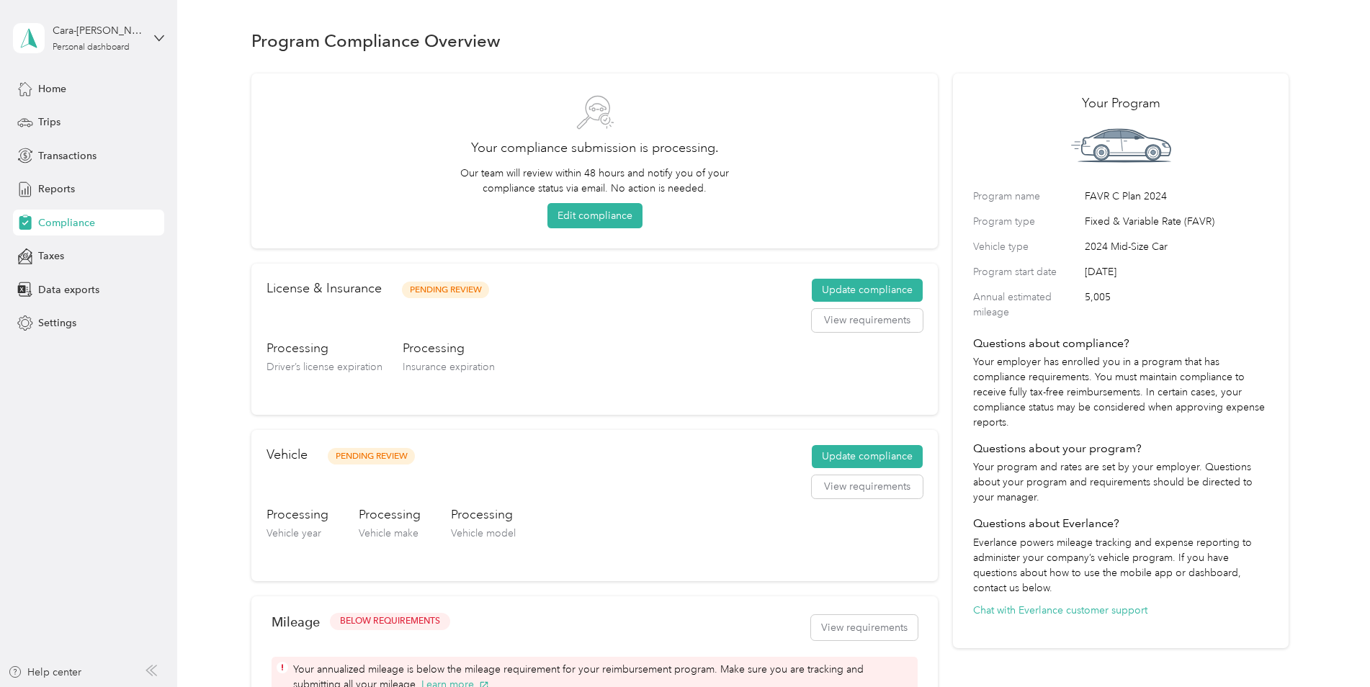
click at [1005, 194] on label "Program name" at bounding box center [1026, 196] width 107 height 15
drag, startPoint x: 468, startPoint y: 341, endPoint x: 376, endPoint y: 372, distance: 97.3
click at [376, 372] on div "Processing Driver’s license expiration Processing Insurance expiration" at bounding box center [595, 369] width 656 height 61
drag, startPoint x: 376, startPoint y: 372, endPoint x: 550, endPoint y: 403, distance: 177.0
click at [550, 403] on div "License & Insurance Pending Review Update compliance View requirements Processi…" at bounding box center [594, 339] width 686 height 151
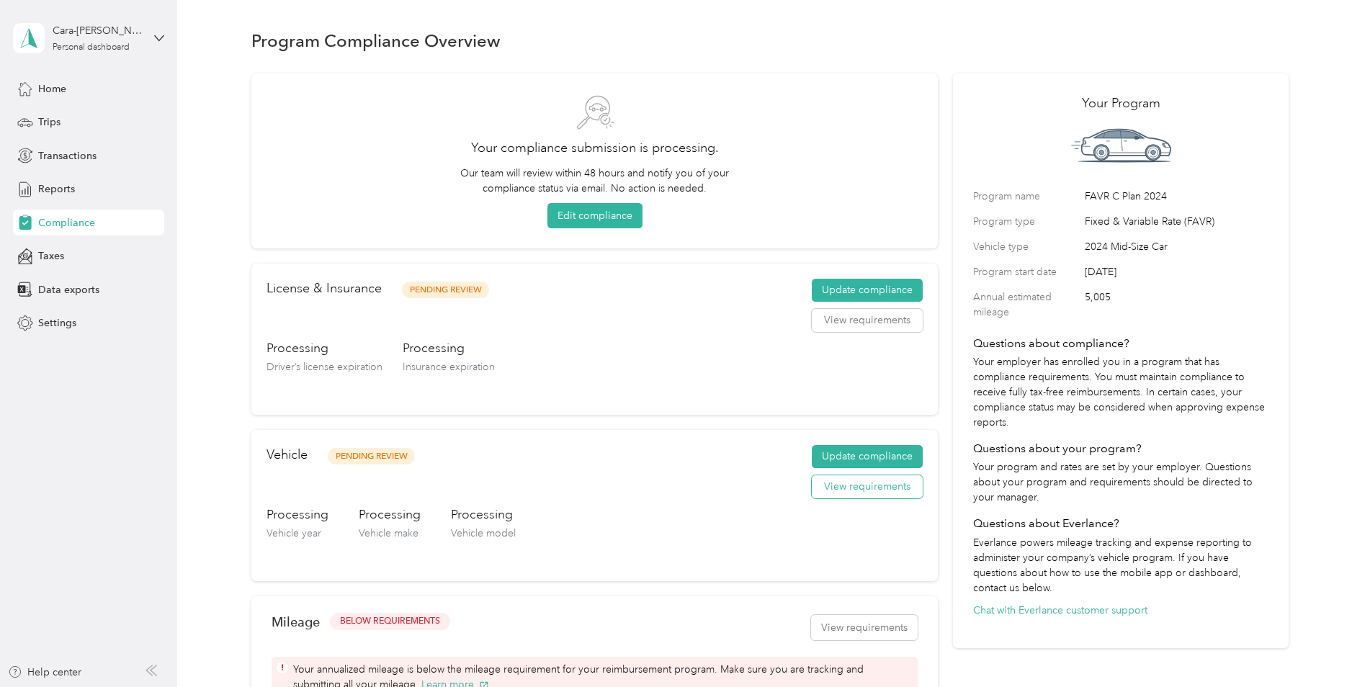
click at [833, 485] on button "View requirements" at bounding box center [867, 486] width 111 height 23
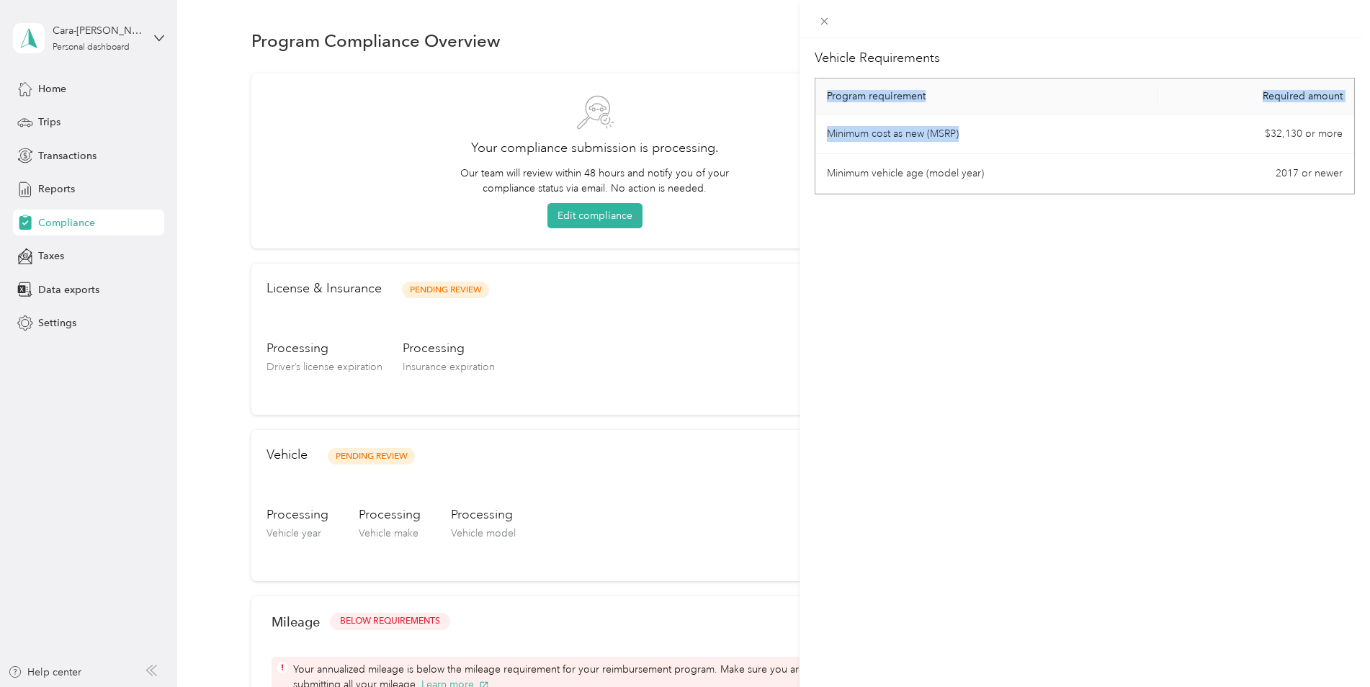
drag, startPoint x: 1238, startPoint y: 127, endPoint x: 1361, endPoint y: 133, distance: 123.3
click at [1361, 133] on div "Vehicle Requirements Program requirement Required amount Minimum cost as new (M…" at bounding box center [1085, 381] width 571 height 687
click at [873, 165] on td "Minimum vehicle age (model year)" at bounding box center [986, 174] width 343 height 40
drag, startPoint x: 874, startPoint y: 174, endPoint x: 1193, endPoint y: 165, distance: 318.5
click at [1193, 165] on tr "Minimum vehicle age (model year) 2017 or newer" at bounding box center [1084, 174] width 539 height 40
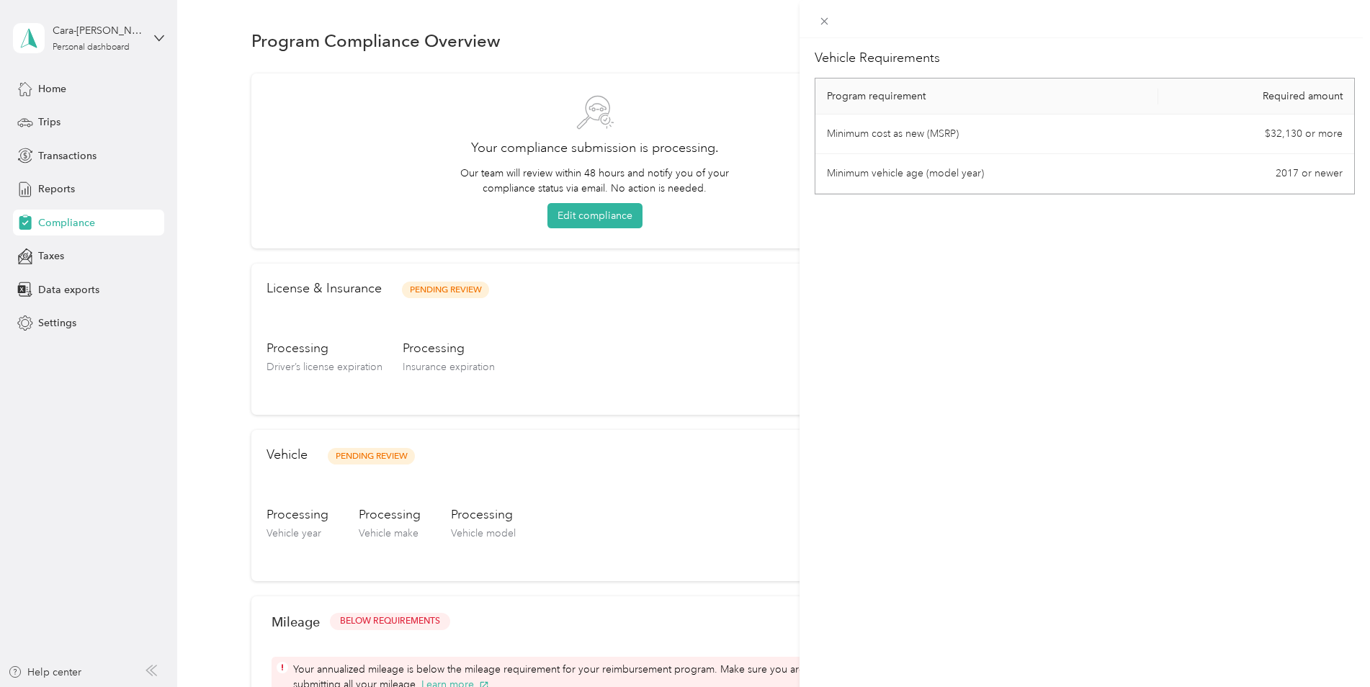
click at [1288, 182] on td "2017 or newer" at bounding box center [1256, 174] width 196 height 40
drag, startPoint x: 854, startPoint y: 137, endPoint x: 991, endPoint y: 148, distance: 137.3
click at [991, 148] on td "Minimum cost as new (MSRP)" at bounding box center [986, 135] width 343 height 40
drag, startPoint x: 991, startPoint y: 148, endPoint x: 921, endPoint y: 189, distance: 81.7
click at [921, 189] on td "Minimum vehicle age (model year)" at bounding box center [986, 174] width 343 height 40
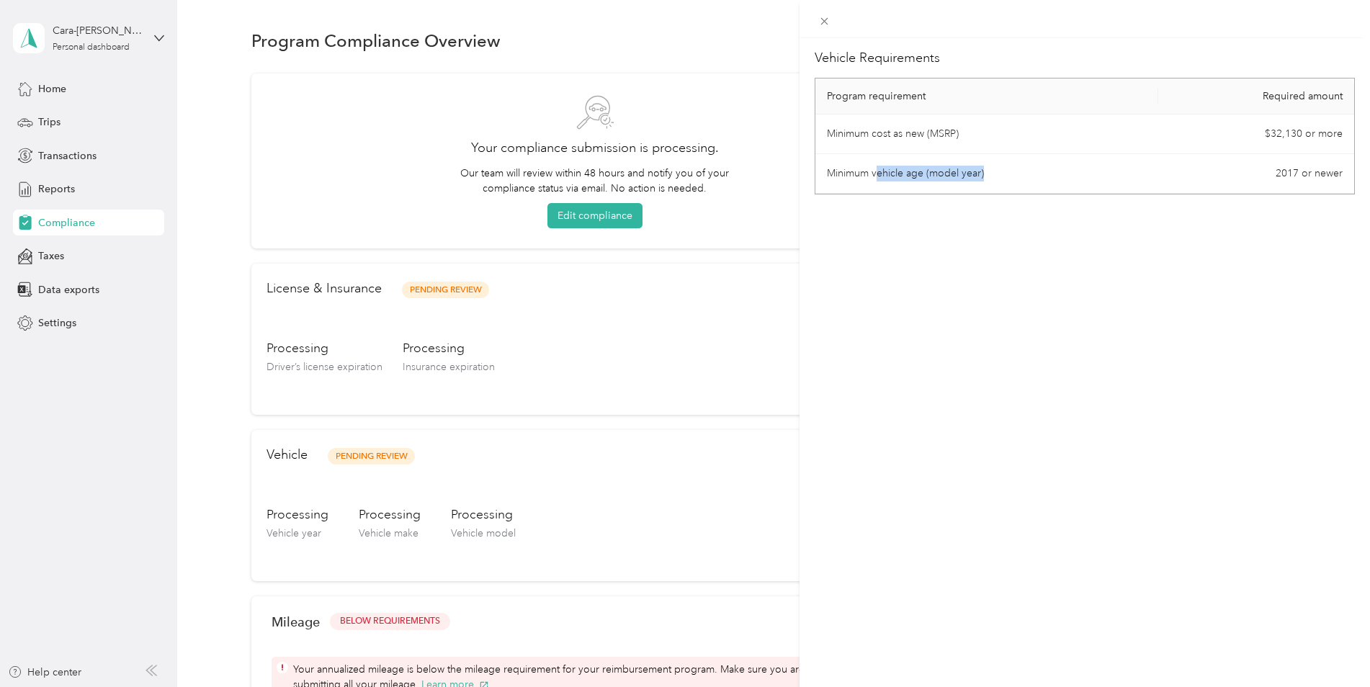
drag, startPoint x: 876, startPoint y: 178, endPoint x: 998, endPoint y: 181, distance: 121.8
click at [998, 181] on td "Minimum vehicle age (model year)" at bounding box center [986, 174] width 343 height 40
drag, startPoint x: 998, startPoint y: 181, endPoint x: 946, endPoint y: 229, distance: 70.8
click at [946, 229] on div "Vehicle Requirements Program requirement Required amount Minimum cost as new (M…" at bounding box center [1085, 381] width 571 height 687
click at [830, 21] on span at bounding box center [825, 21] width 20 height 20
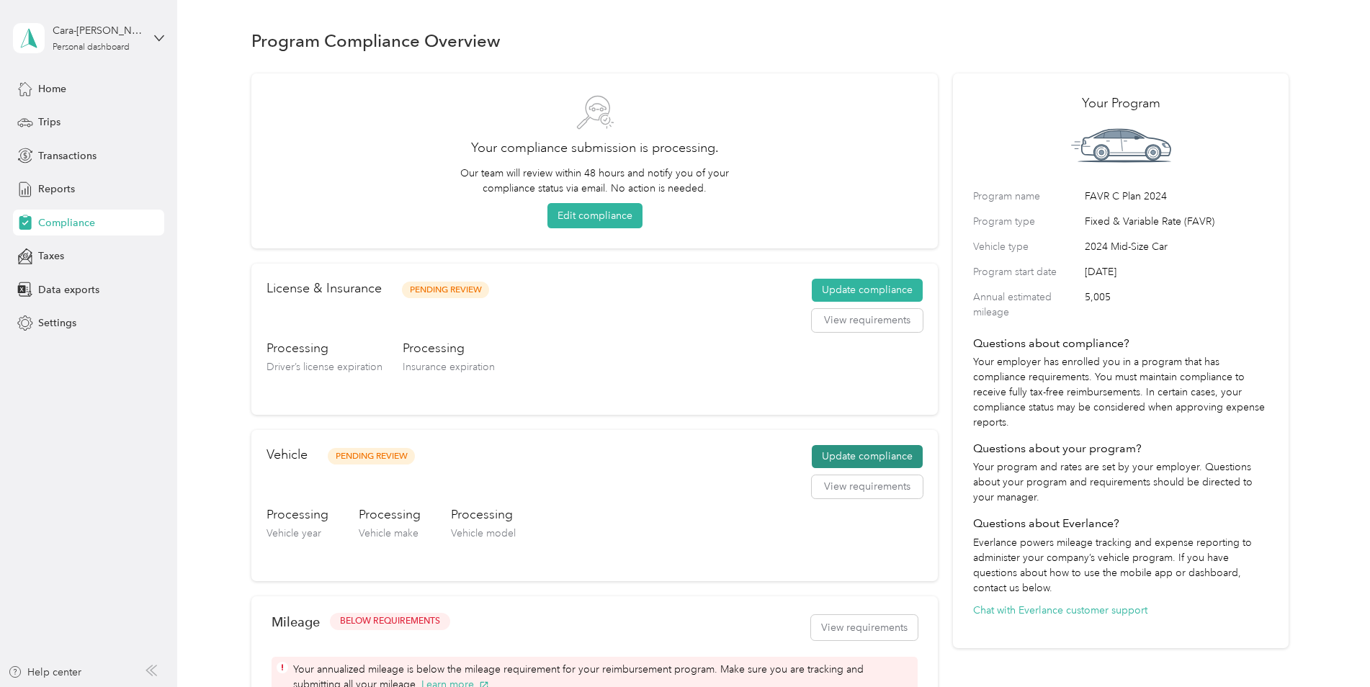
click at [838, 458] on button "Update compliance" at bounding box center [867, 456] width 111 height 23
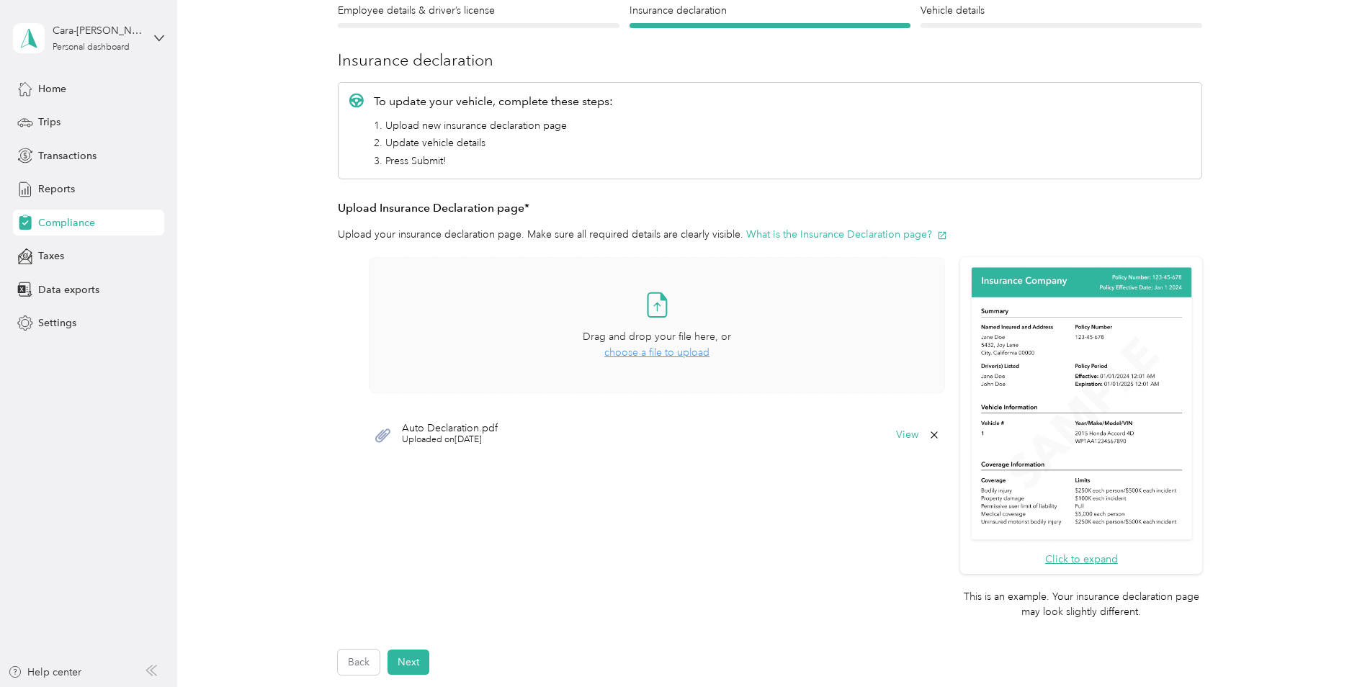
scroll to position [144, 0]
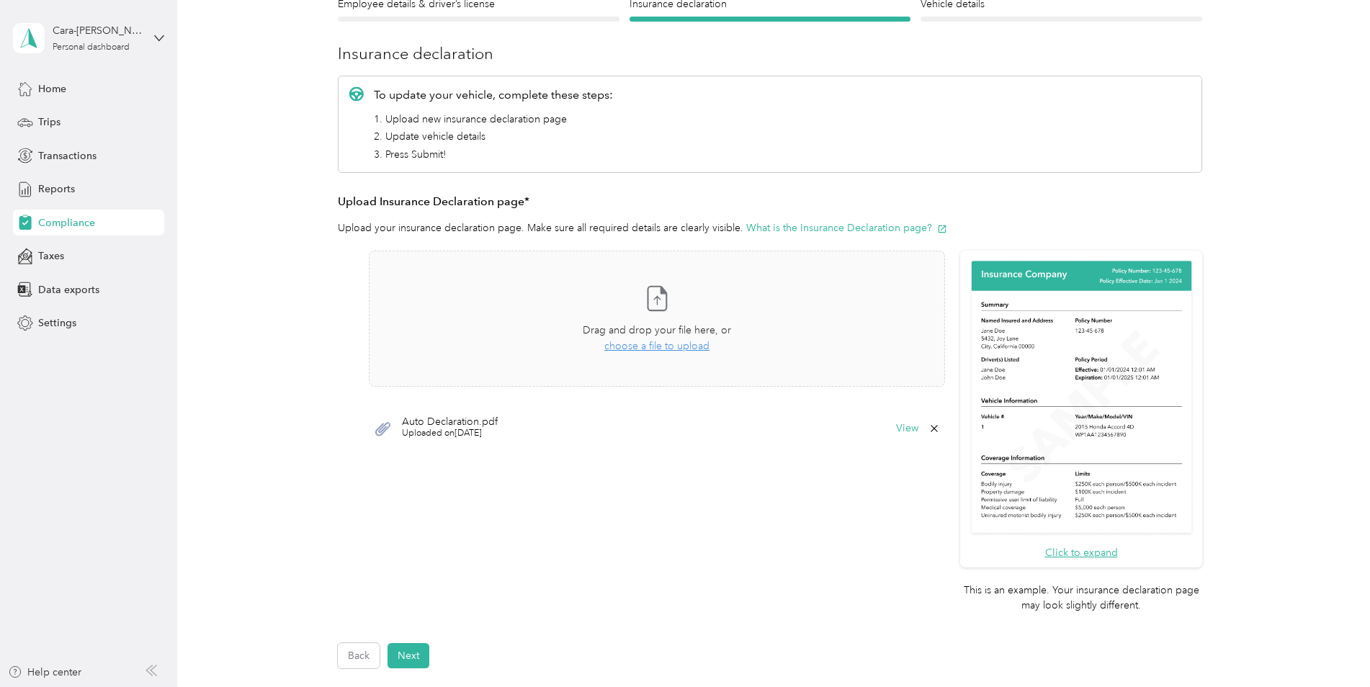
click at [428, 428] on span "Uploaded on [DATE]" at bounding box center [450, 433] width 96 height 13
click at [403, 422] on span "Auto Declaration.pdf" at bounding box center [450, 422] width 96 height 10
drag, startPoint x: 449, startPoint y: 418, endPoint x: 537, endPoint y: 422, distance: 88.0
click at [537, 422] on div "Auto Declaration.pdf Uploaded on [DATE] View" at bounding box center [657, 428] width 576 height 43
drag, startPoint x: 537, startPoint y: 422, endPoint x: 511, endPoint y: 442, distance: 33.0
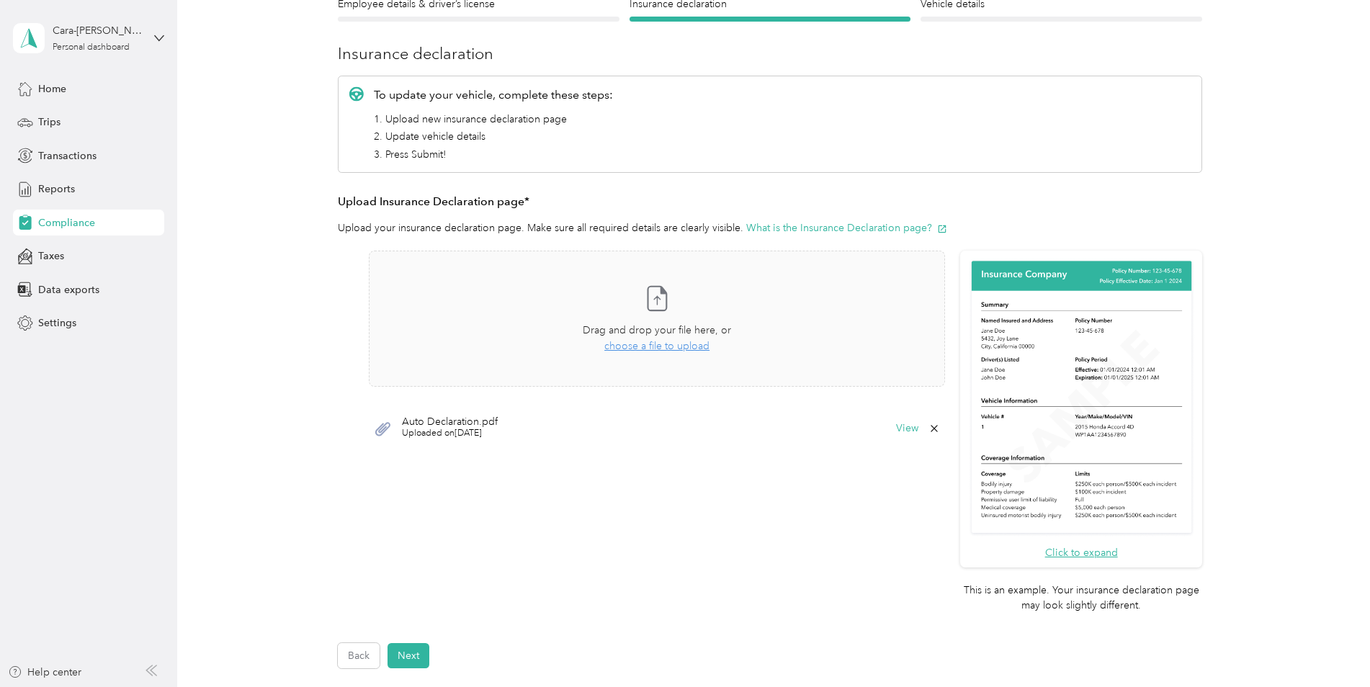
click at [511, 442] on div "Auto Declaration.pdf Uploaded on [DATE] View" at bounding box center [657, 428] width 576 height 43
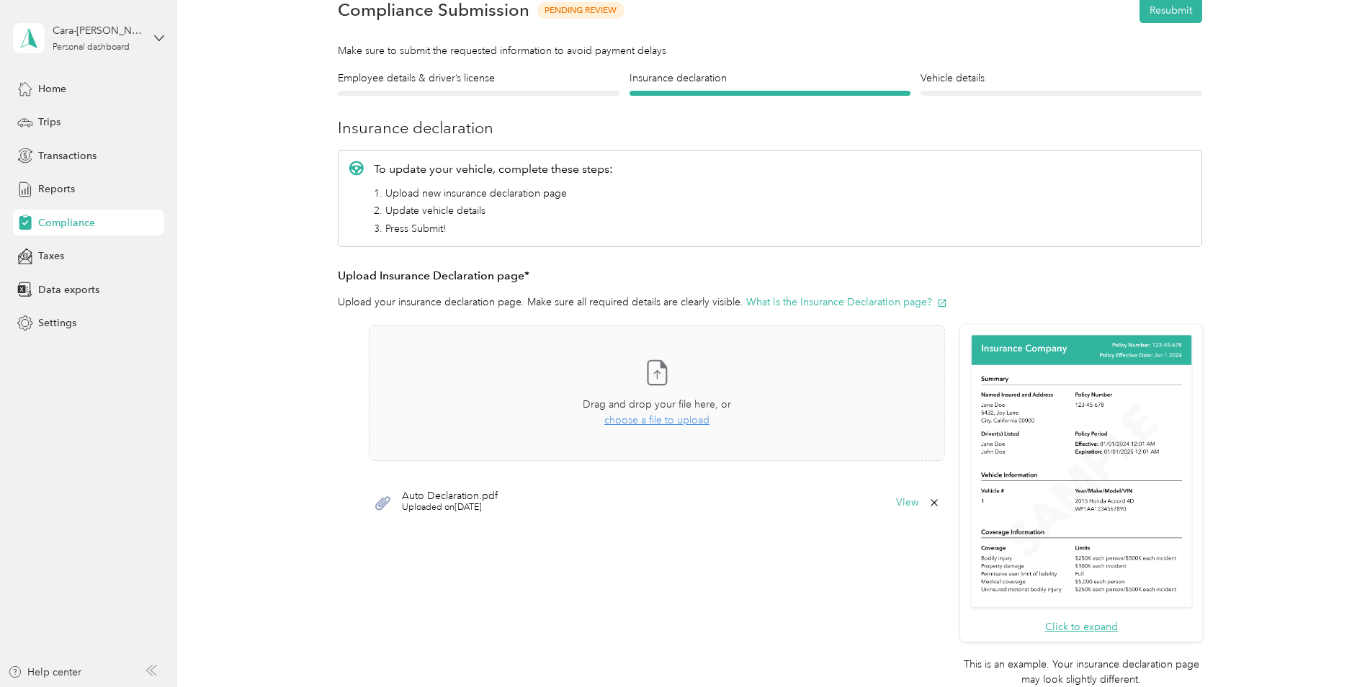
scroll to position [0, 0]
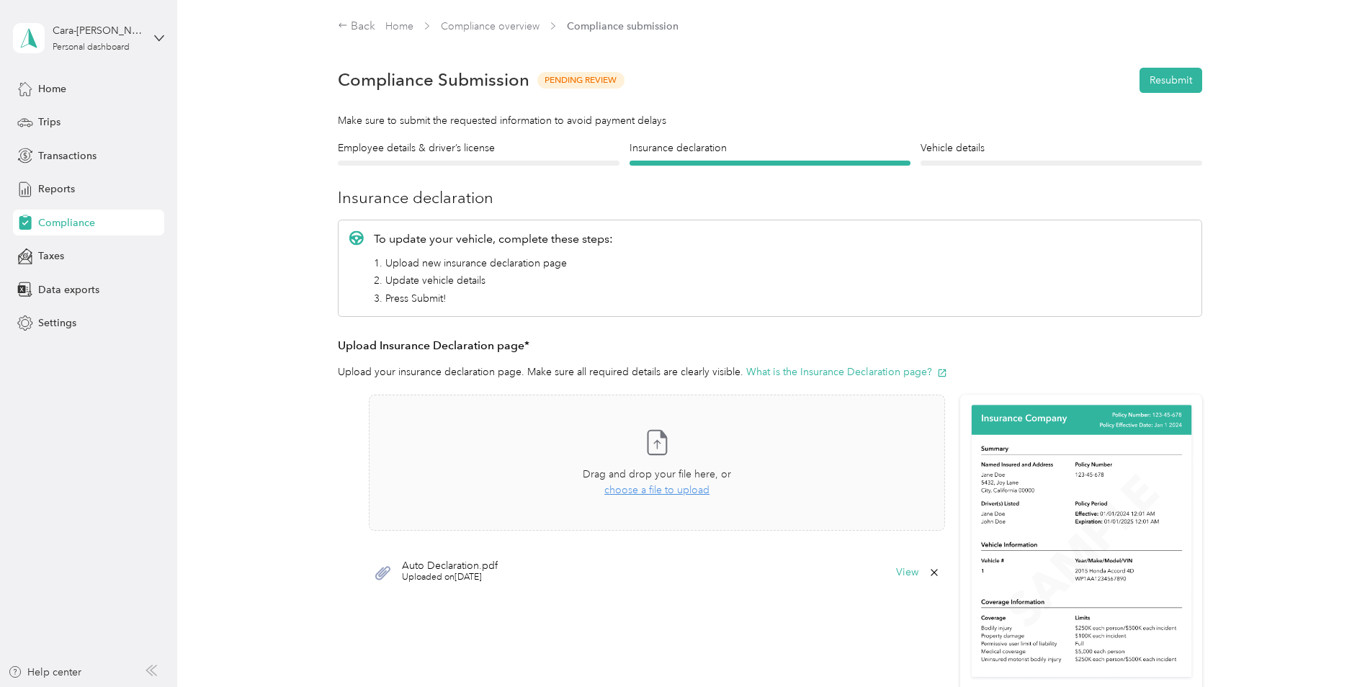
click at [959, 167] on form "Employee details & driver’s license License Insurance declaration Insurance Veh…" at bounding box center [770, 476] width 864 height 672
click at [957, 163] on div at bounding box center [1062, 163] width 282 height 5
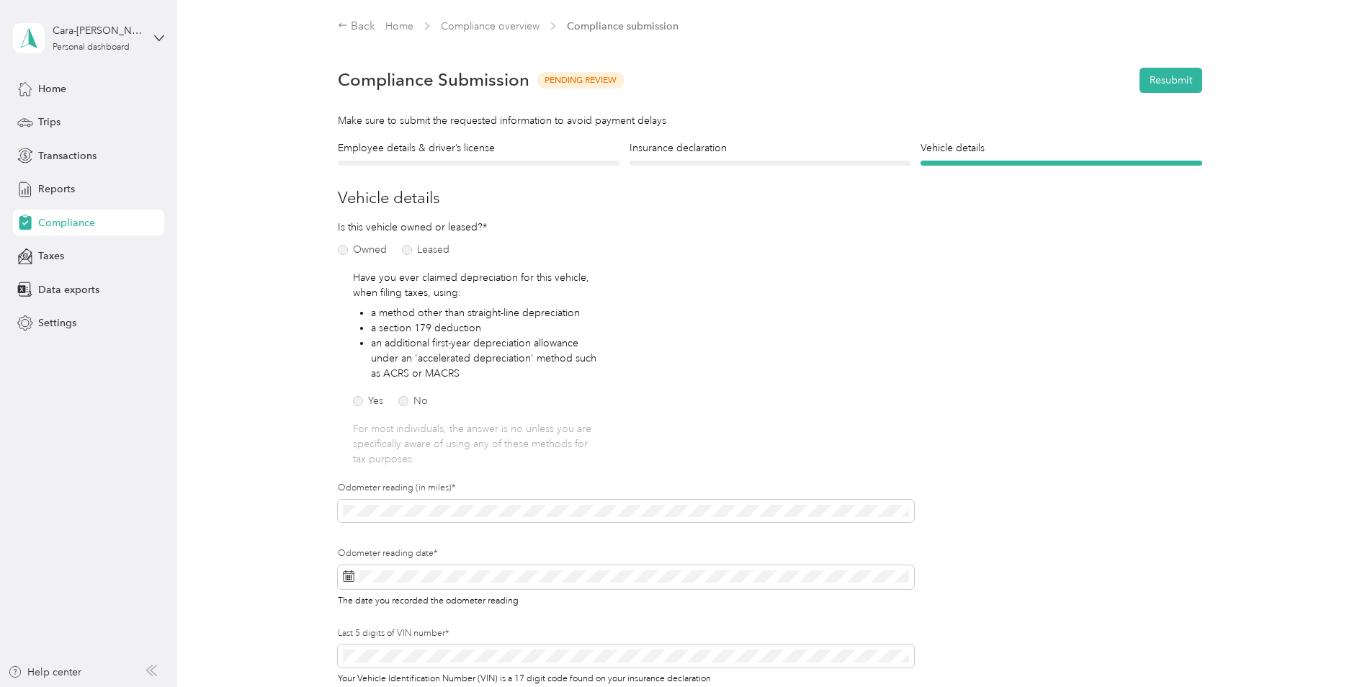
click at [496, 167] on form "Employee details & driver’s license License Insurance declaration Insurance Veh…" at bounding box center [770, 440] width 864 height 600
click at [474, 153] on h4 "Employee details & driver’s license" at bounding box center [479, 147] width 282 height 15
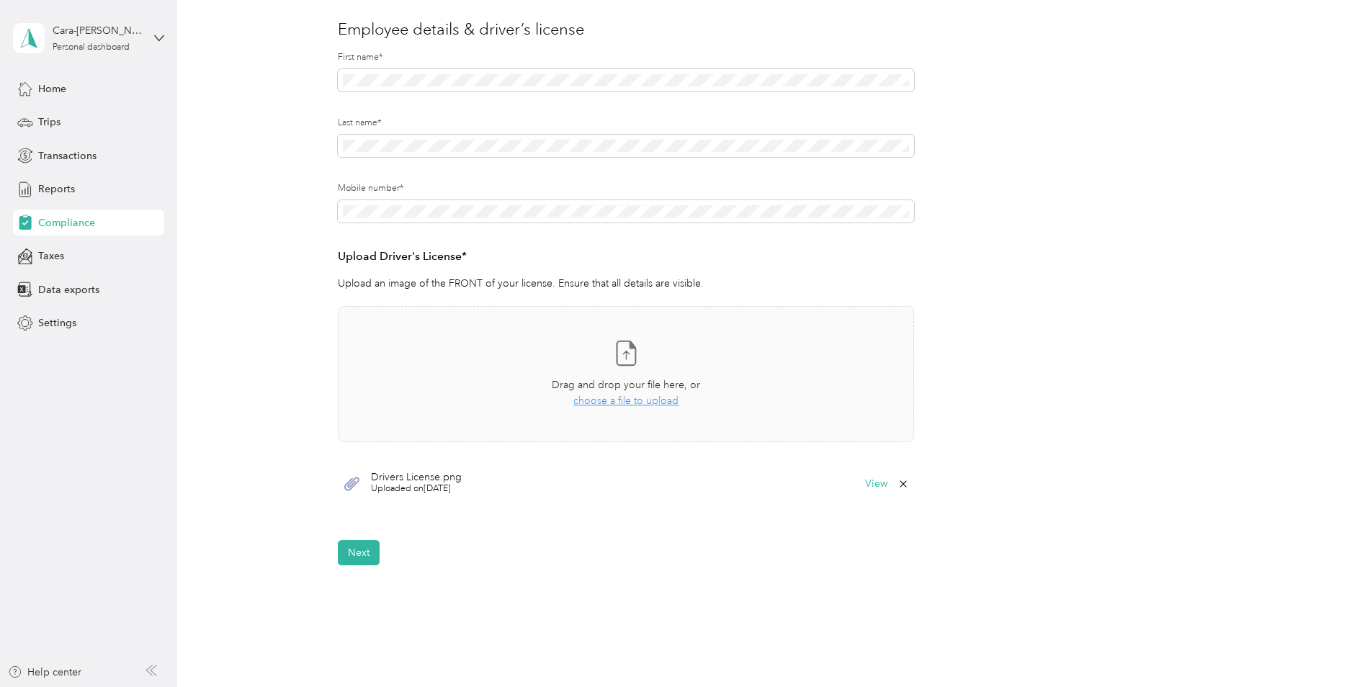
scroll to position [216, 0]
